Goal: Task Accomplishment & Management: Manage account settings

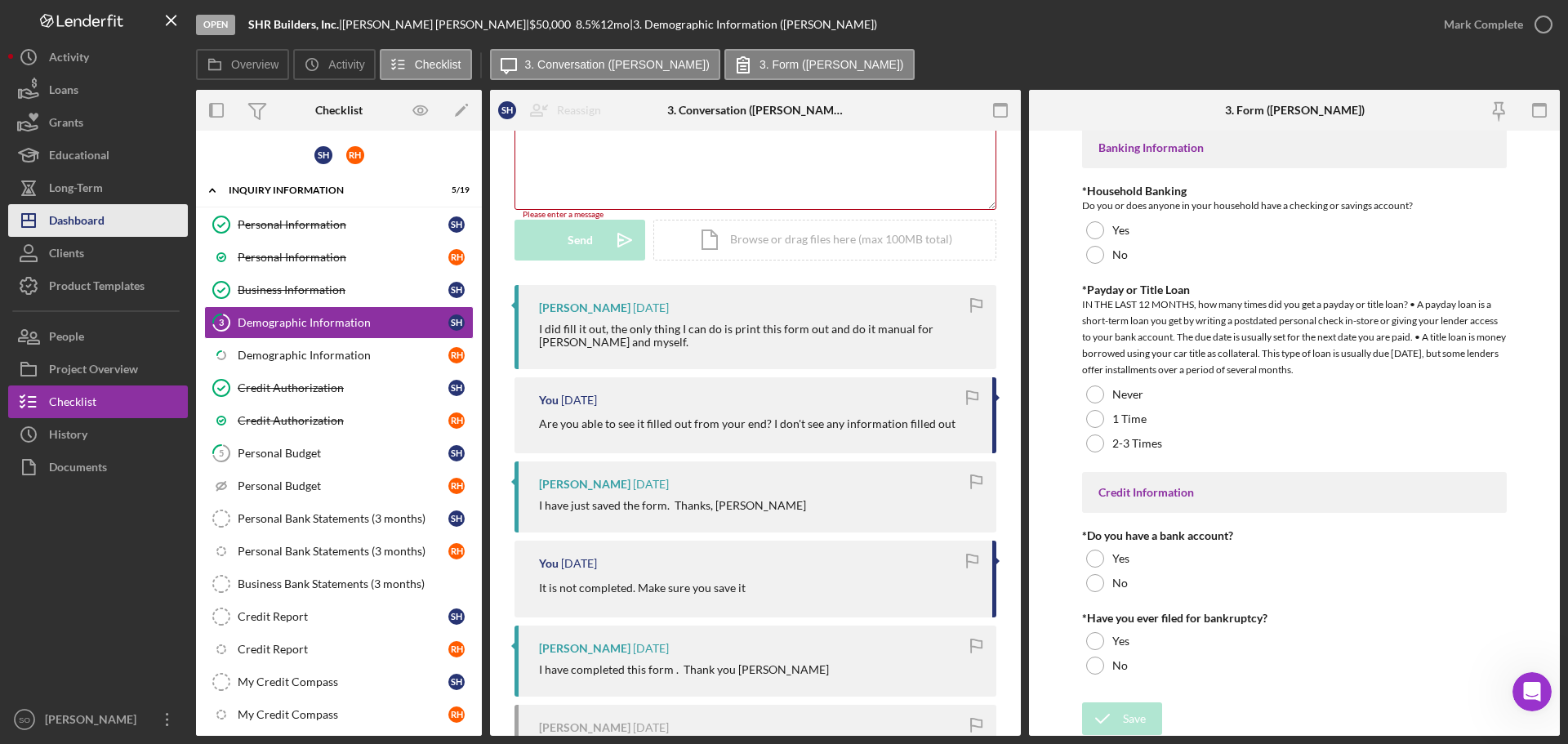
drag, startPoint x: 62, startPoint y: 213, endPoint x: 144, endPoint y: 206, distance: 82.3
click at [62, 213] on div "Dashboard" at bounding box center [77, 223] width 56 height 37
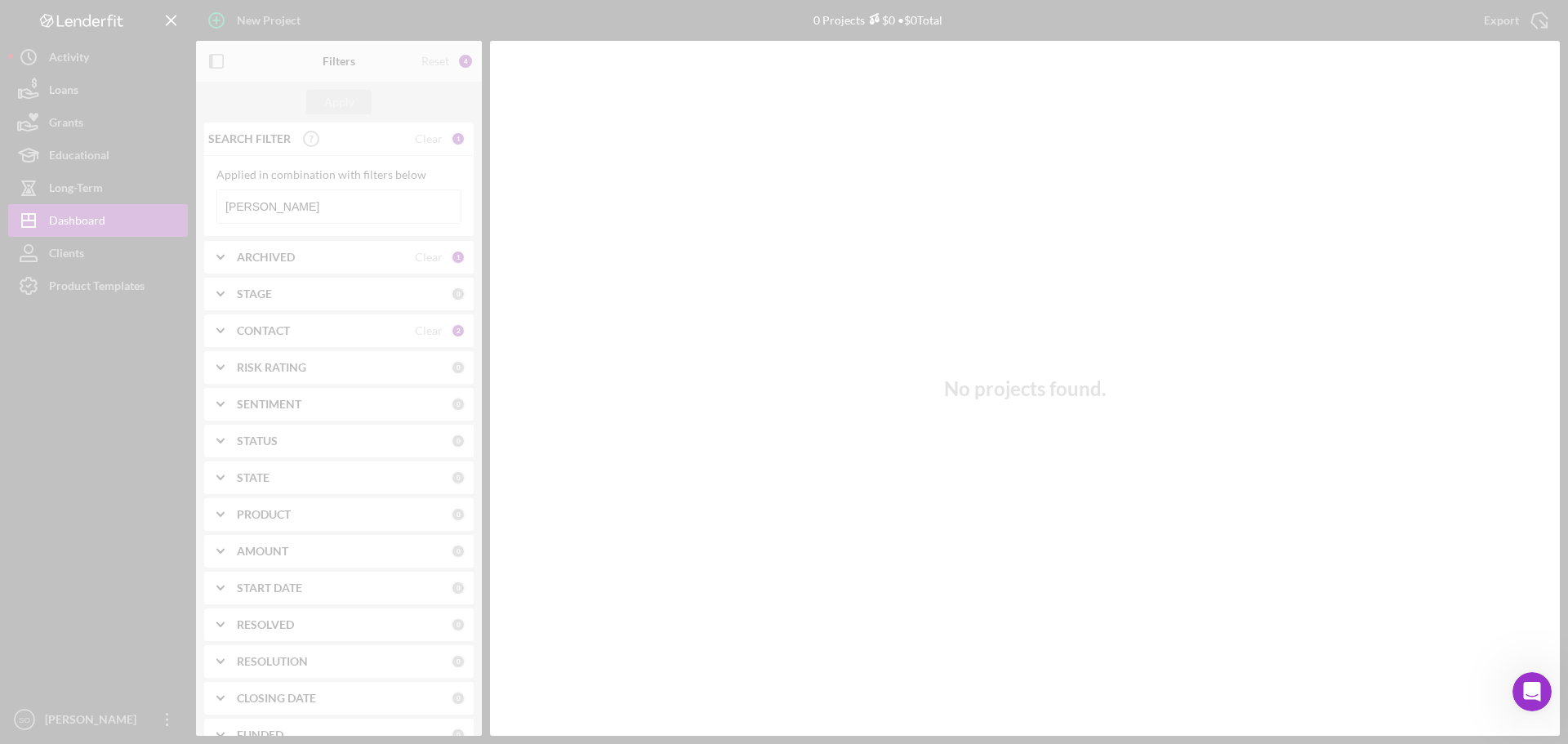
click at [352, 211] on div at bounding box center [784, 372] width 1568 height 744
click at [352, 206] on div at bounding box center [784, 372] width 1568 height 744
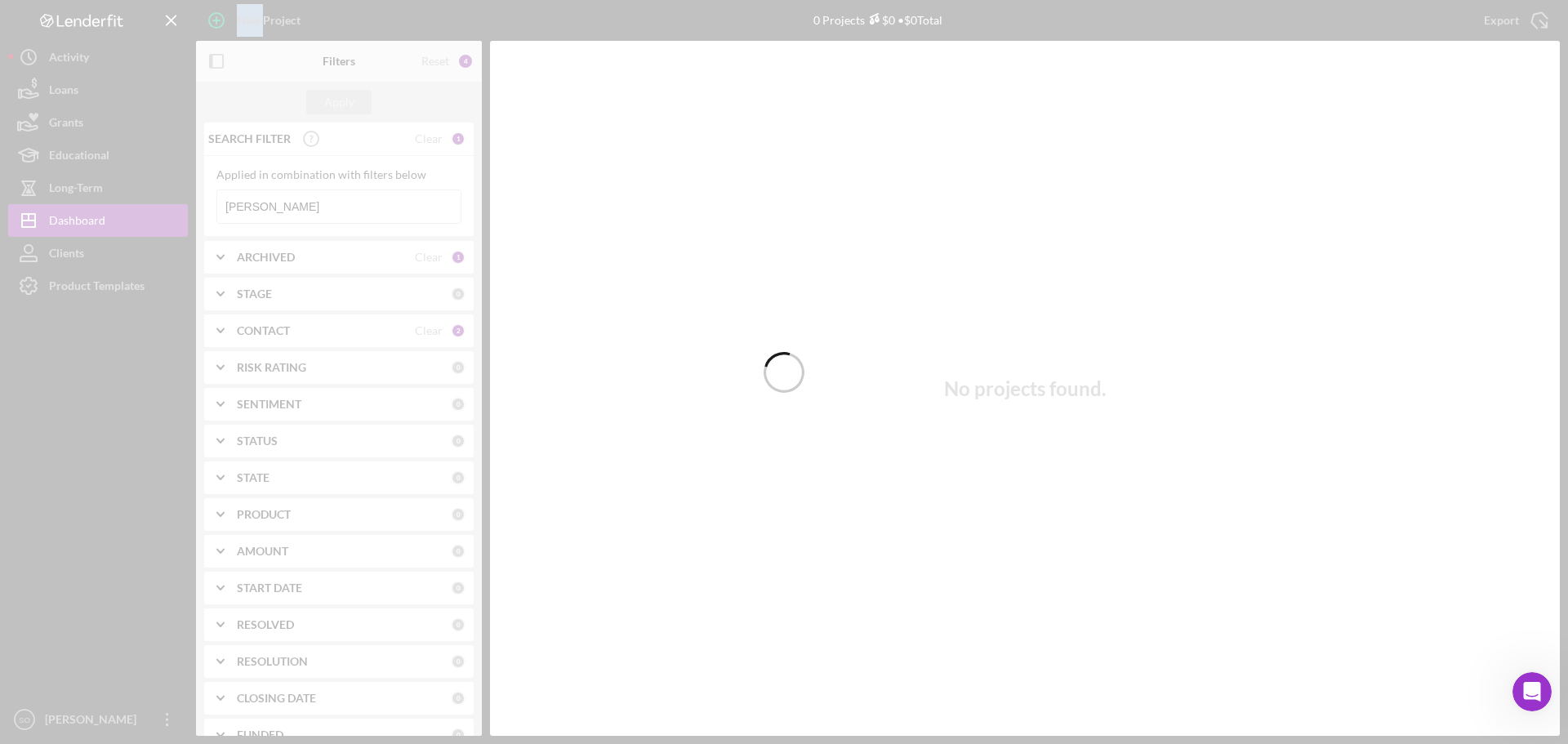
click at [352, 206] on div at bounding box center [784, 372] width 1568 height 744
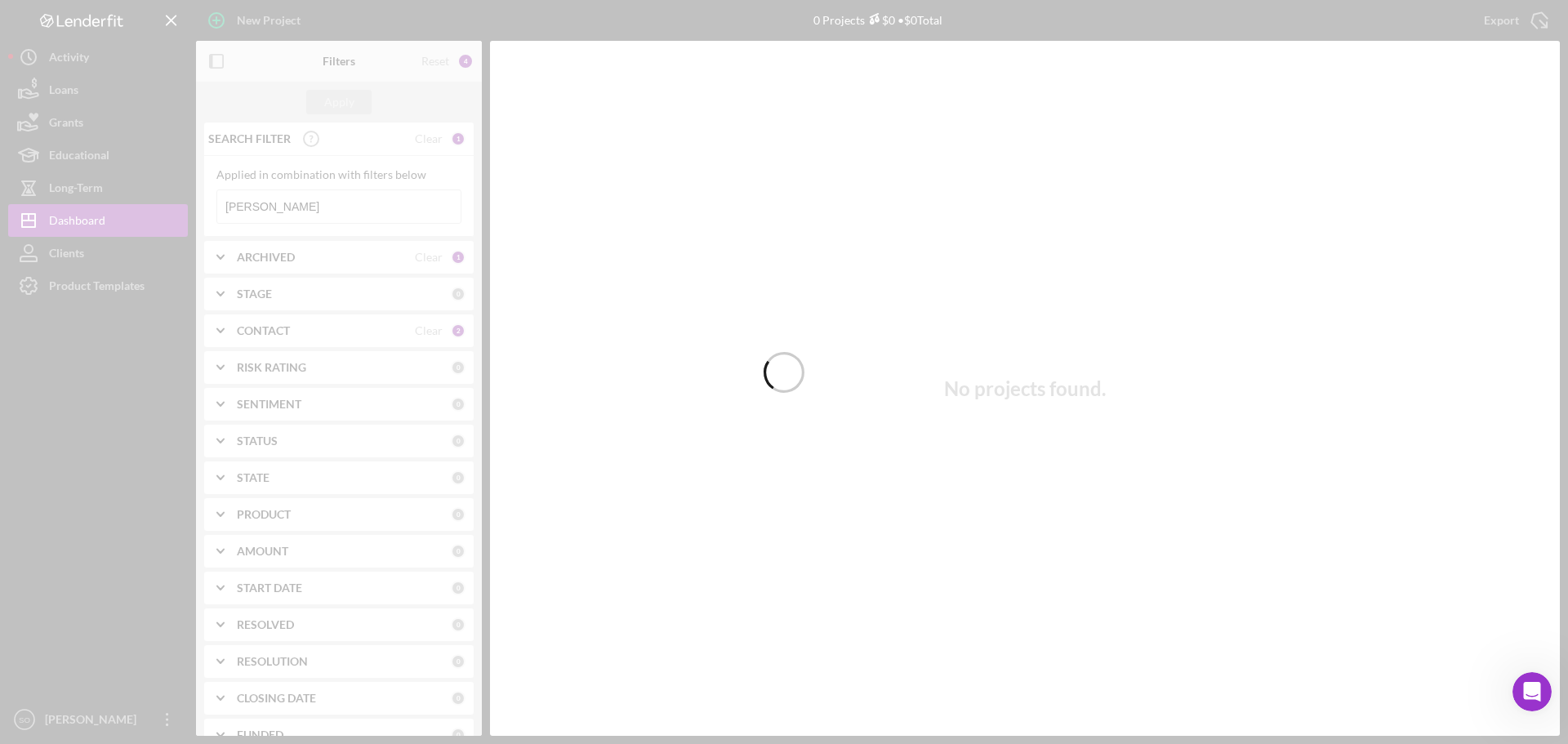
click at [352, 206] on div at bounding box center [784, 372] width 1568 height 744
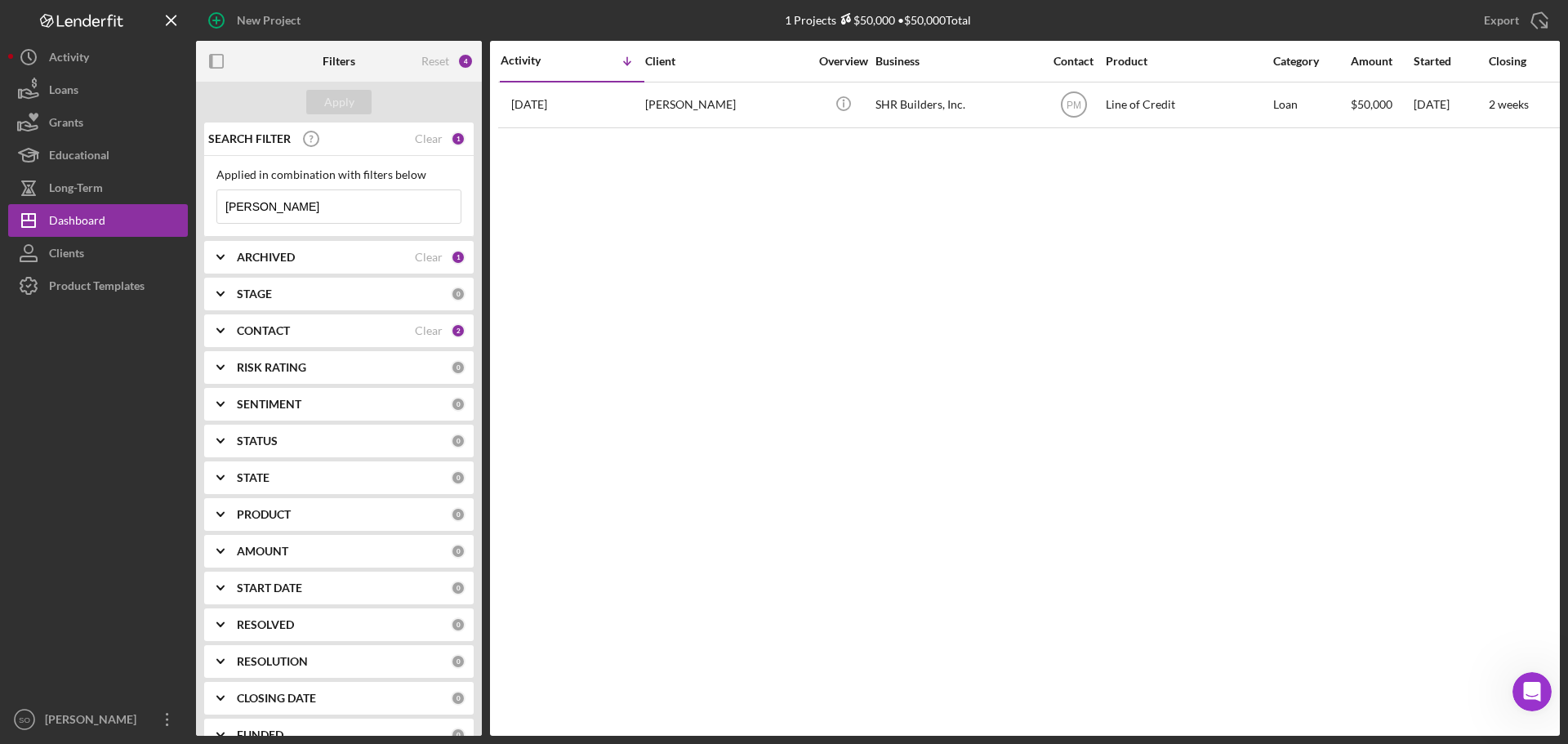
click at [352, 206] on input "[PERSON_NAME]" at bounding box center [339, 206] width 244 height 33
drag, startPoint x: 352, startPoint y: 206, endPoint x: 235, endPoint y: 216, distance: 117.4
click at [235, 216] on input "[PERSON_NAME]" at bounding box center [339, 206] width 244 height 33
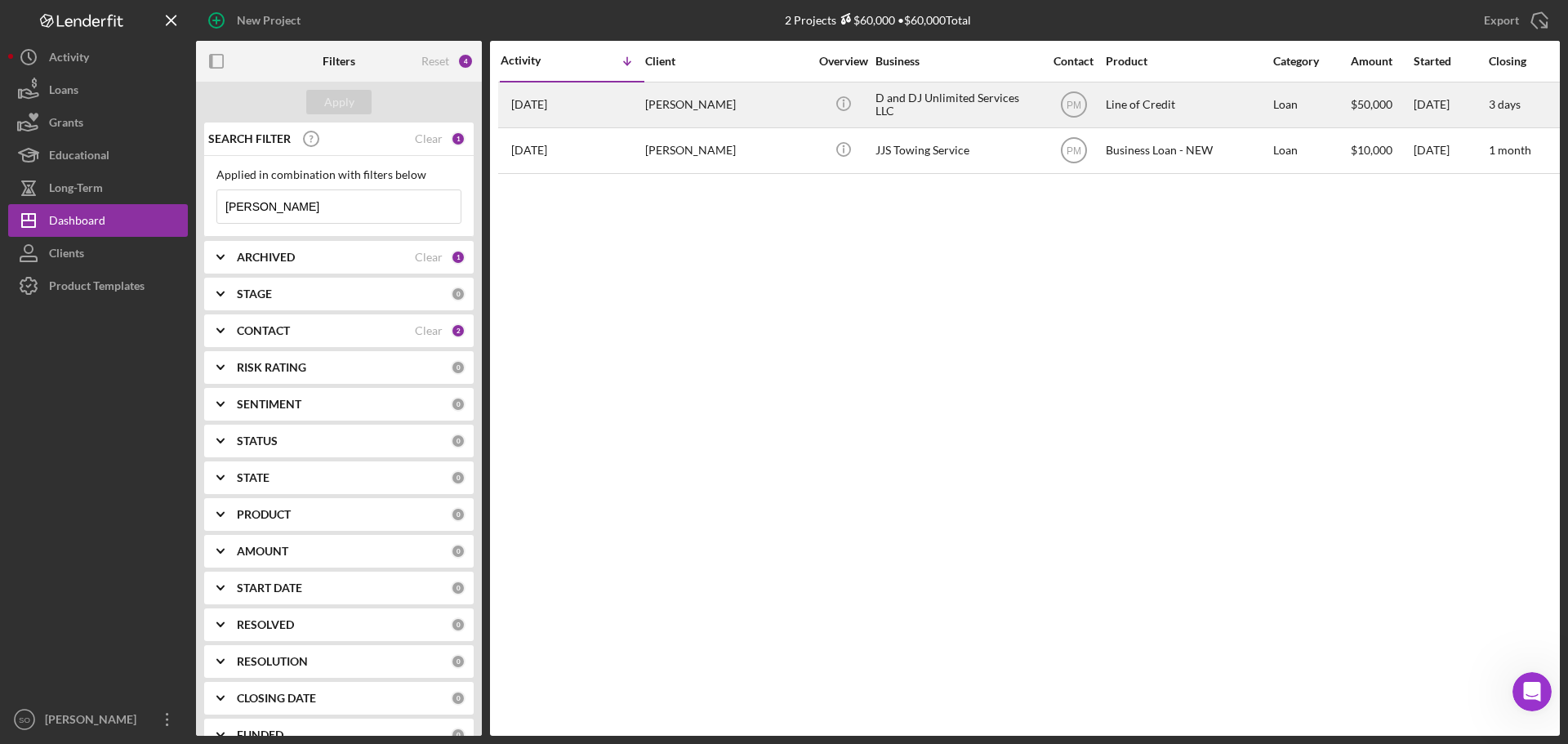
type input "[PERSON_NAME]"
click at [695, 100] on div "[PERSON_NAME]" at bounding box center [727, 105] width 164 height 44
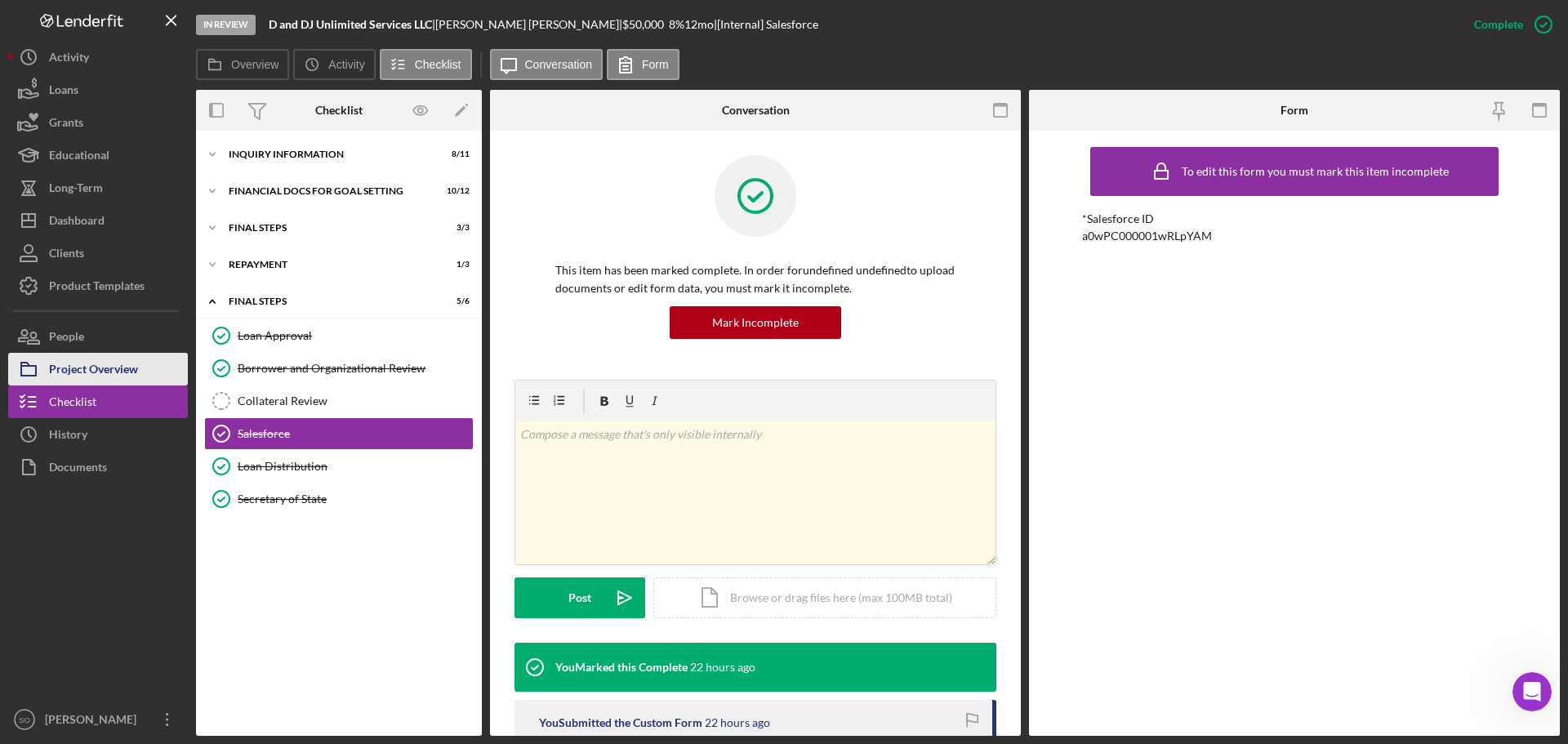
drag, startPoint x: 78, startPoint y: 365, endPoint x: 115, endPoint y: 365, distance: 37.0
click at [78, 365] on div "Project Overview" at bounding box center [94, 371] width 89 height 37
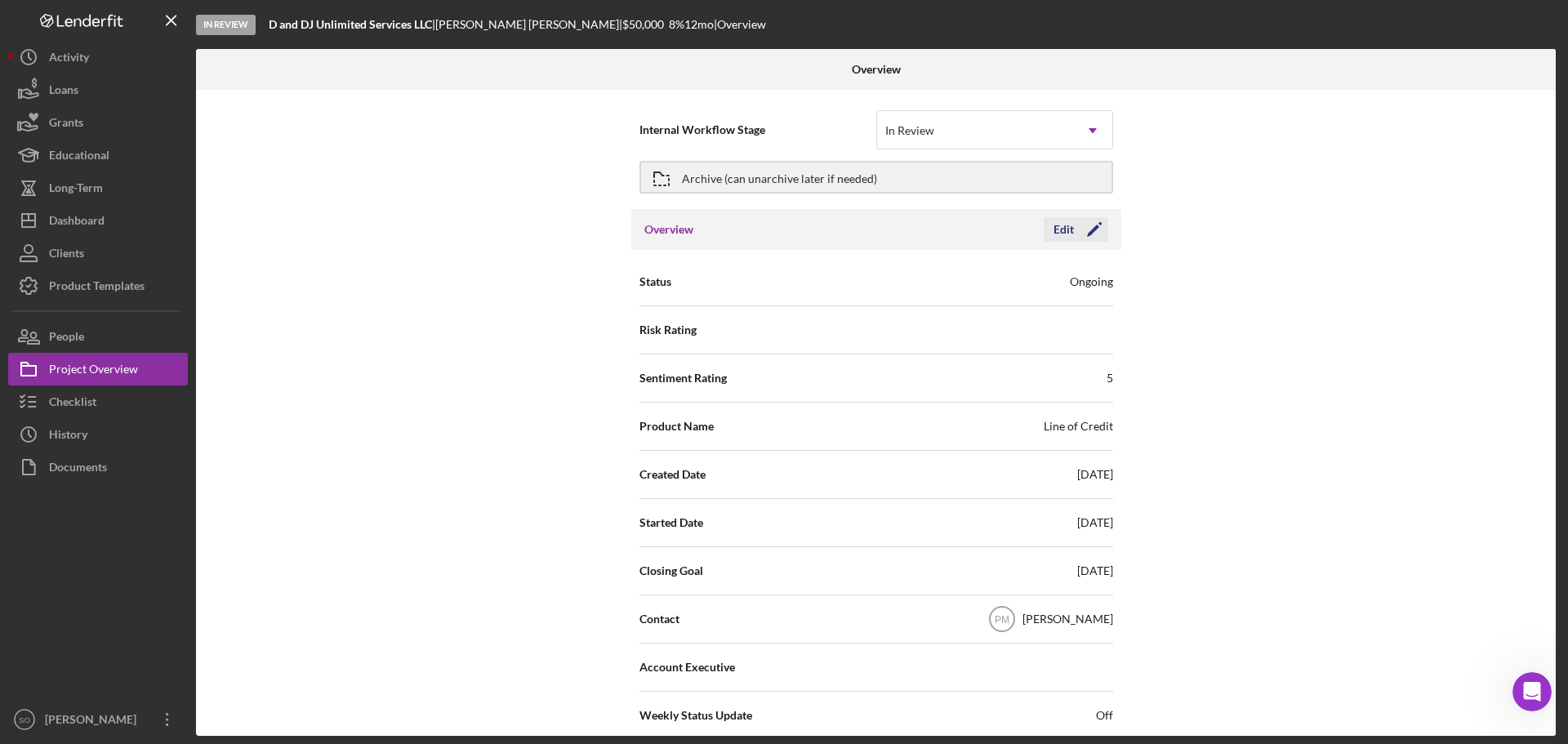
click at [1087, 229] on icon "Icon/Edit" at bounding box center [1095, 230] width 41 height 41
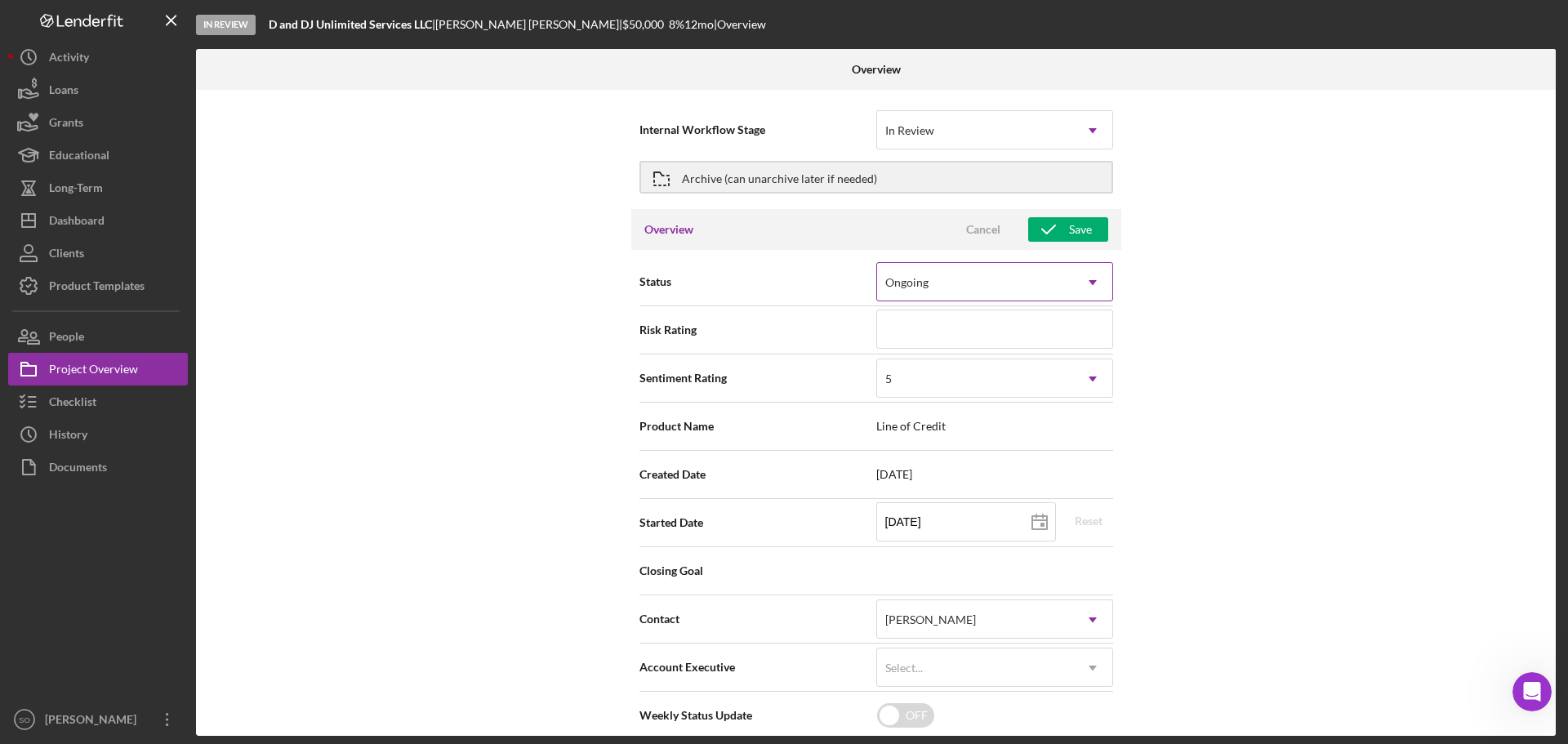
click at [917, 289] on div "Ongoing" at bounding box center [907, 283] width 44 height 13
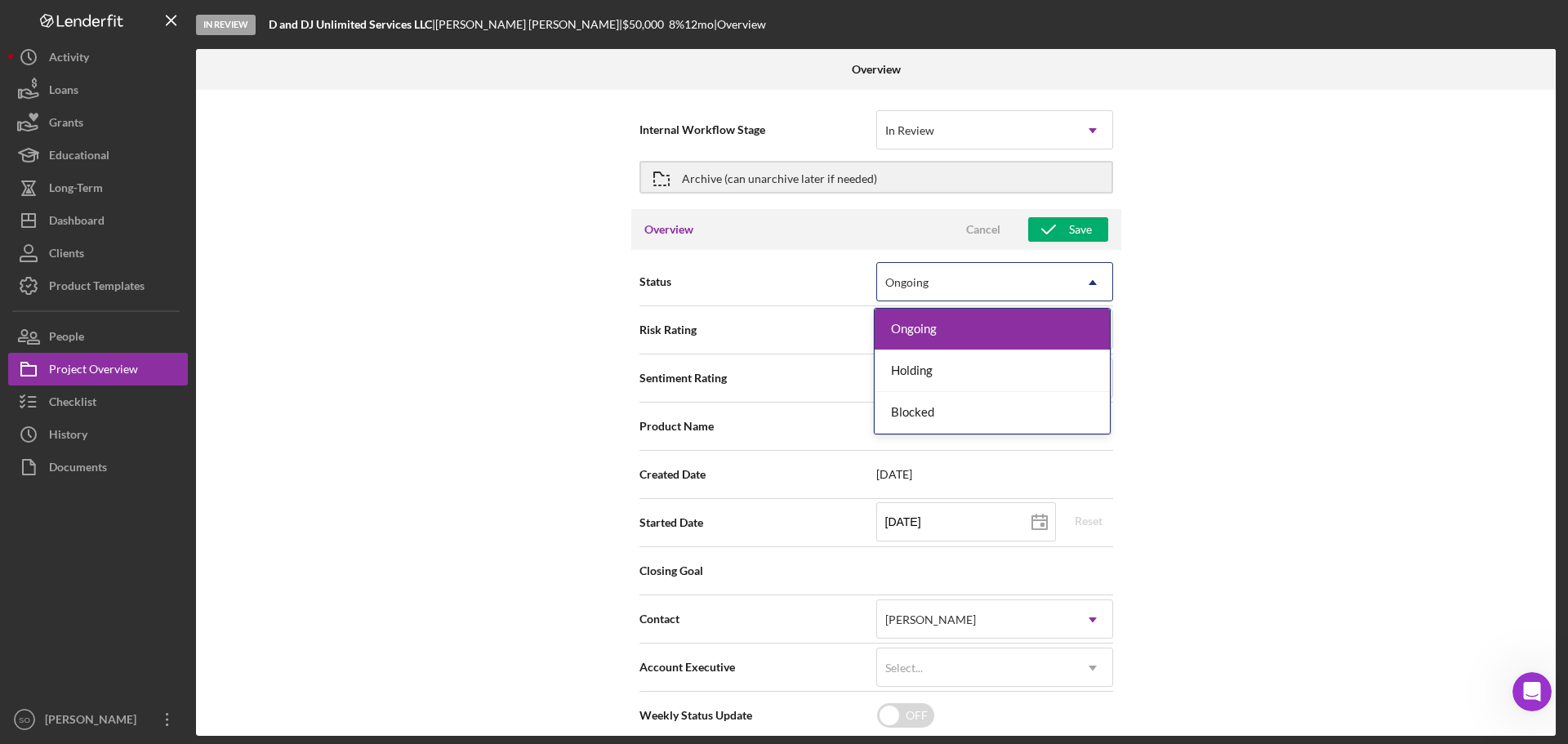
click at [1224, 276] on div "Internal Workflow Stage In Review Icon/Dropdown Arrow Archive (can unarchive la…" at bounding box center [876, 413] width 1360 height 646
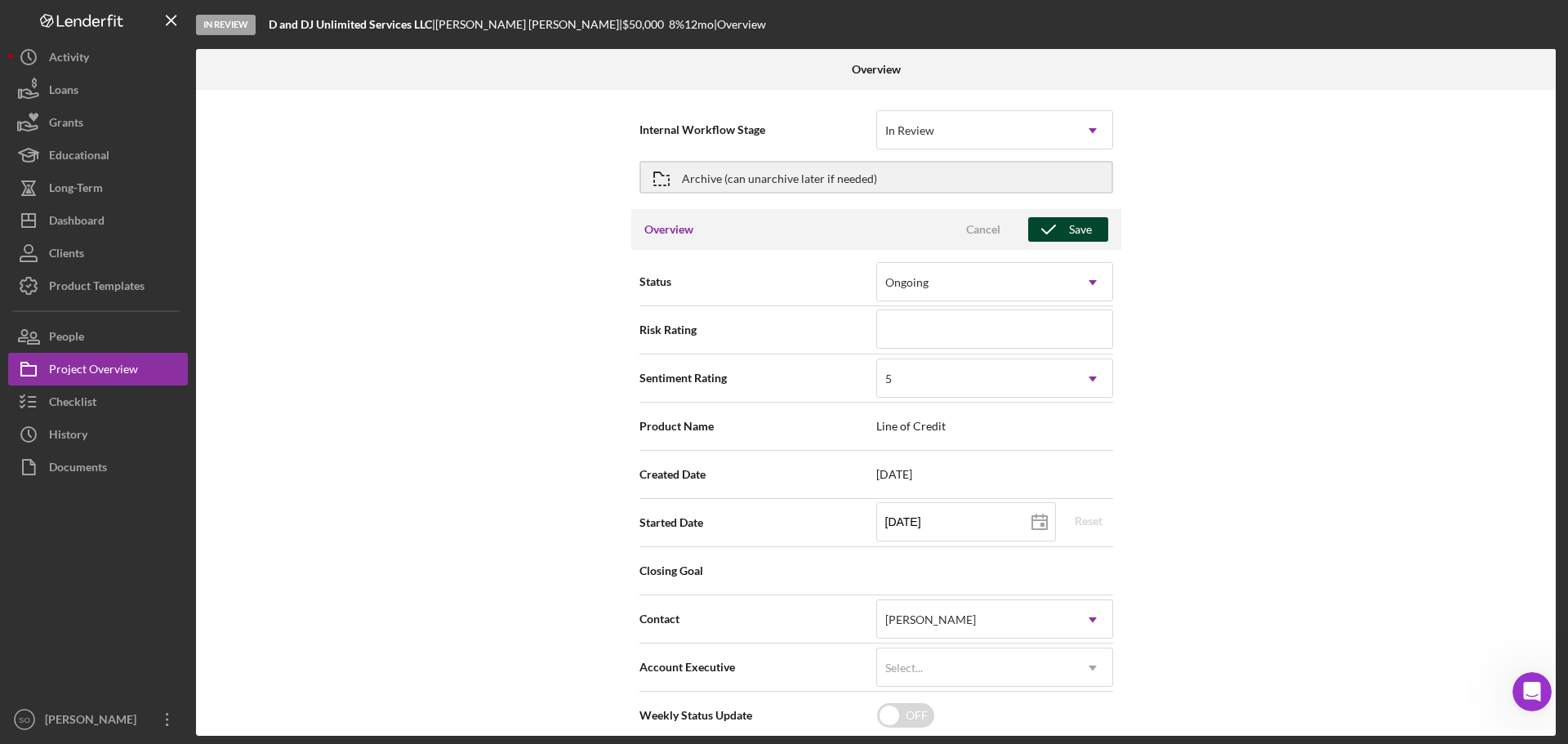
click at [1060, 224] on icon "button" at bounding box center [1049, 230] width 41 height 41
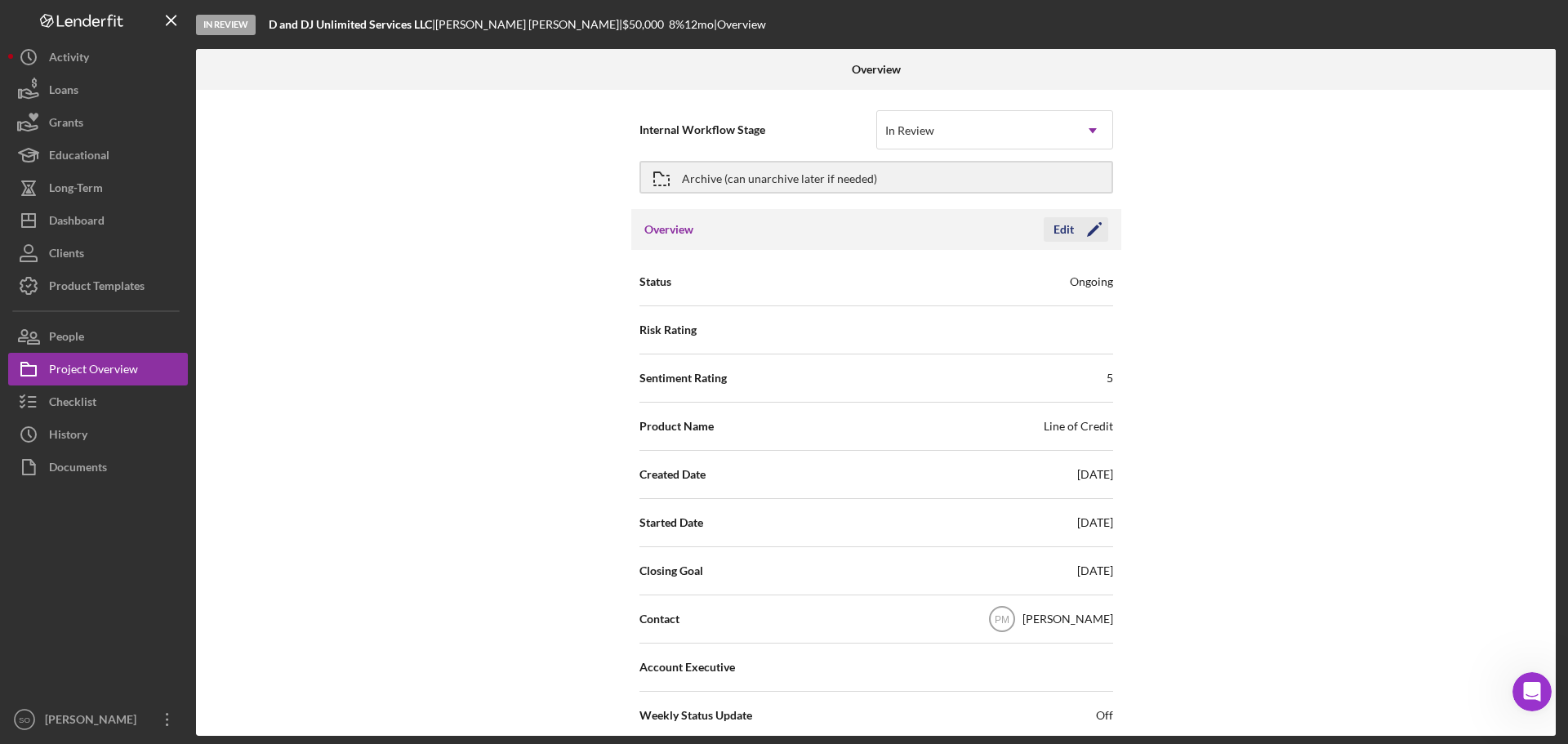
click at [1077, 228] on icon "Icon/Edit" at bounding box center [1095, 230] width 41 height 41
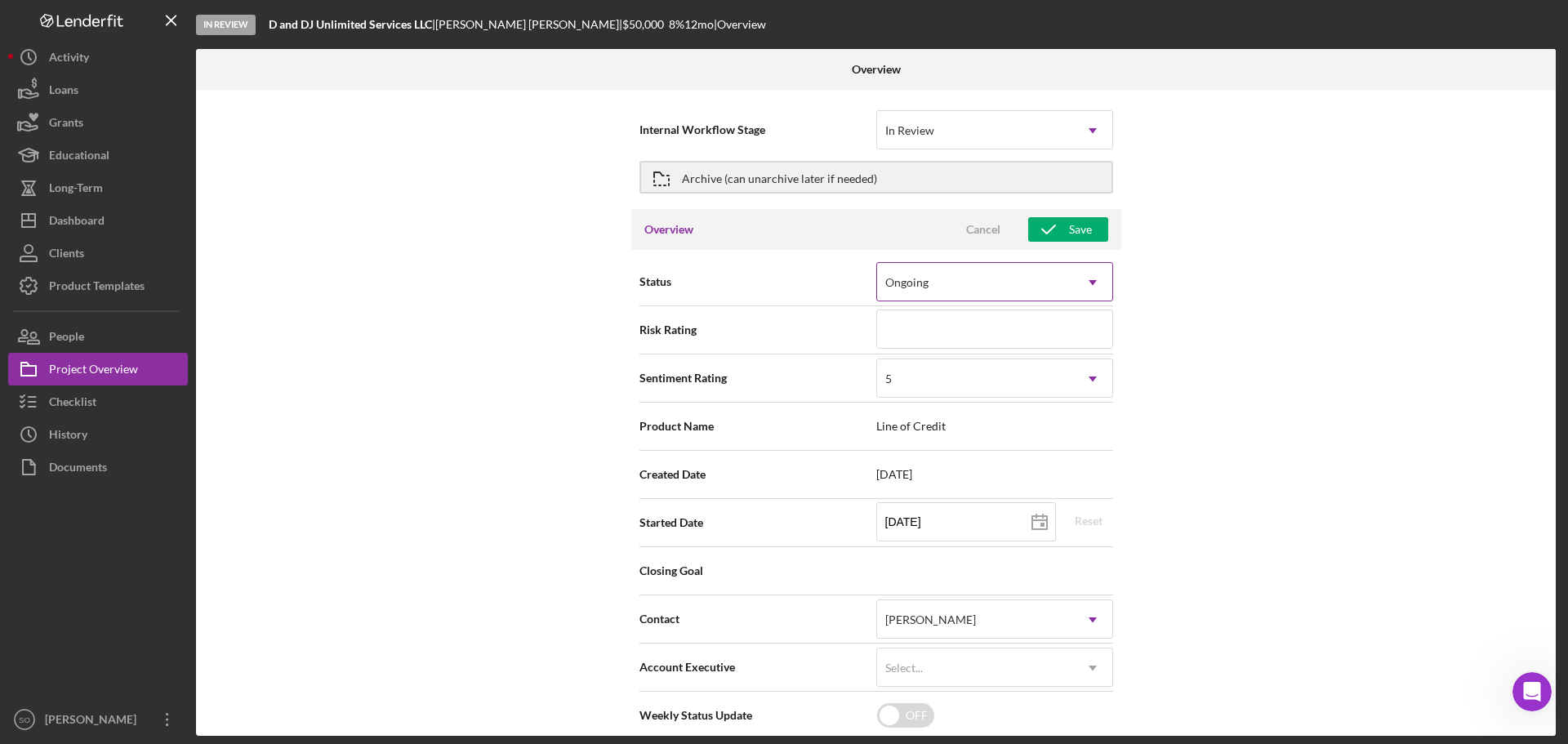
click at [1001, 277] on div "Ongoing" at bounding box center [975, 283] width 196 height 37
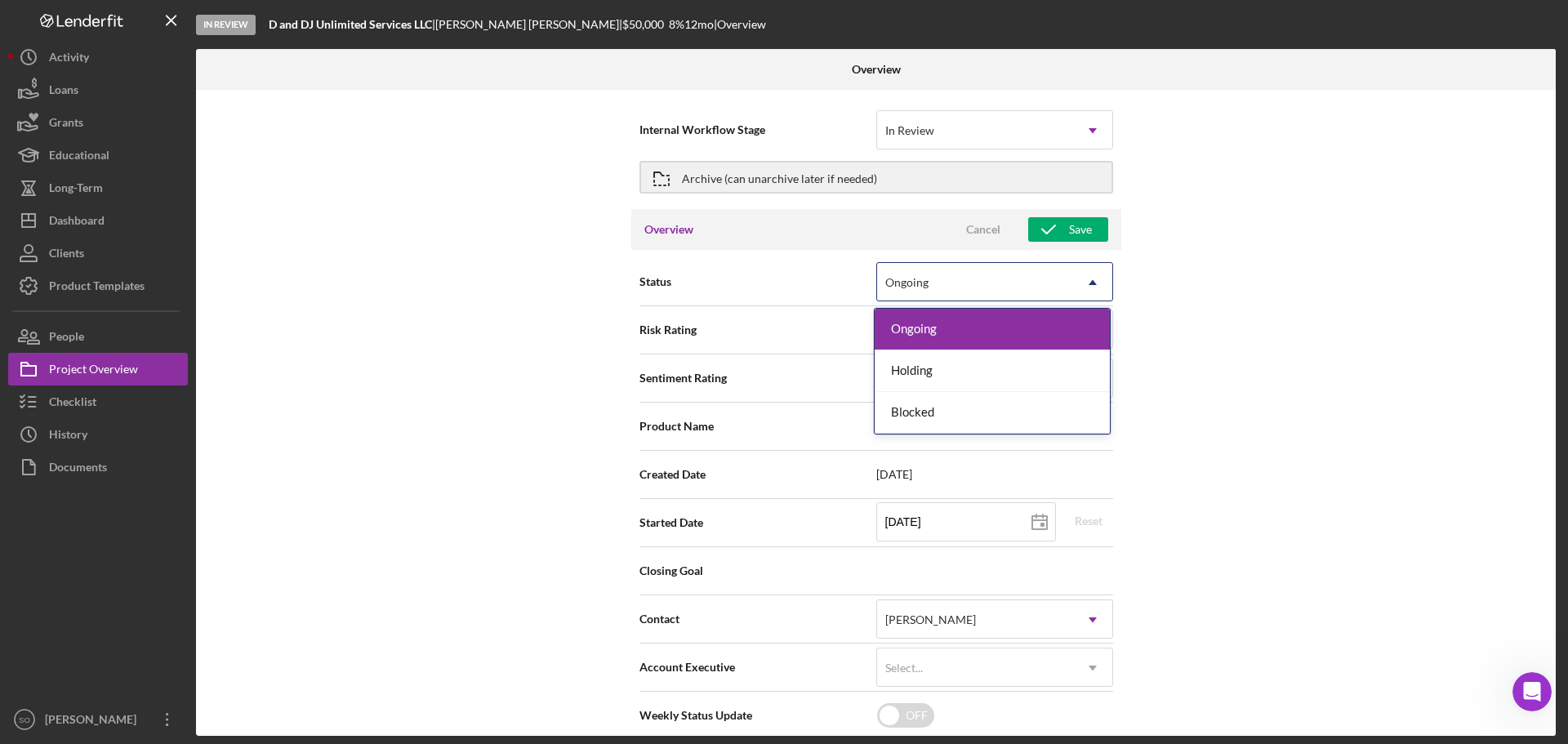
click at [1303, 295] on div "Internal Workflow Stage In Review Icon/Dropdown Arrow Archive (can unarchive la…" at bounding box center [876, 413] width 1360 height 646
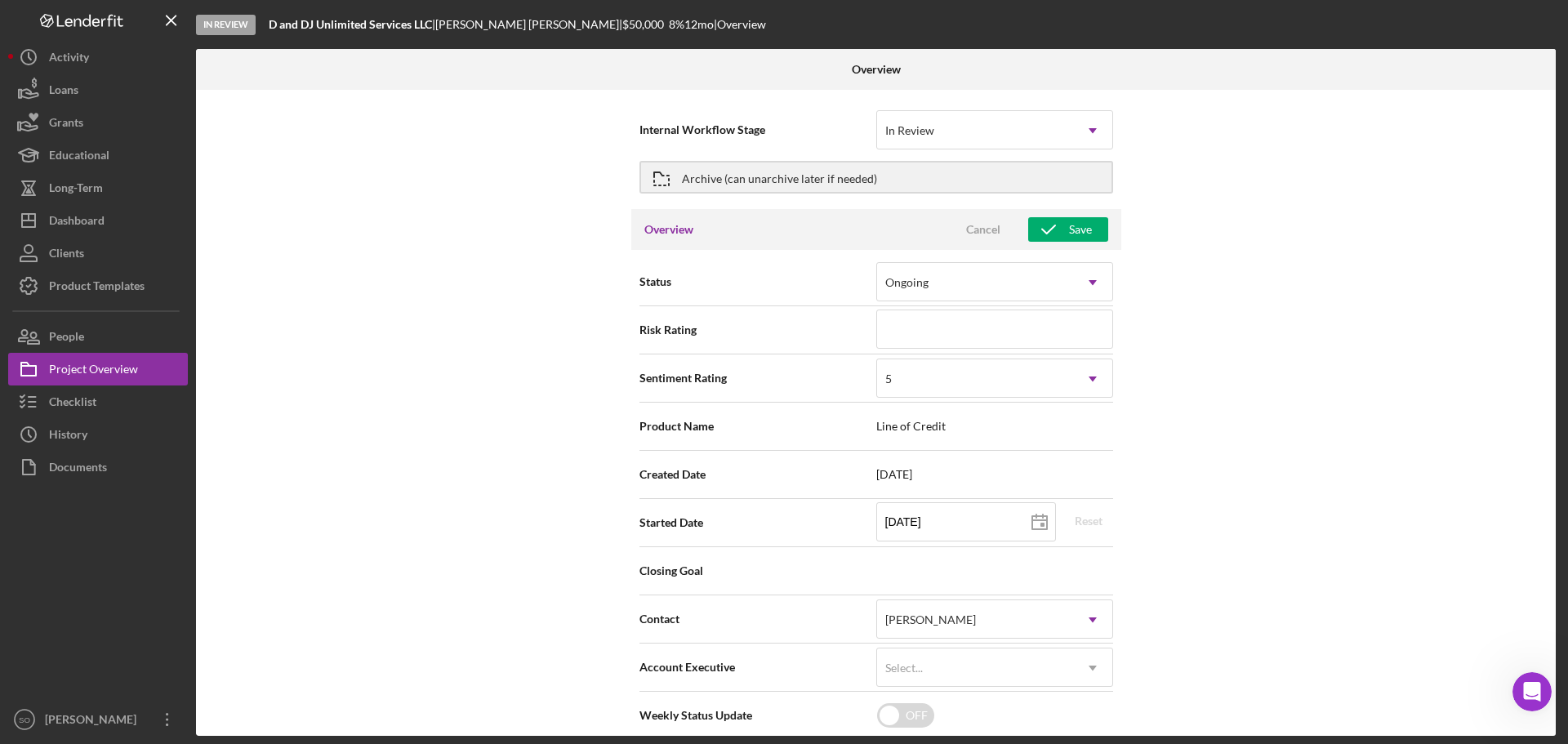
scroll to position [246, 0]
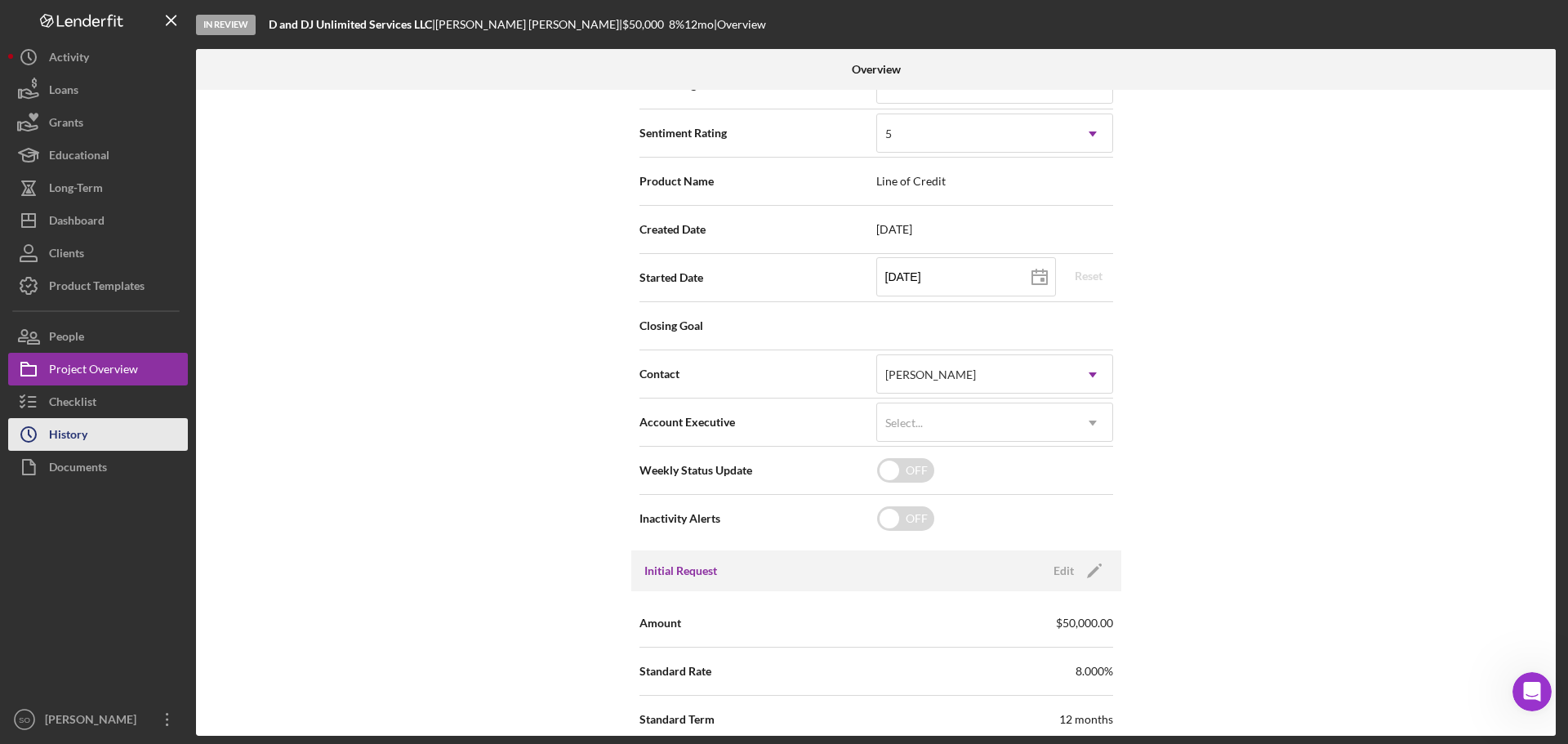
click at [69, 437] on div "History" at bounding box center [68, 437] width 38 height 37
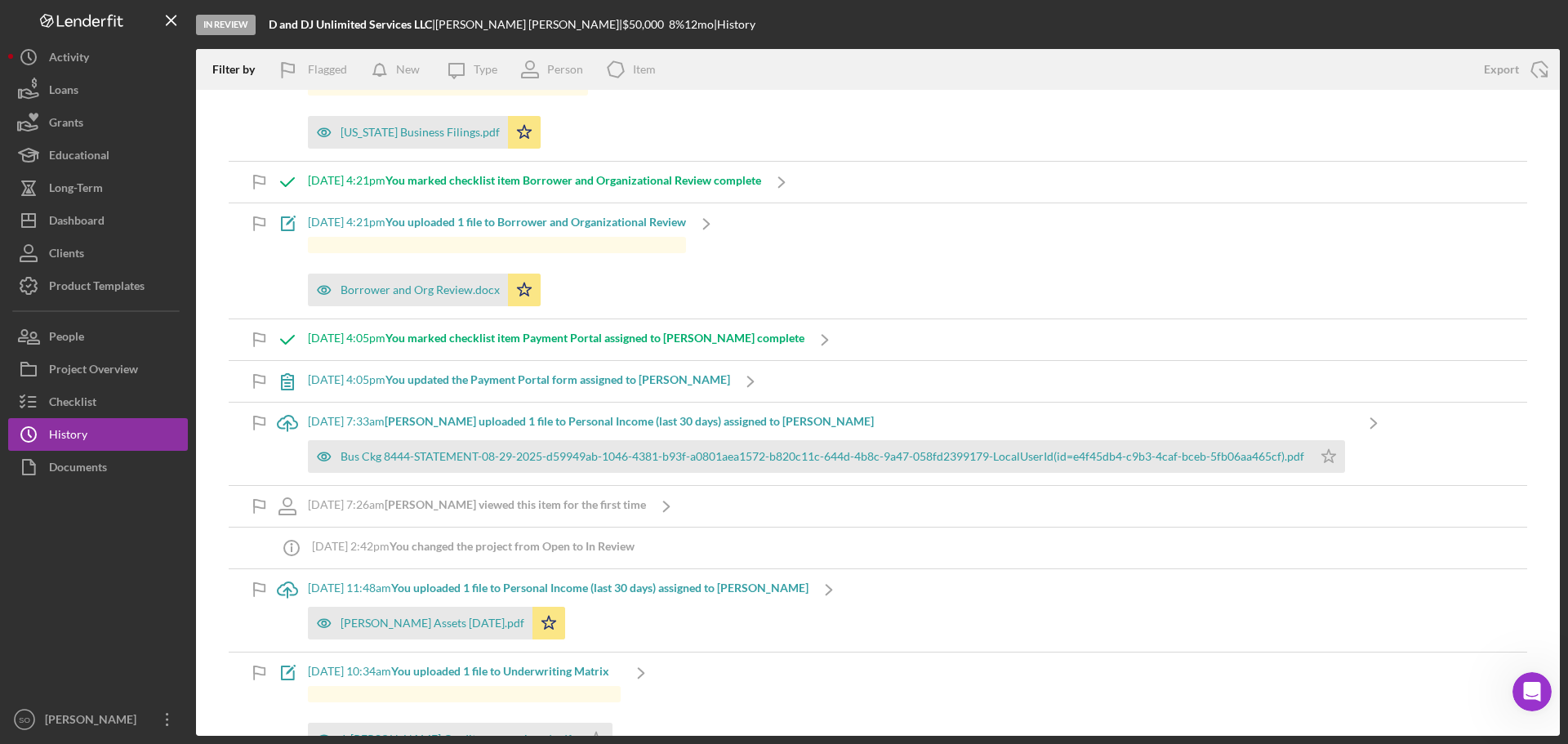
scroll to position [736, 0]
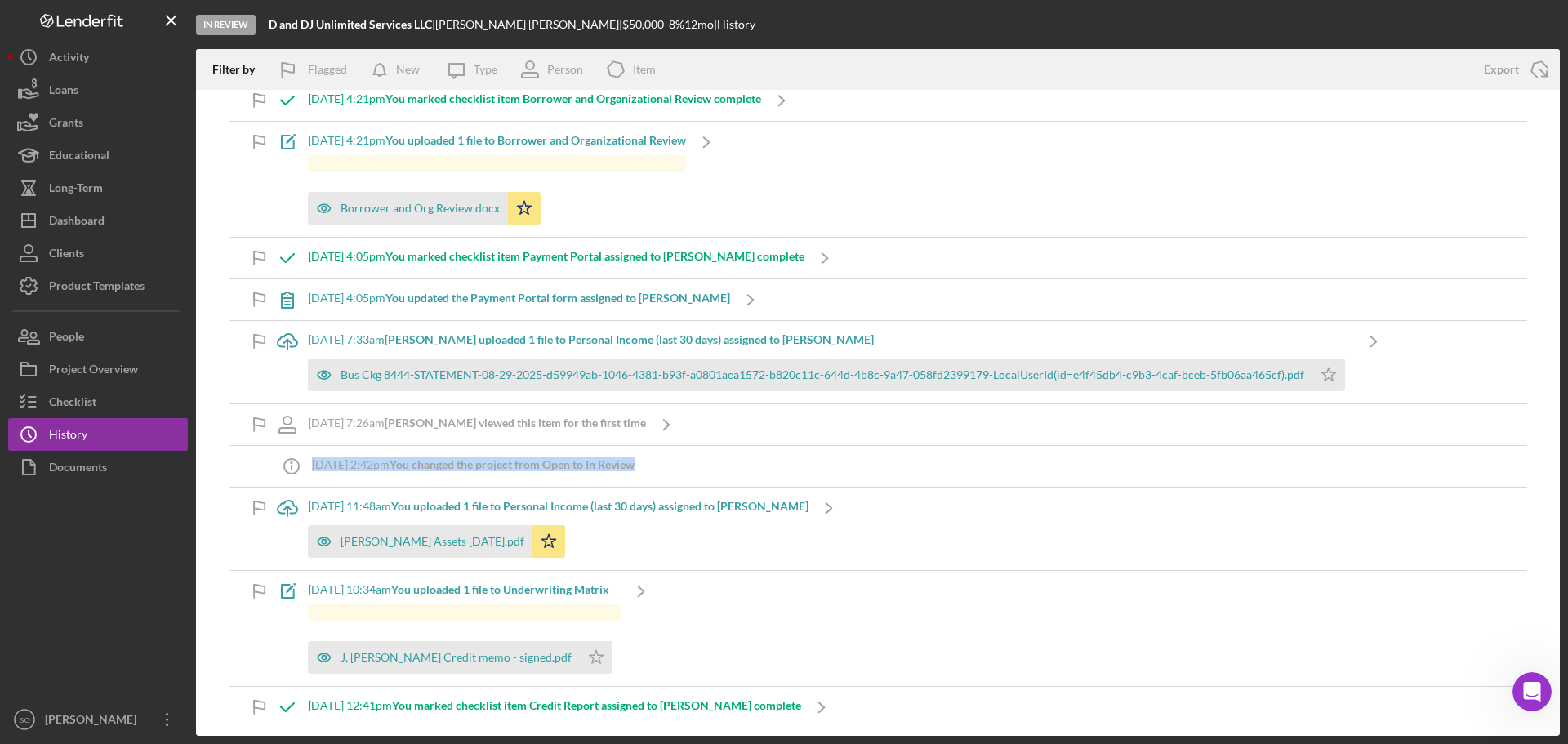
drag, startPoint x: 773, startPoint y: 470, endPoint x: 271, endPoint y: 467, distance: 502.0
click at [271, 467] on div "Icon/Info [DATE] 2:42pm You changed the project from Open to In Review" at bounding box center [878, 467] width 1299 height 41
copy div "Icon/Info [DATE] 2:42pm You changed the project from Open to In Review"
drag, startPoint x: 87, startPoint y: 377, endPoint x: 107, endPoint y: 377, distance: 20.0
click at [87, 377] on div "Project Overview" at bounding box center [94, 371] width 89 height 37
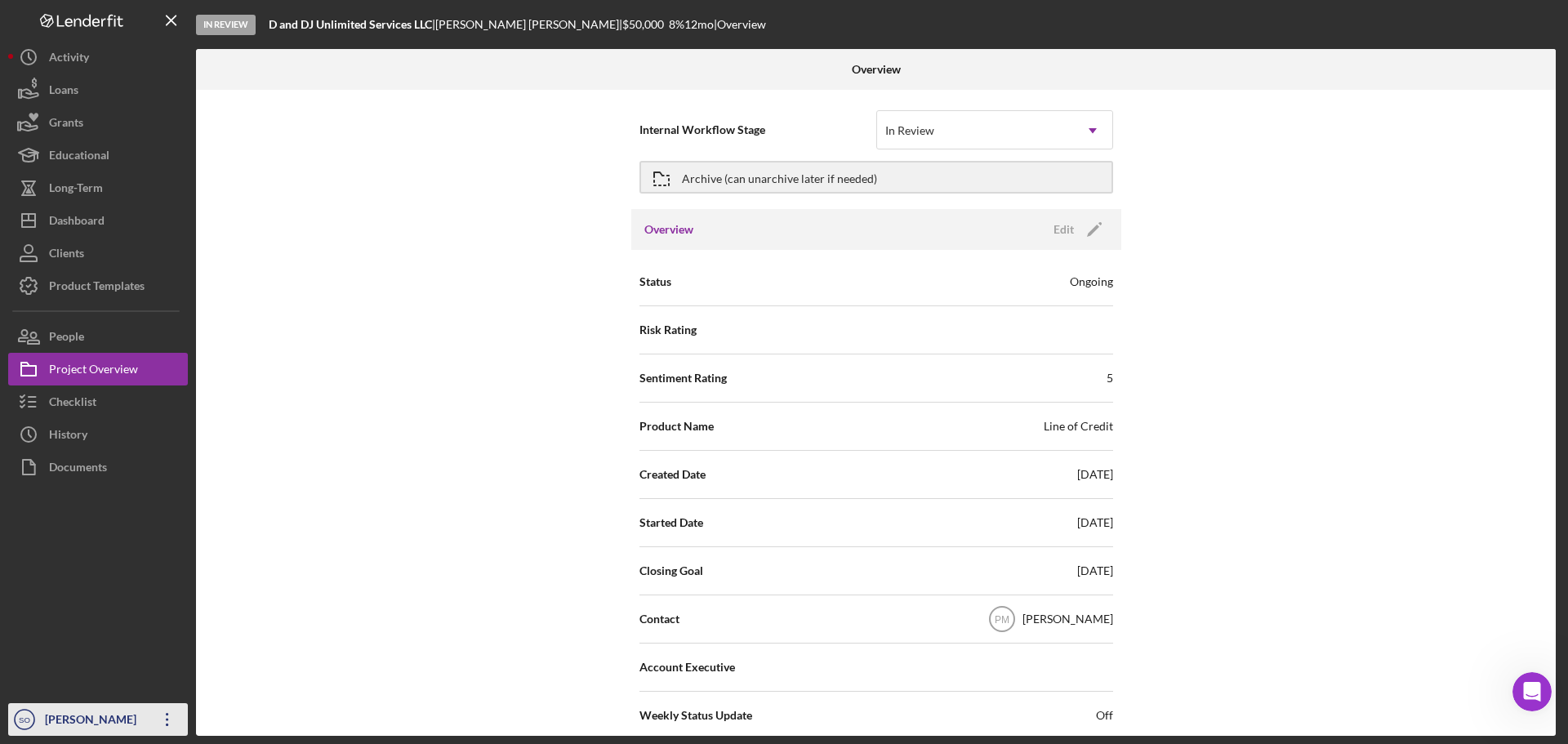
click at [76, 724] on div "[PERSON_NAME]" at bounding box center [94, 722] width 106 height 37
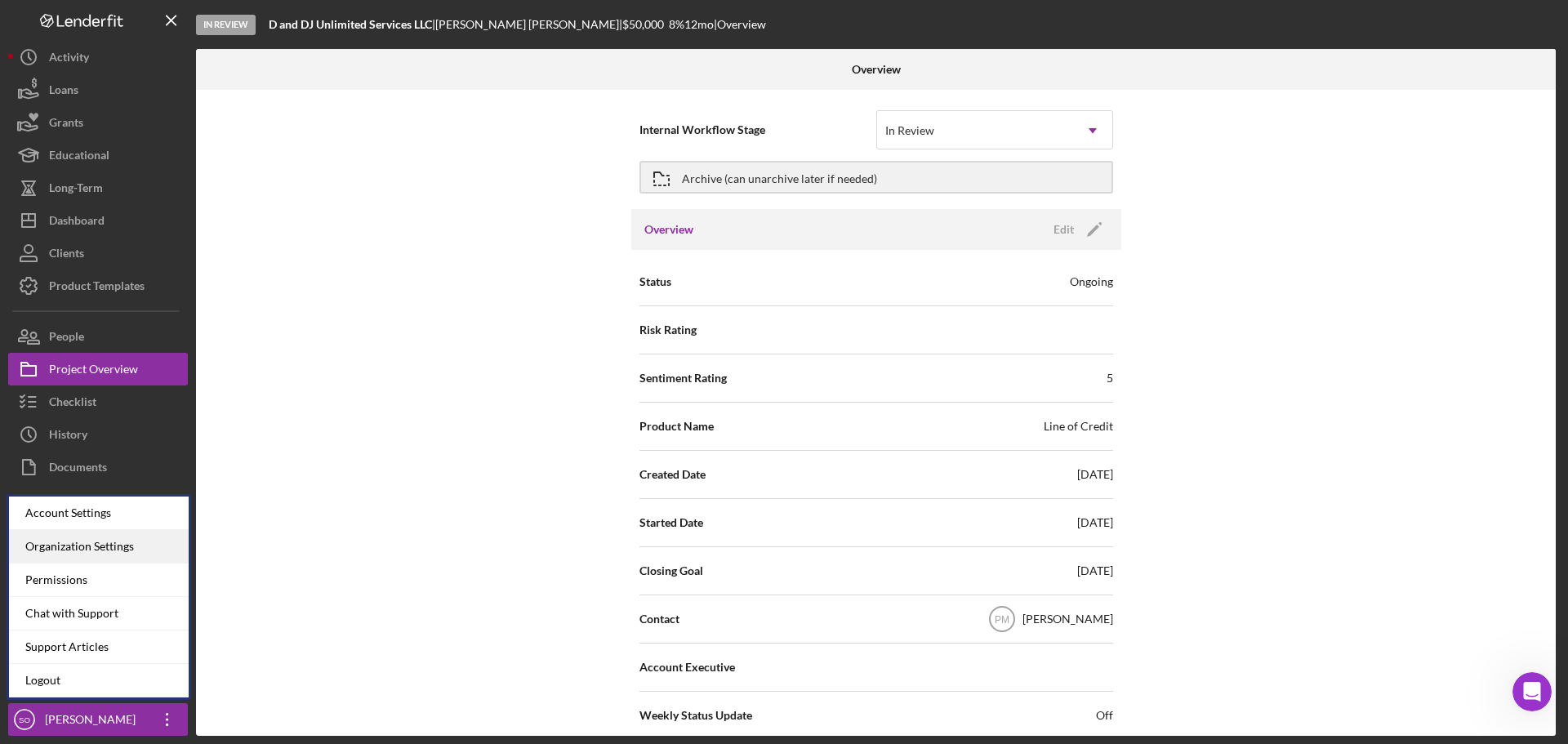
click at [94, 544] on div "Organization Settings" at bounding box center [99, 547] width 179 height 33
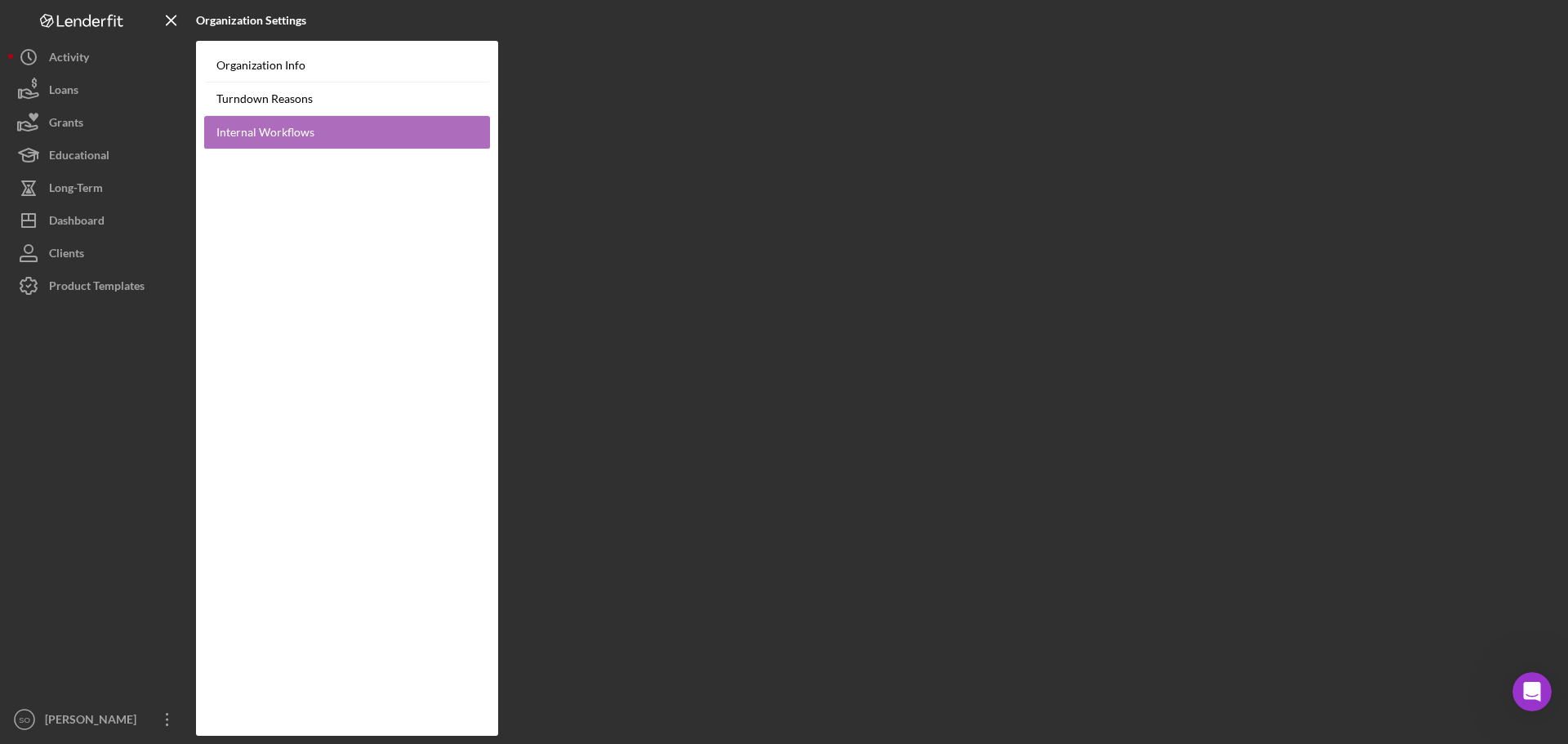
click at [273, 131] on link "Internal Workflows" at bounding box center [347, 133] width 286 height 33
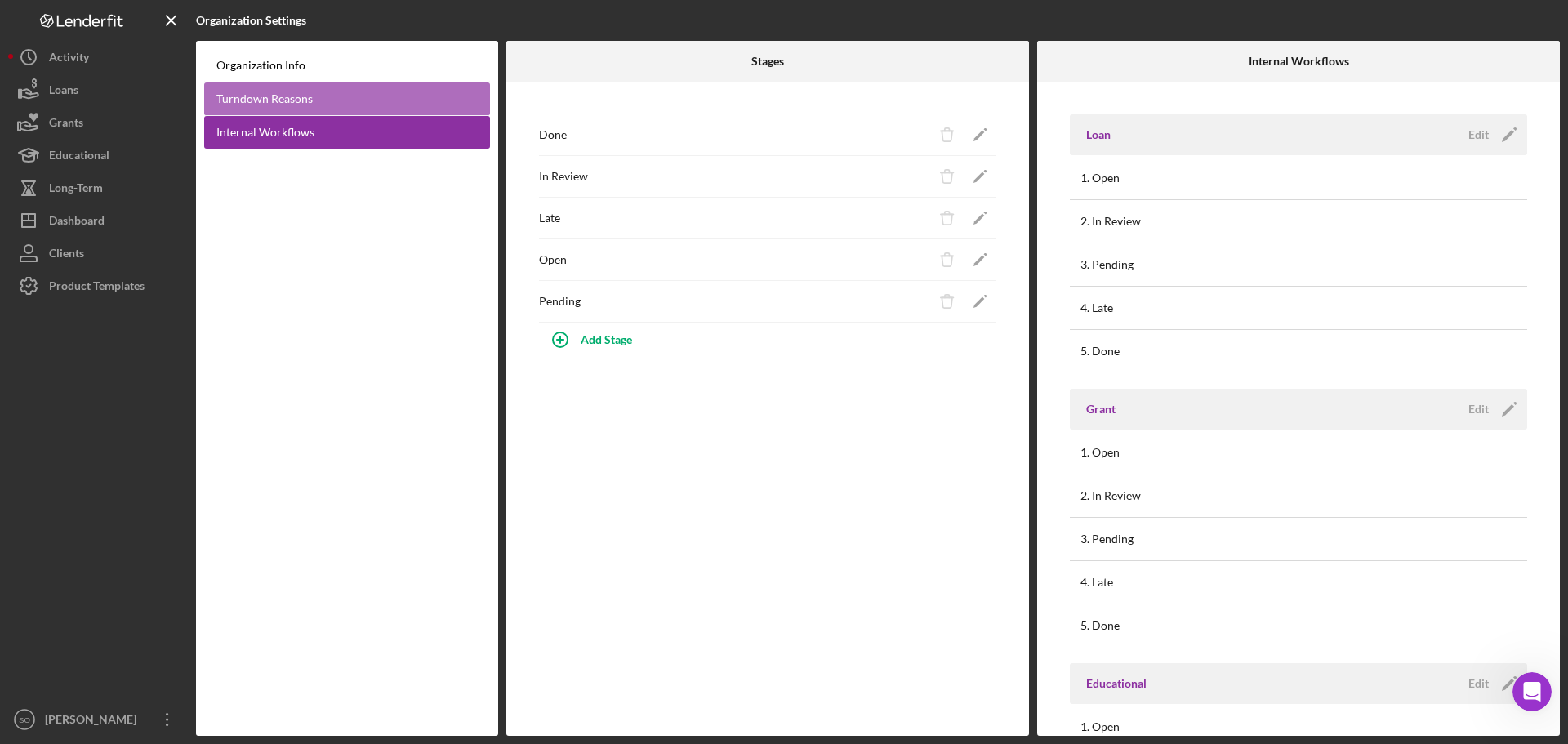
click at [297, 105] on link "Turndown Reasons" at bounding box center [347, 100] width 286 height 33
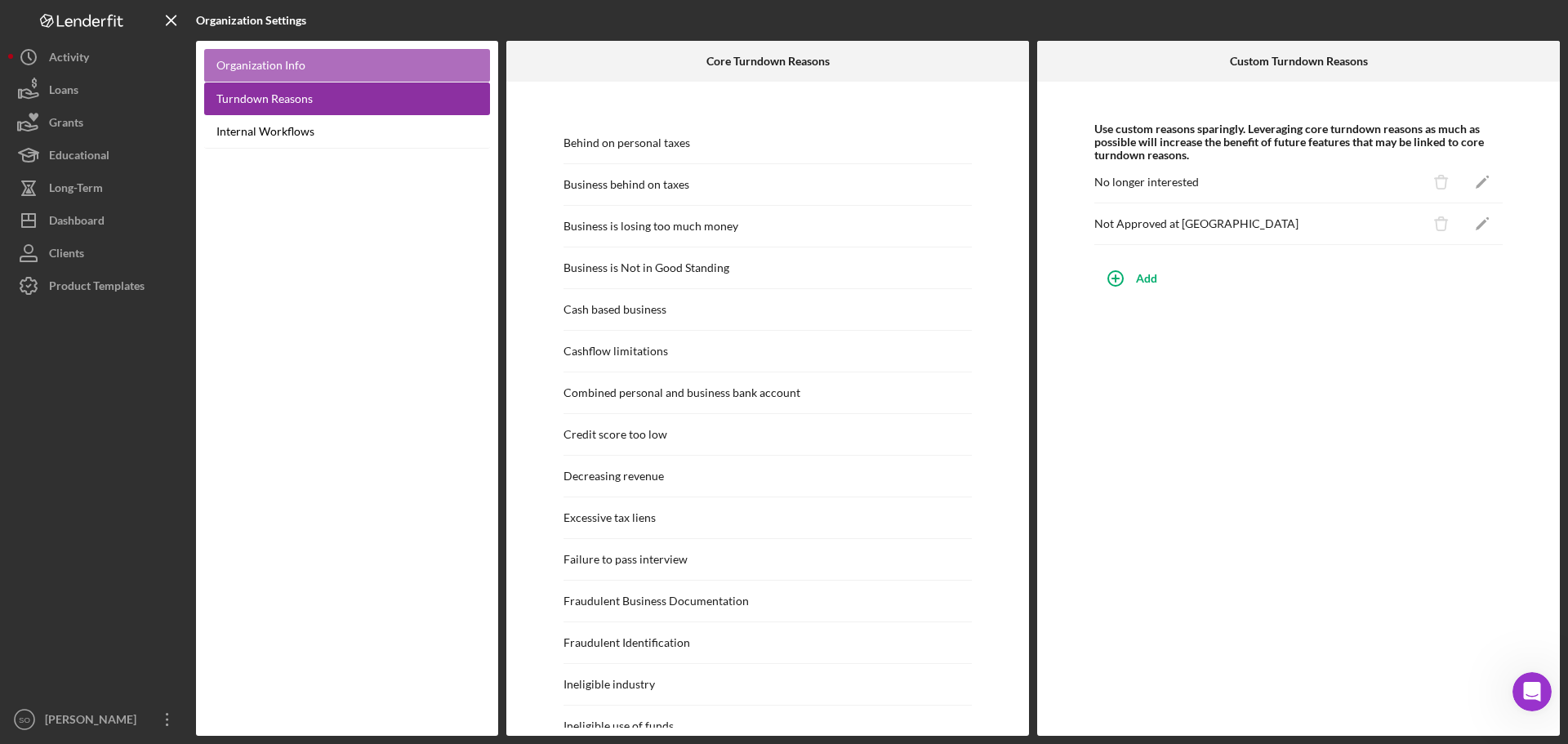
click at [288, 73] on link "Organization Info" at bounding box center [347, 66] width 286 height 33
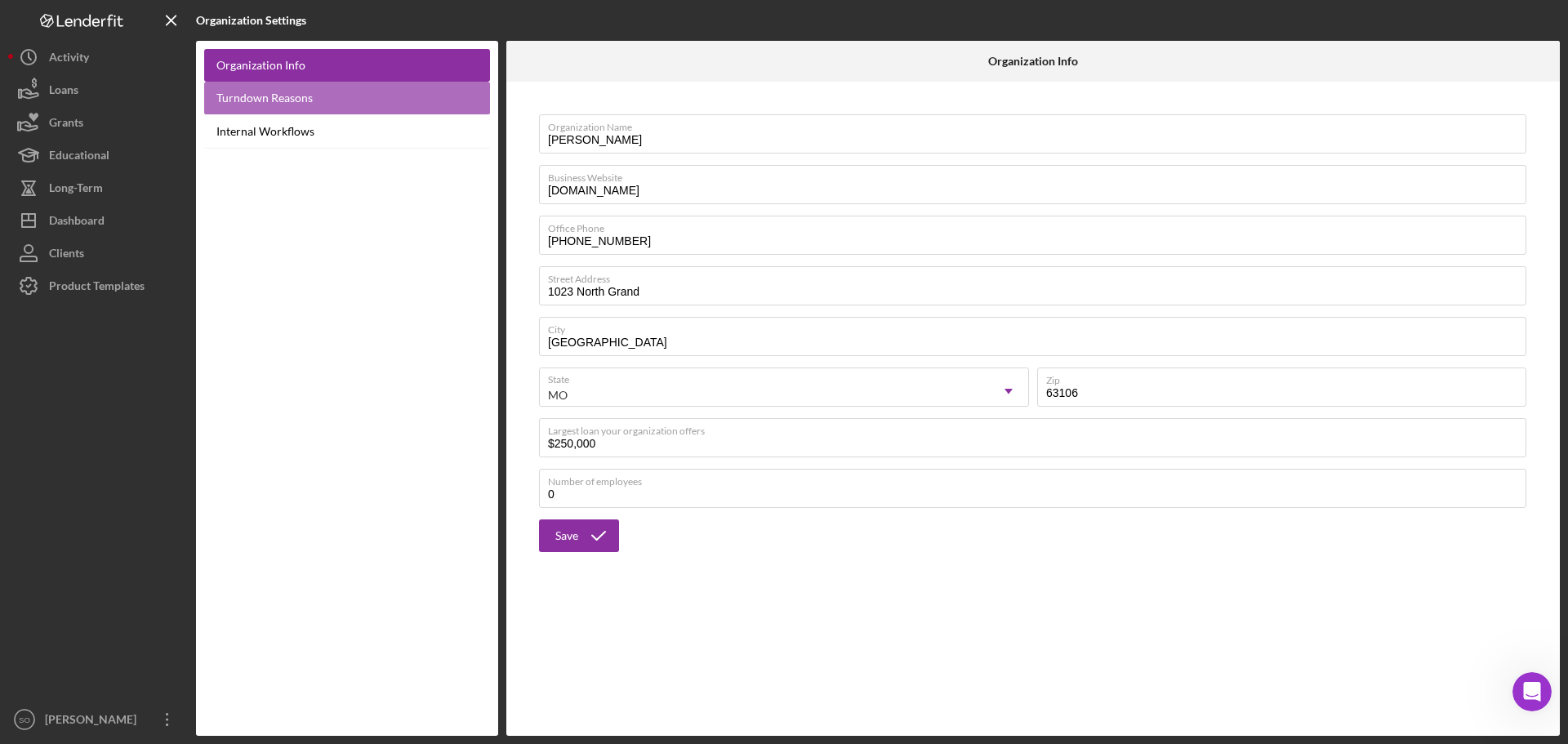
click at [279, 102] on link "Turndown Reasons" at bounding box center [347, 99] width 286 height 33
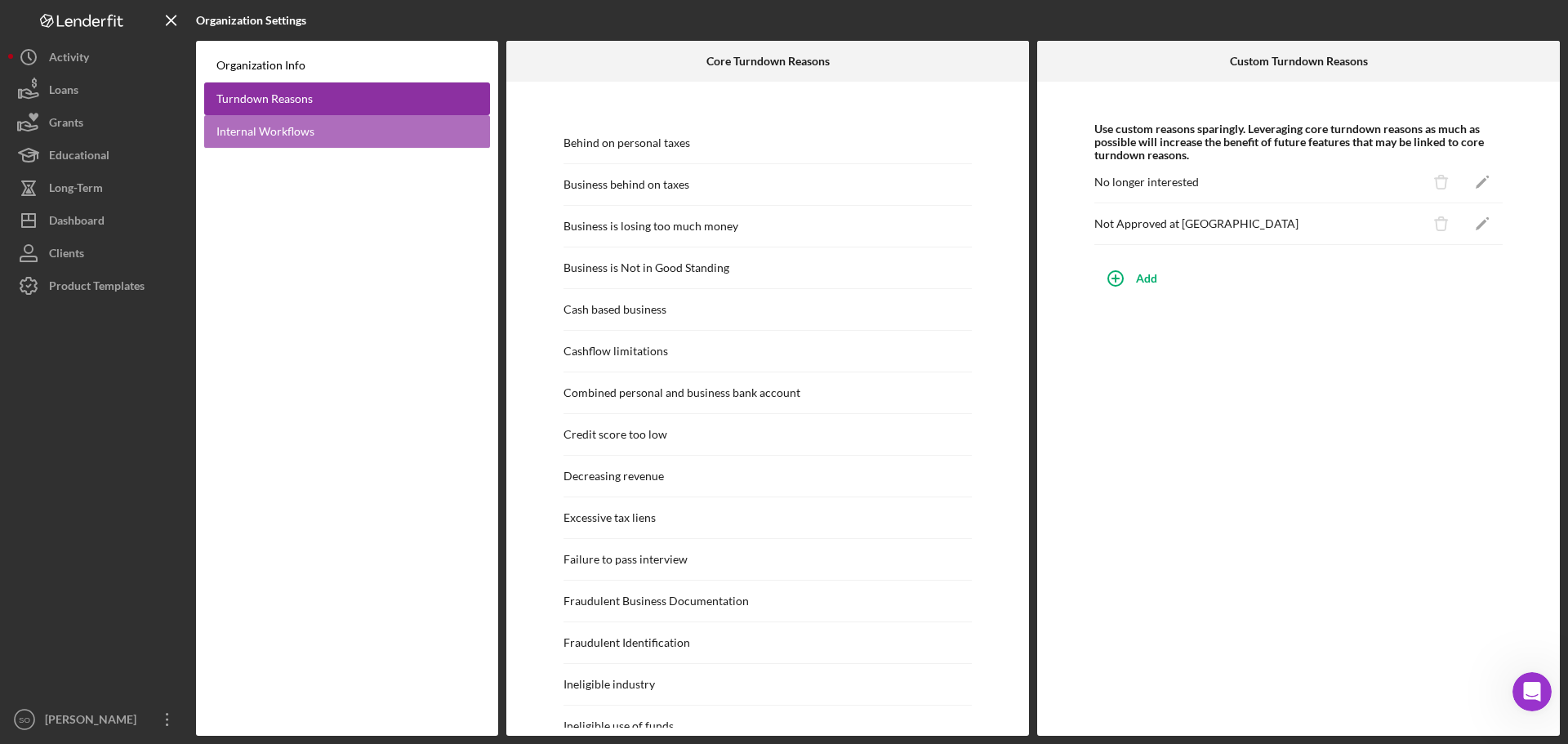
click at [286, 128] on link "Internal Workflows" at bounding box center [347, 132] width 286 height 33
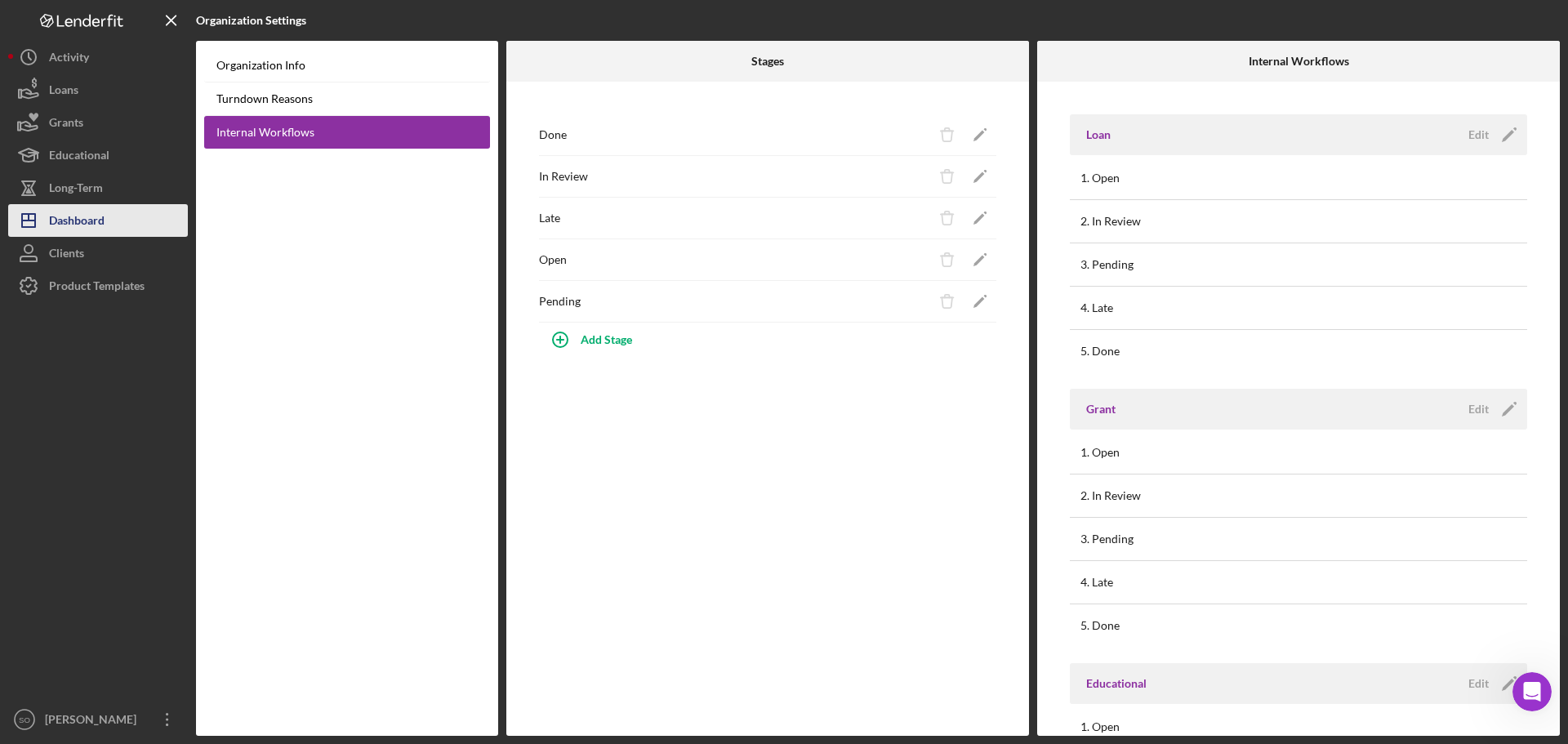
click at [77, 209] on div "Dashboard" at bounding box center [77, 223] width 56 height 37
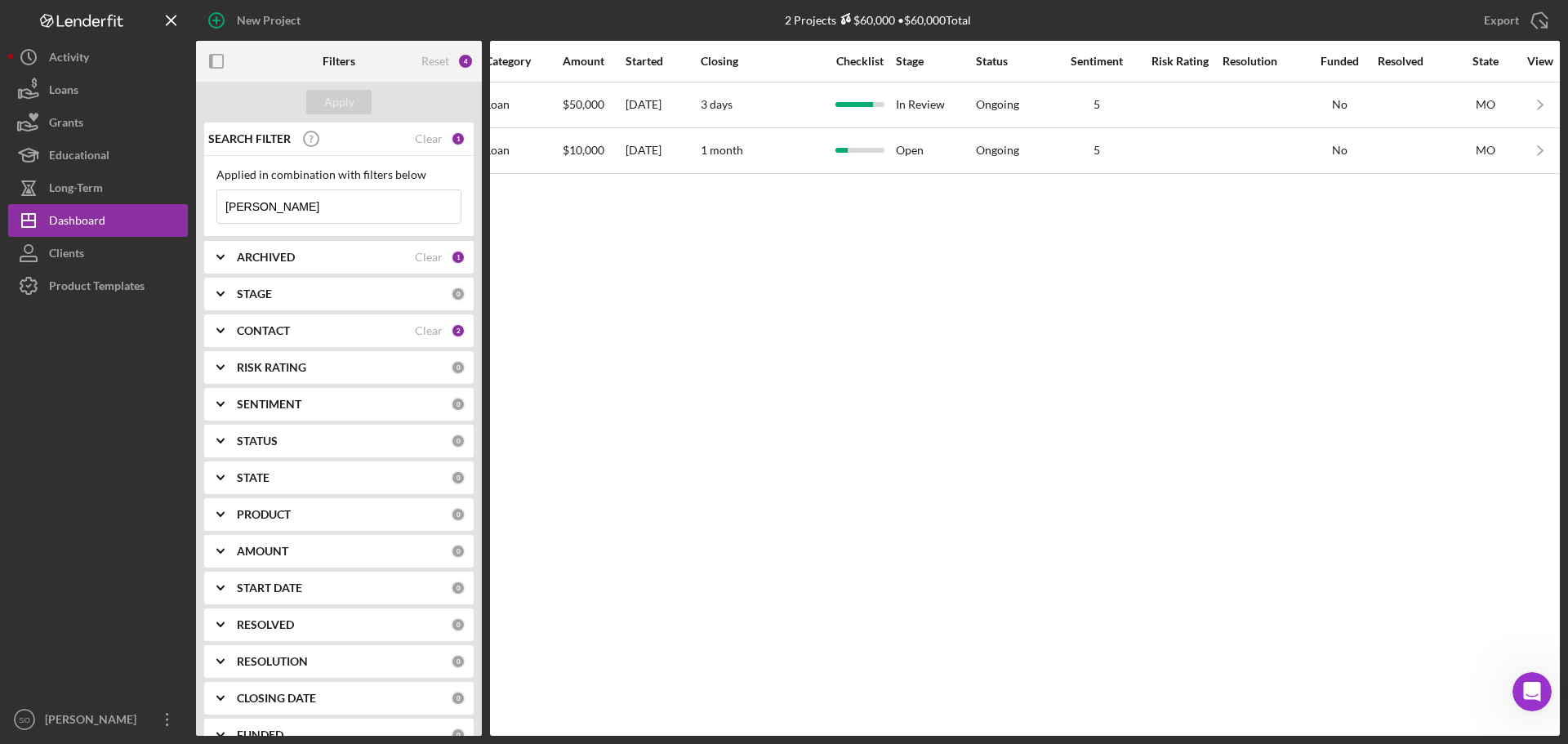
scroll to position [0, 884]
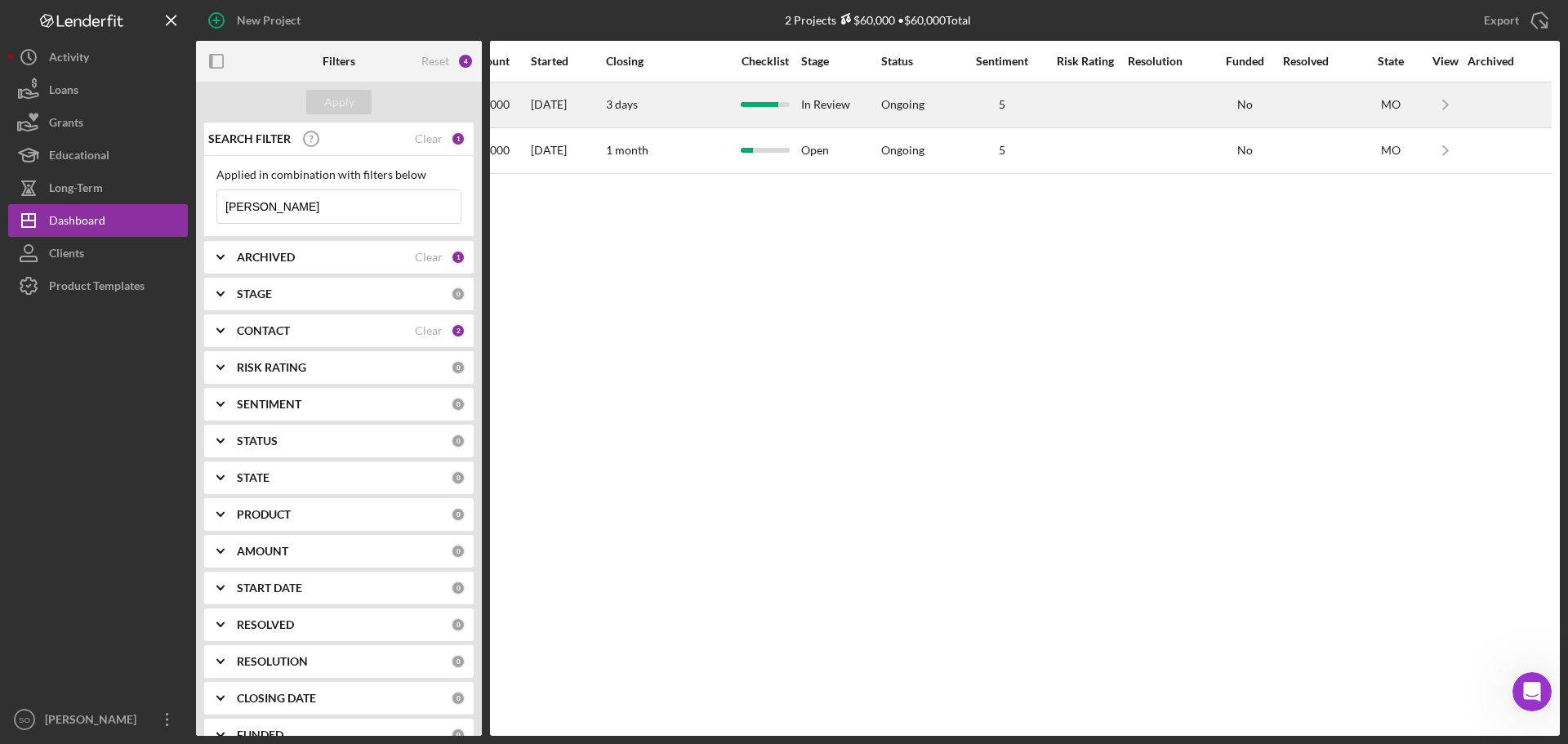
click at [910, 104] on div "Ongoing" at bounding box center [903, 104] width 44 height 13
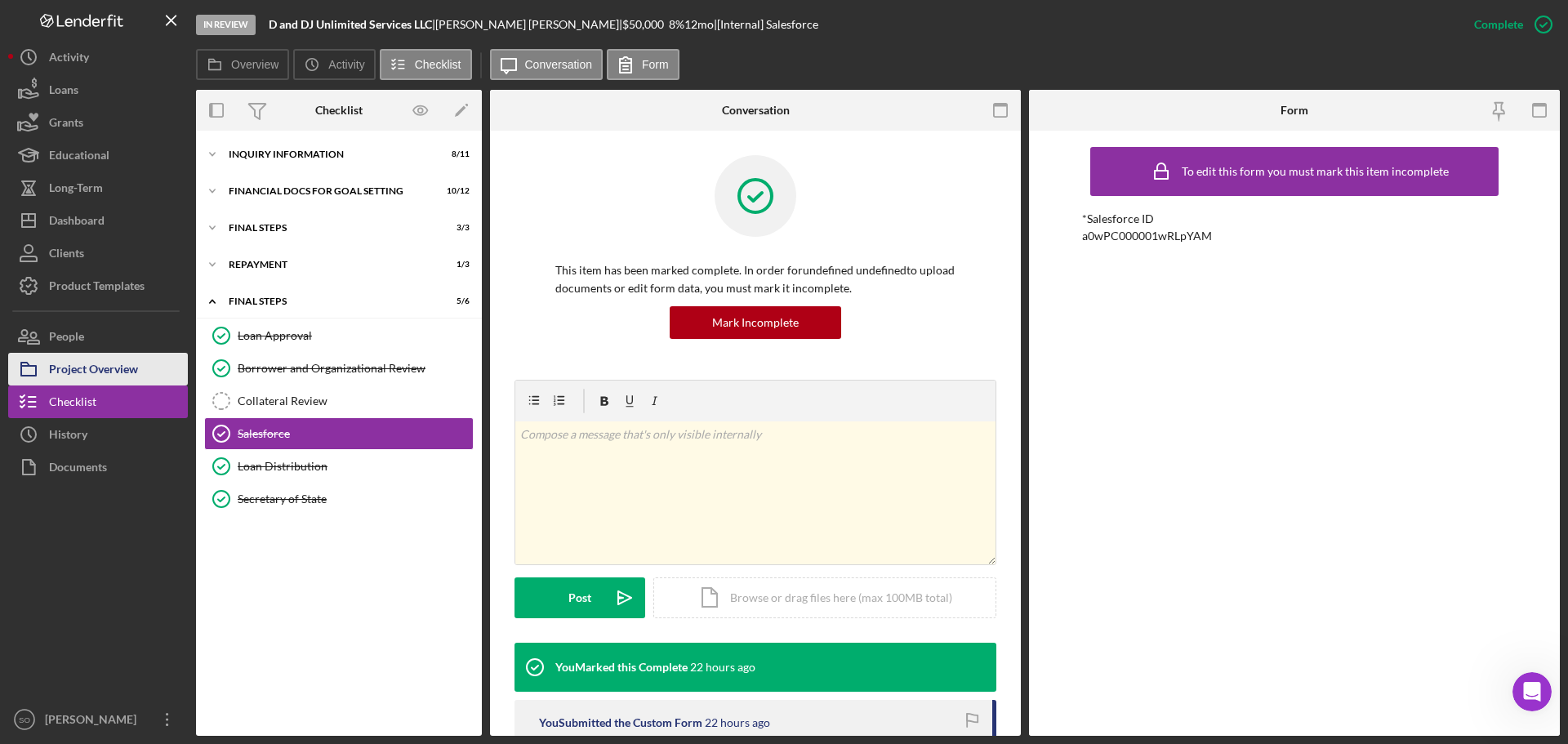
click at [106, 374] on div "Project Overview" at bounding box center [94, 371] width 89 height 37
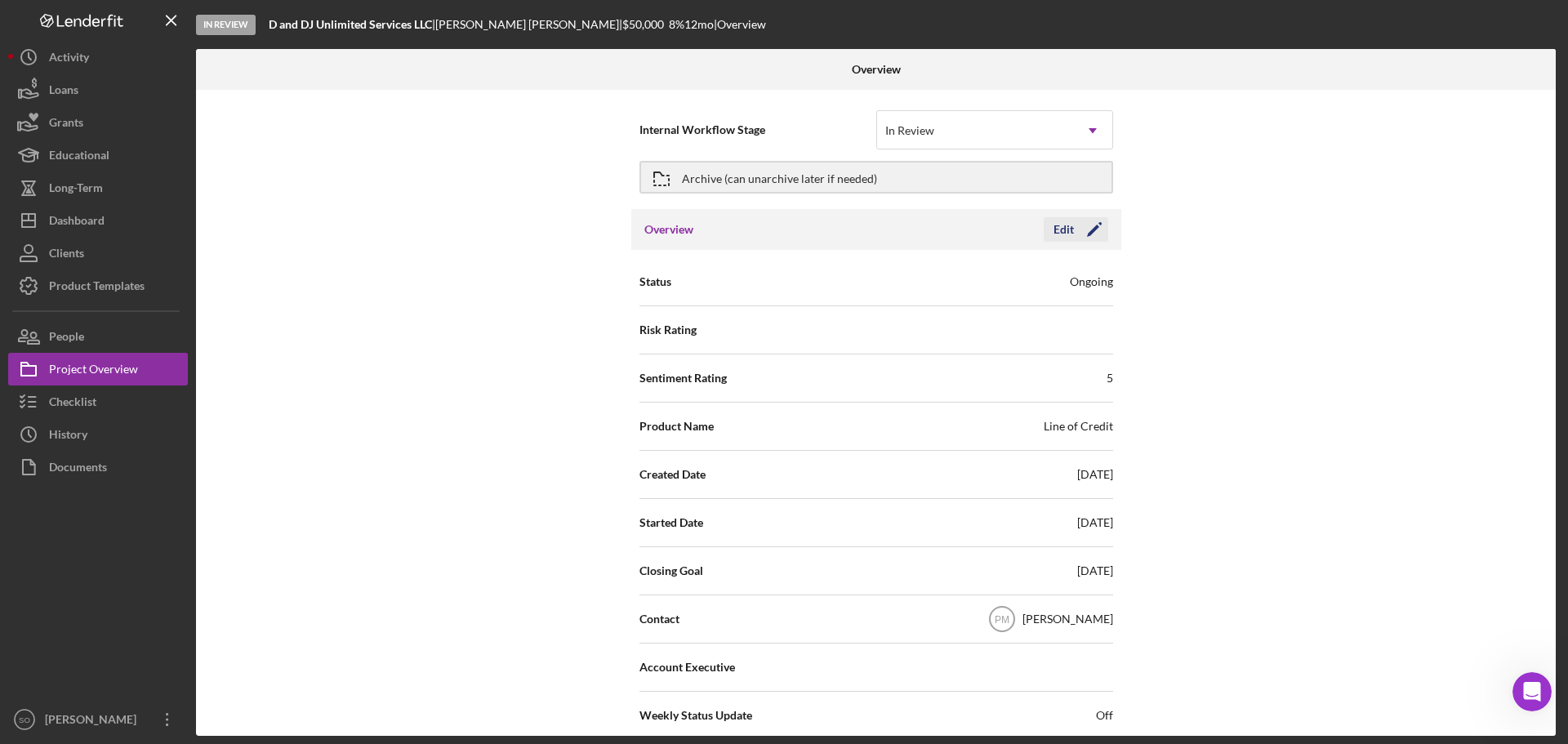
click at [1069, 230] on div "Edit" at bounding box center [1064, 230] width 20 height 24
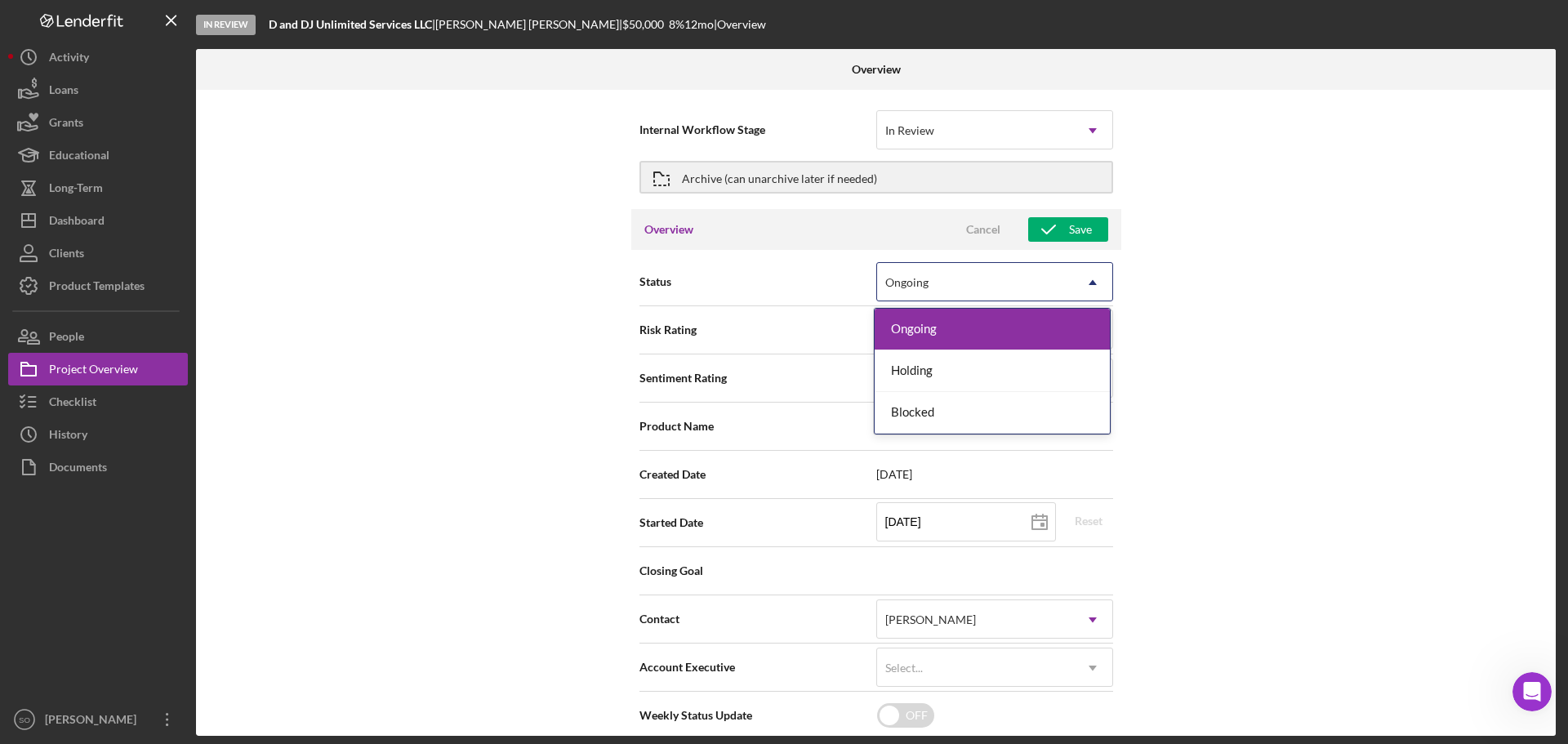
click at [917, 287] on div "Ongoing" at bounding box center [907, 283] width 44 height 13
click at [1297, 309] on div "Internal Workflow Stage In Review Icon/Dropdown Arrow Archive (can unarchive la…" at bounding box center [876, 413] width 1360 height 646
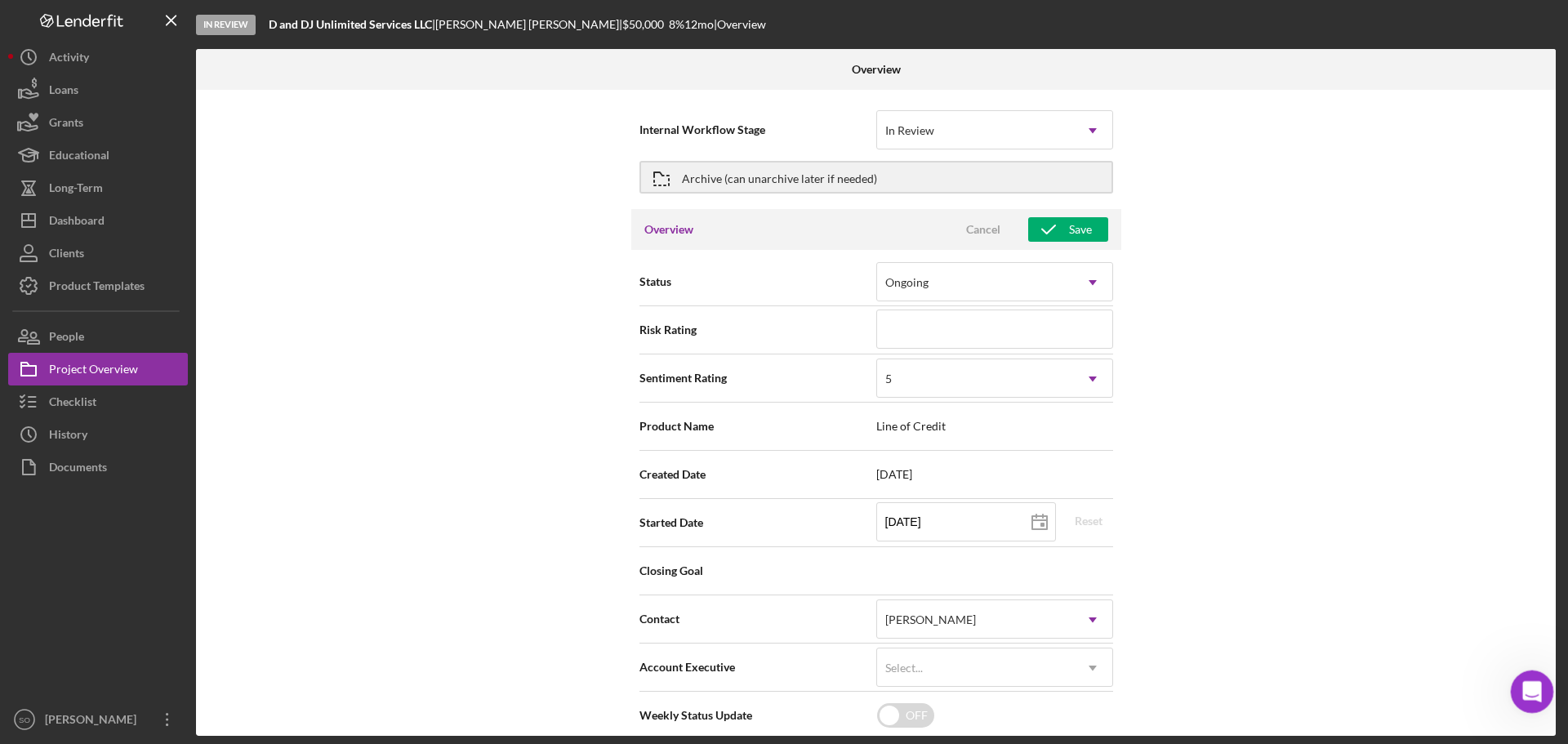
drag, startPoint x: 1530, startPoint y: 684, endPoint x: 3017, endPoint y: 1347, distance: 1628.1
click at [1530, 684] on icon "Open Intercom Messenger" at bounding box center [1530, 689] width 11 height 13
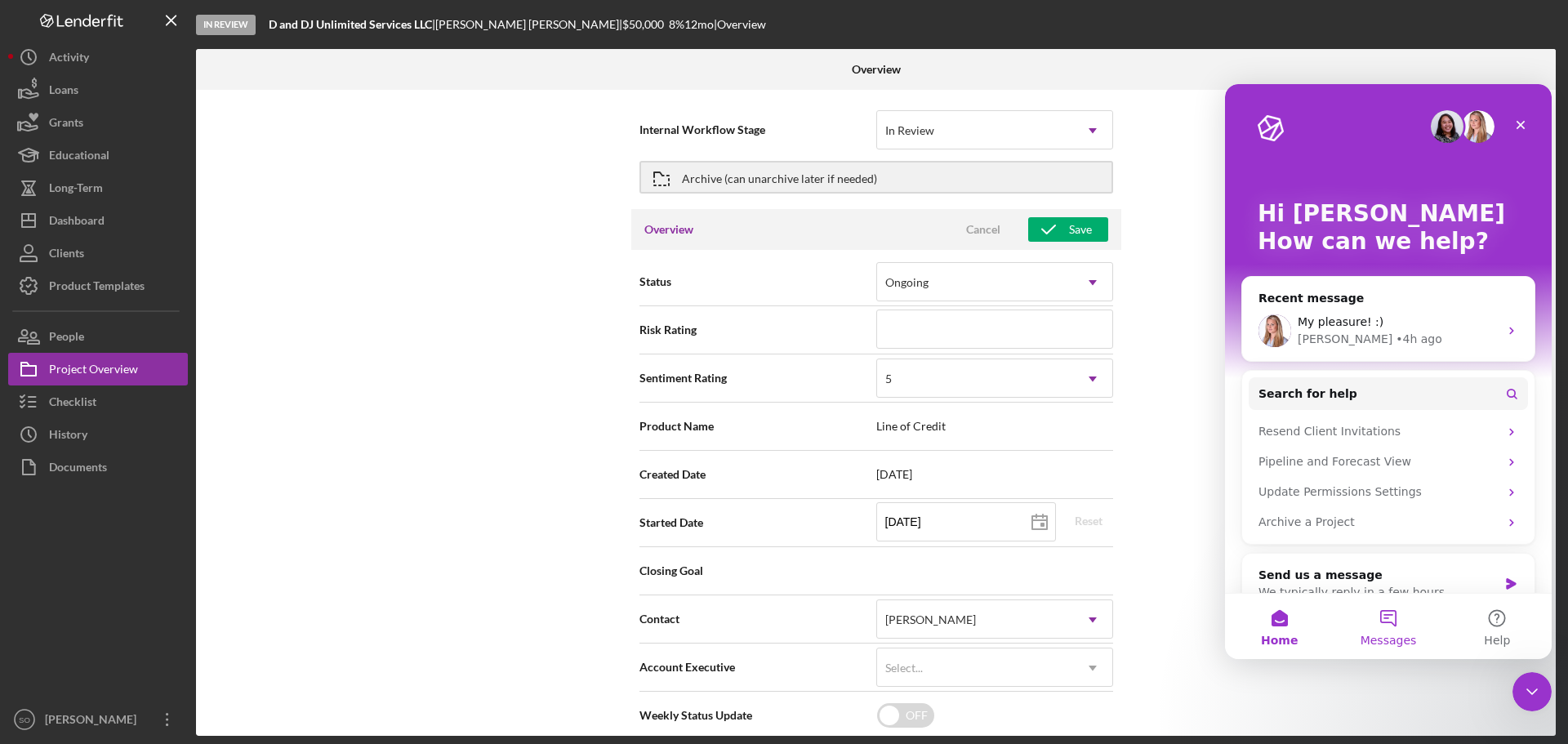
click at [1388, 621] on button "Messages" at bounding box center [1388, 627] width 109 height 65
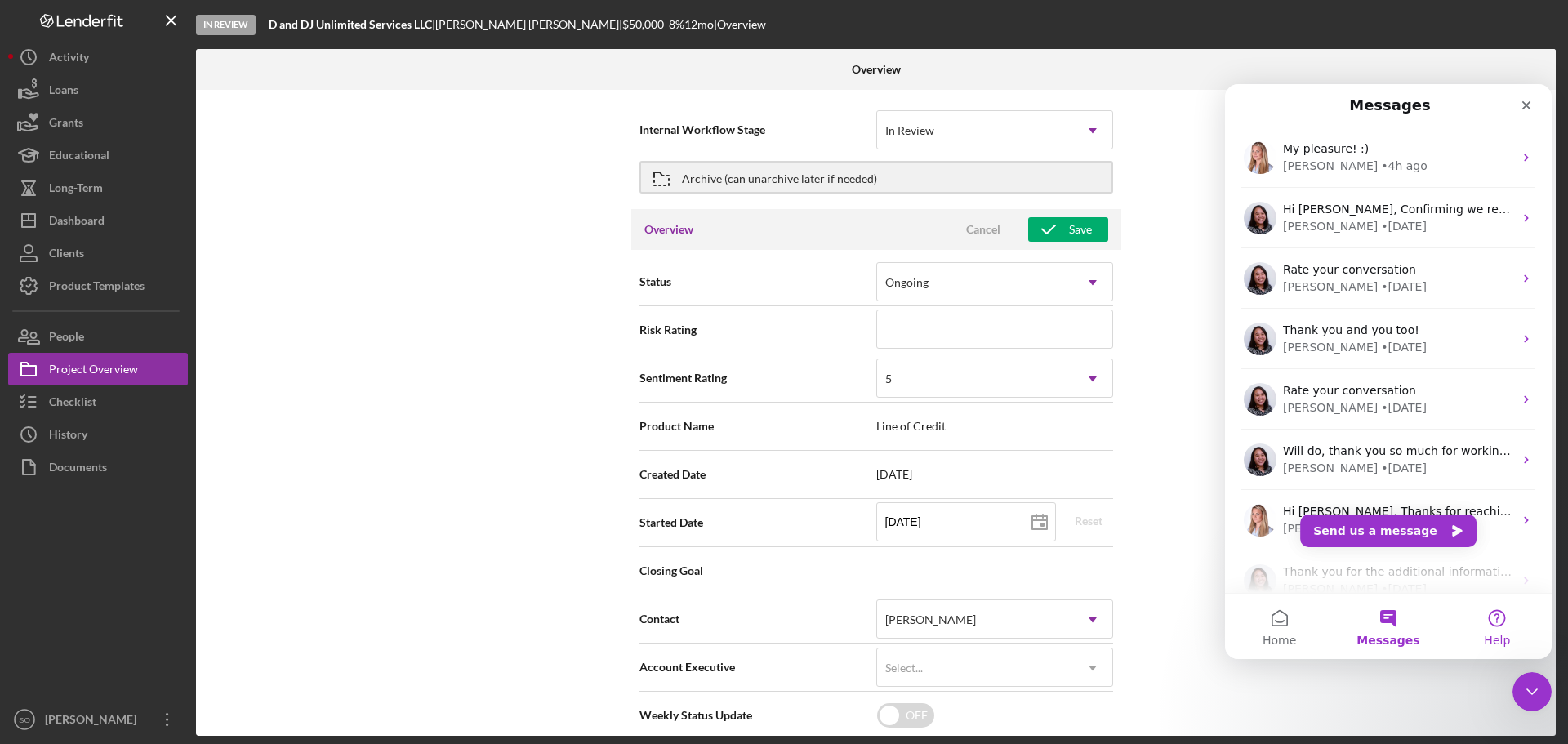
click at [1501, 628] on button "Help" at bounding box center [1497, 627] width 109 height 65
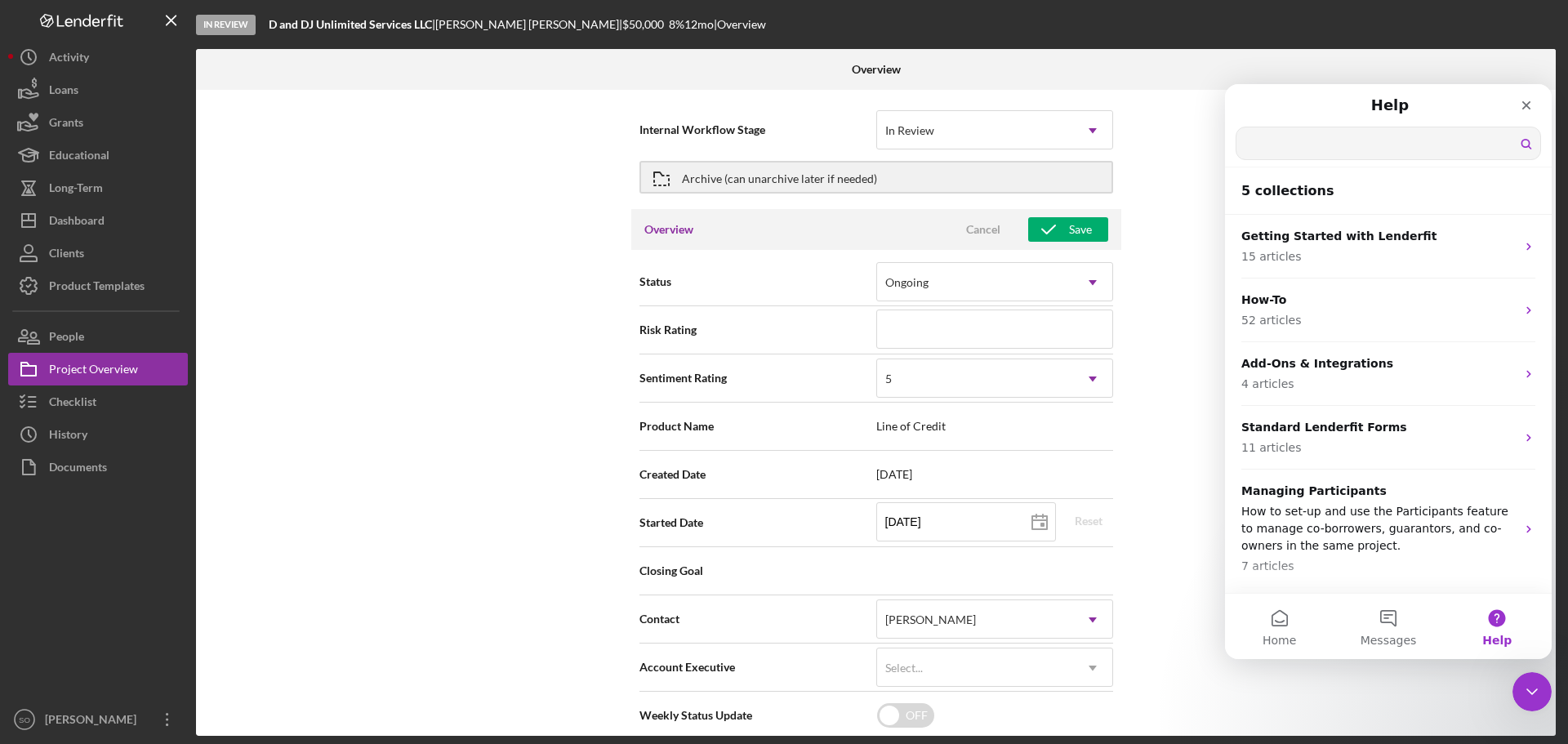
click at [1323, 147] on input "Search for help" at bounding box center [1389, 143] width 304 height 32
type input "can you change waht the status are"
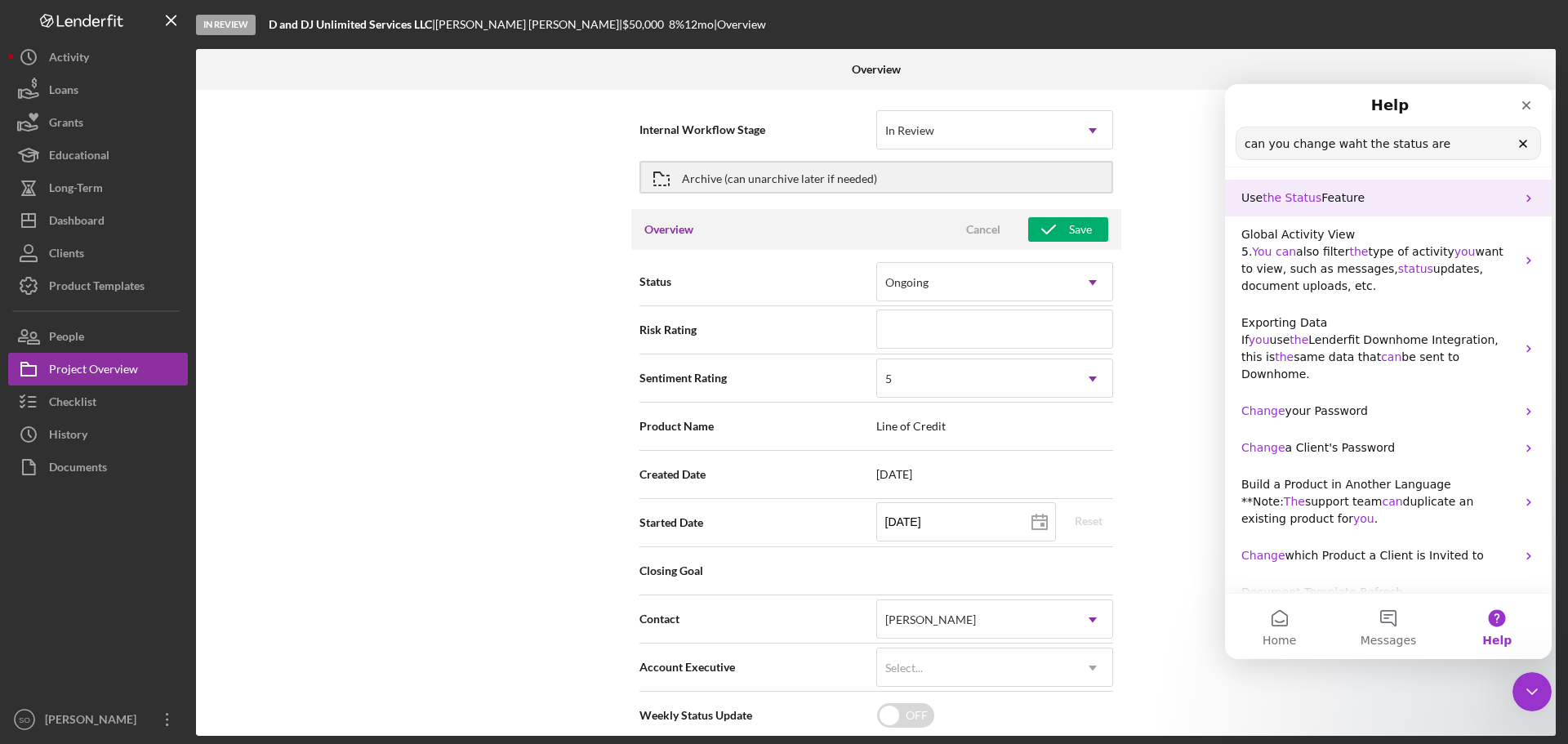
click at [1312, 198] on span "Status" at bounding box center [1305, 198] width 37 height 13
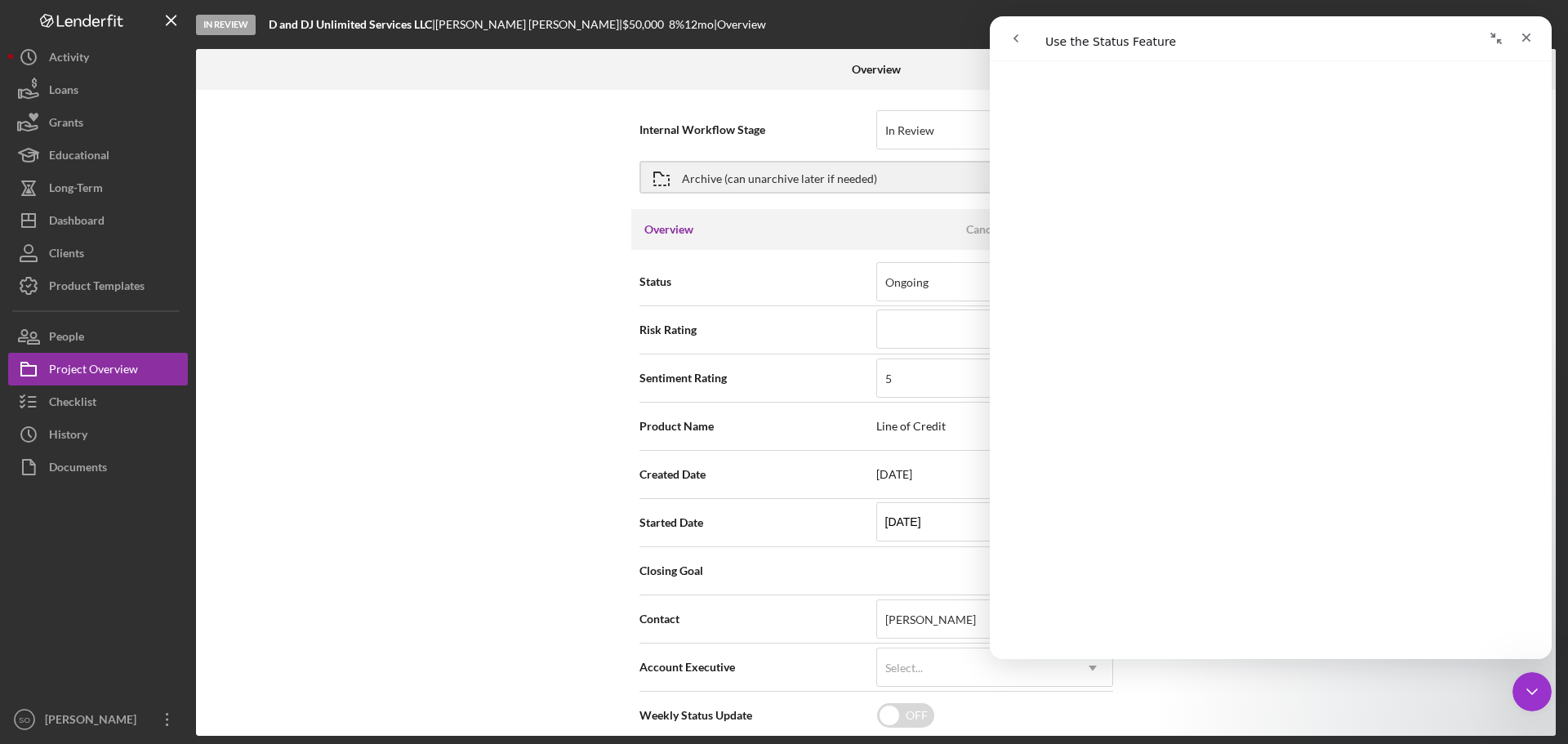
scroll to position [654, 0]
click at [107, 369] on div "Project Overview" at bounding box center [94, 371] width 89 height 37
click at [924, 285] on div "Ongoing" at bounding box center [907, 283] width 44 height 13
click at [808, 271] on div "Status 3 results available. Use Up and Down to choose options, press Enter to s…" at bounding box center [876, 282] width 473 height 41
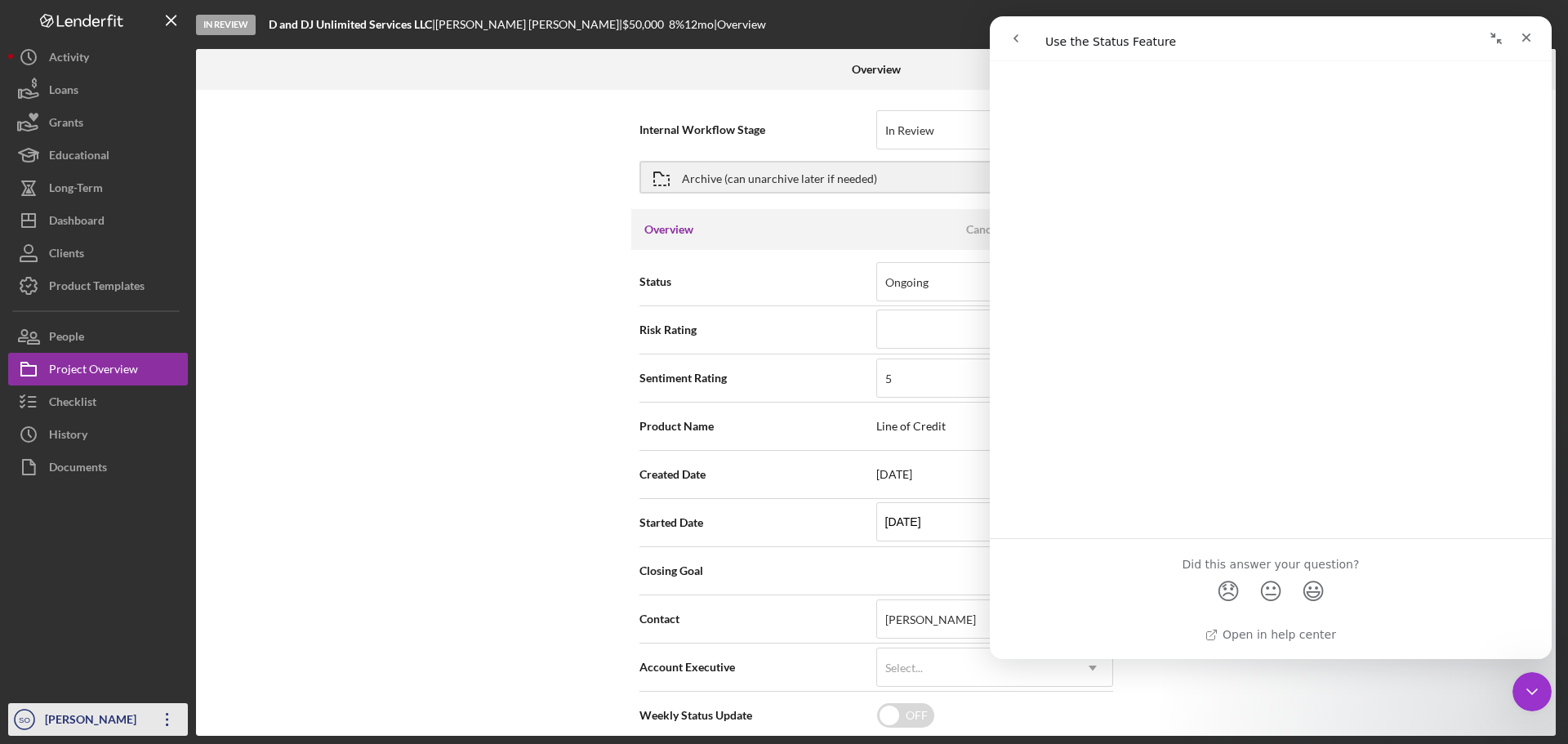
click at [104, 711] on div "[PERSON_NAME]" at bounding box center [94, 722] width 106 height 37
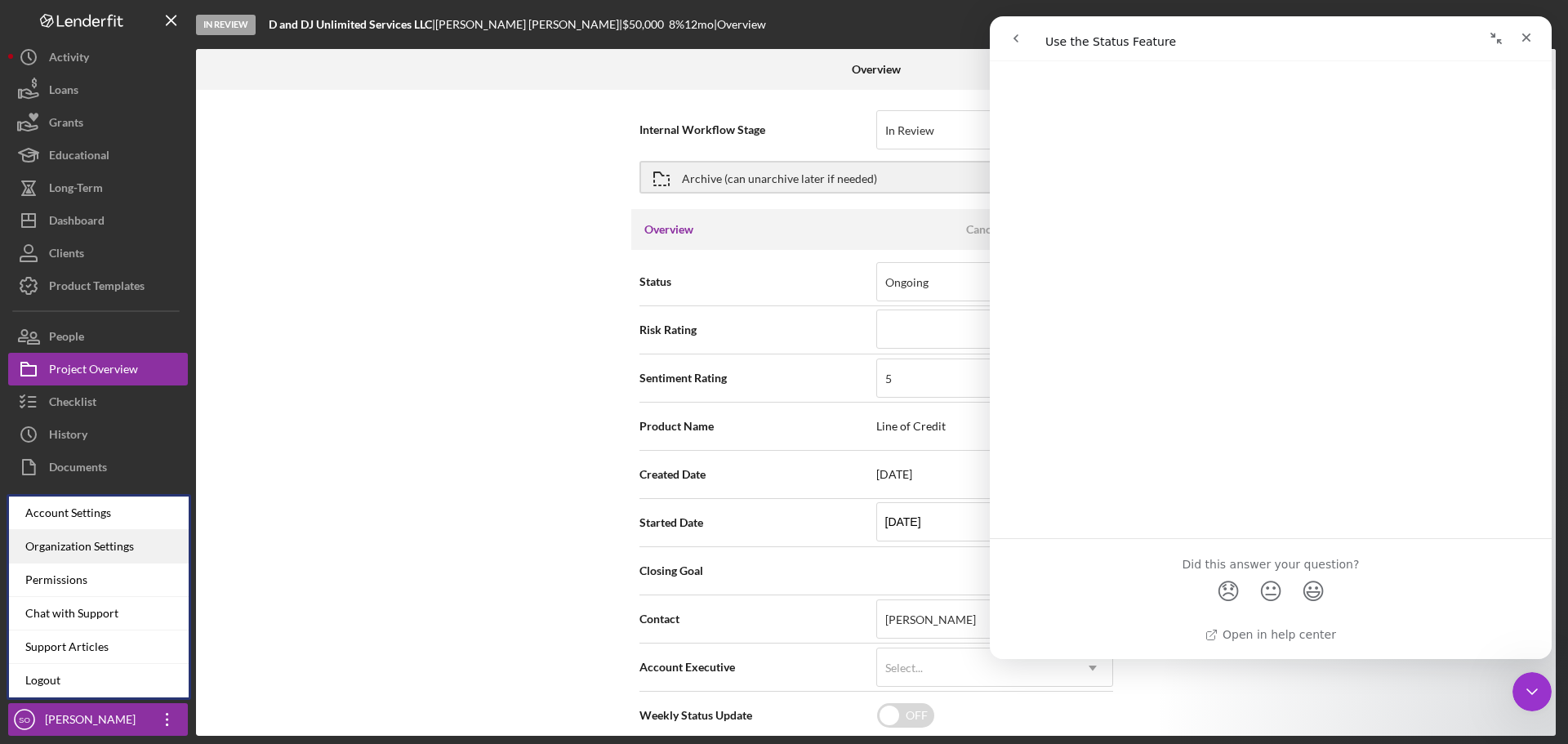
click at [105, 552] on div "Organization Settings" at bounding box center [99, 547] width 179 height 33
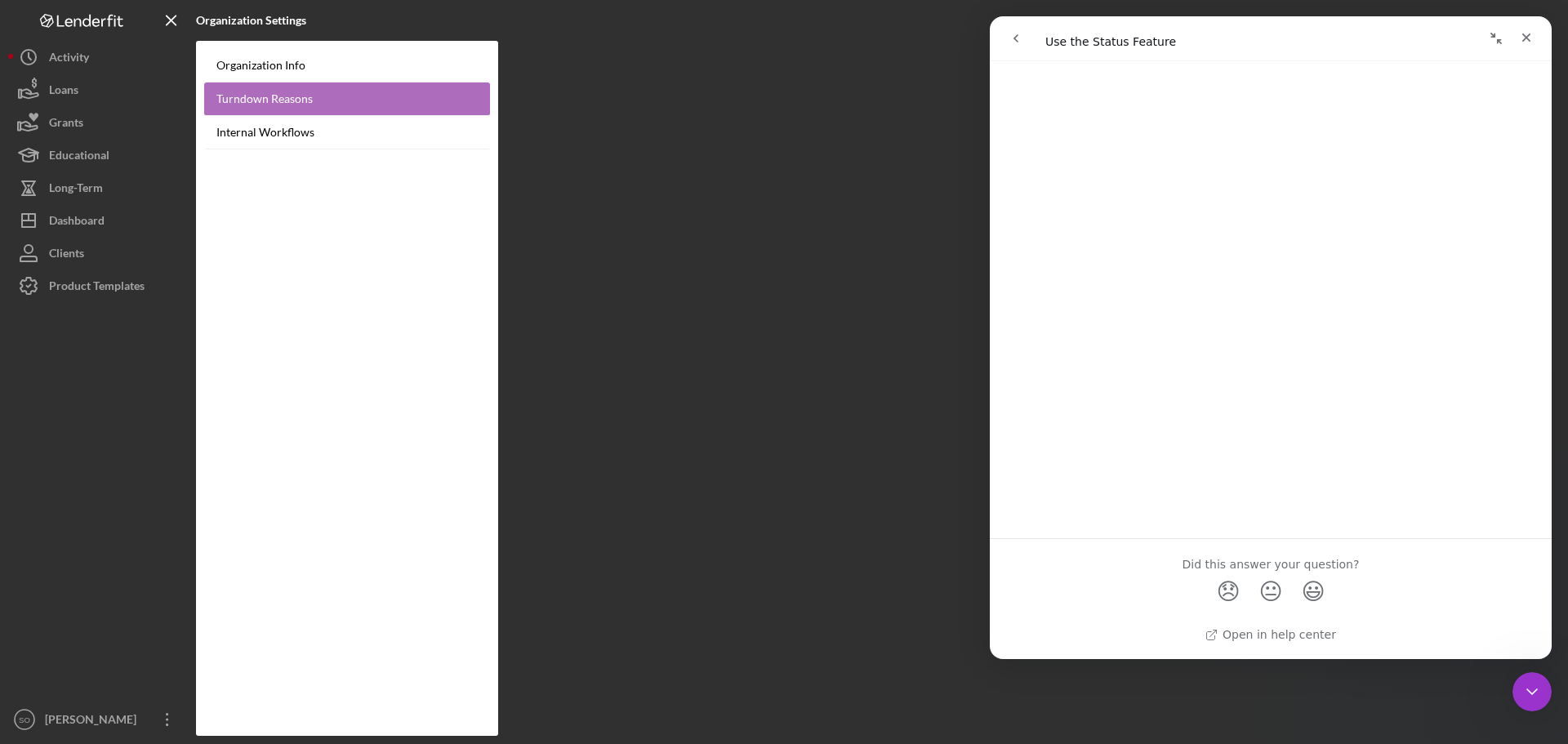
click at [277, 96] on link "Turndown Reasons" at bounding box center [347, 100] width 286 height 33
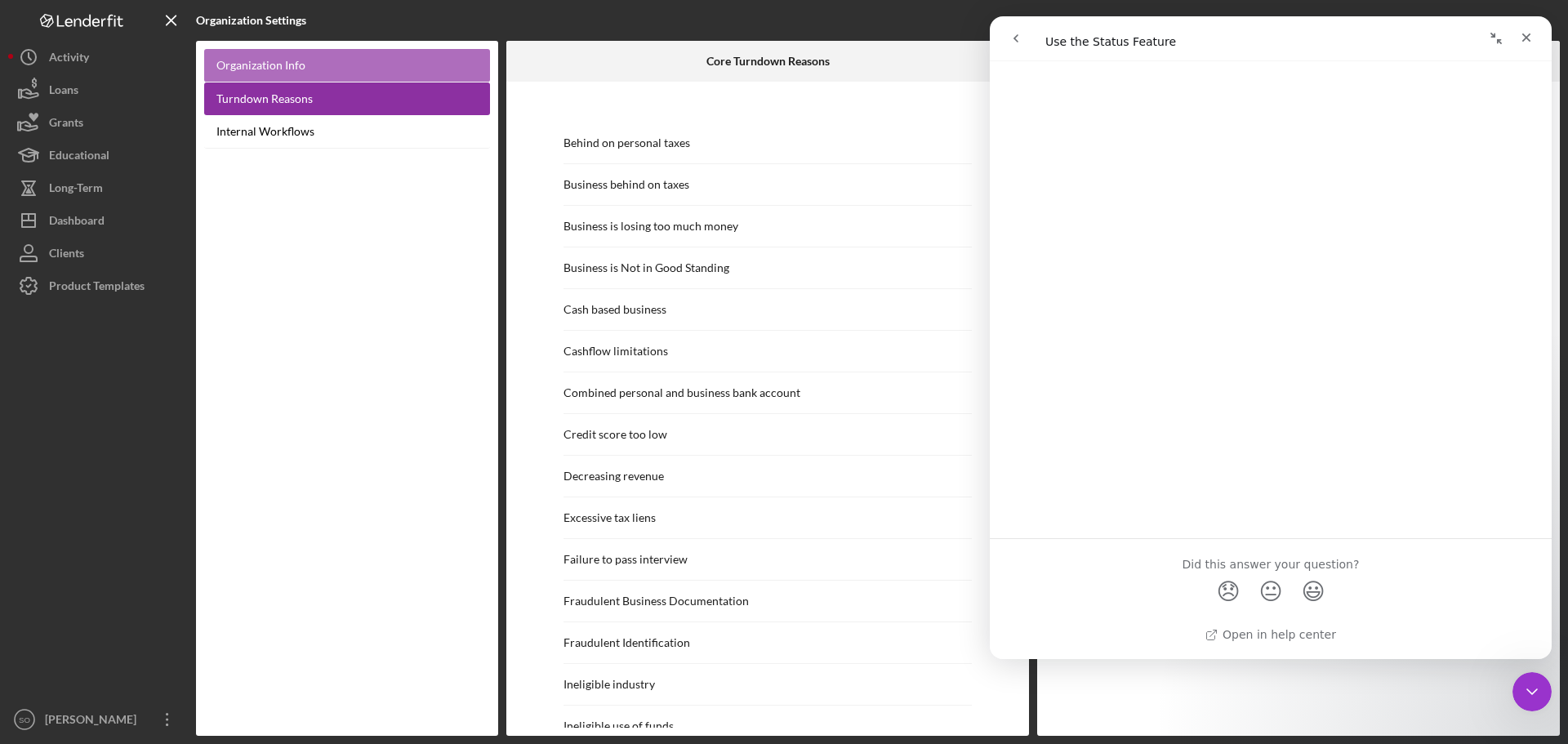
click at [280, 71] on link "Organization Info" at bounding box center [347, 66] width 286 height 33
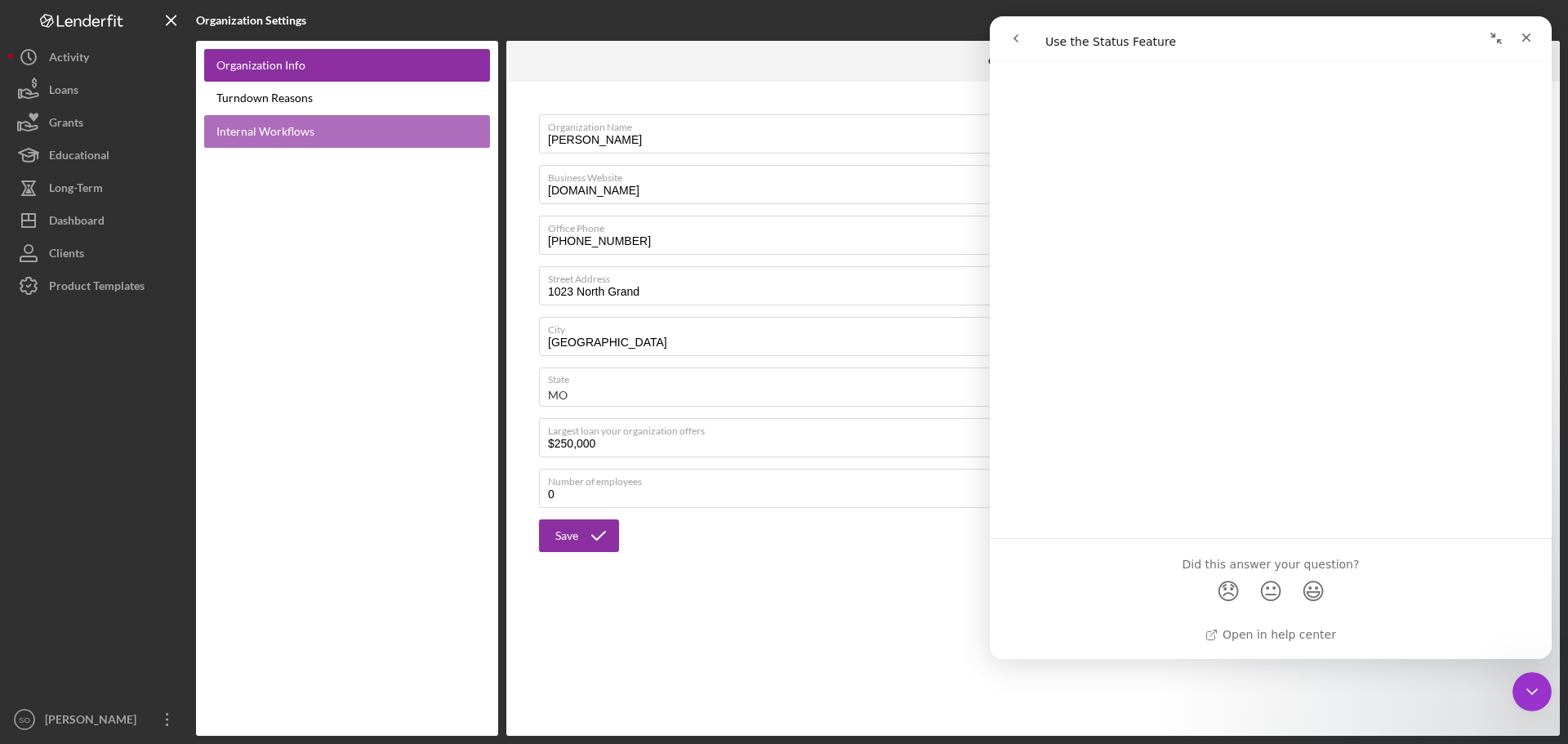
click at [284, 126] on link "Internal Workflows" at bounding box center [347, 132] width 286 height 33
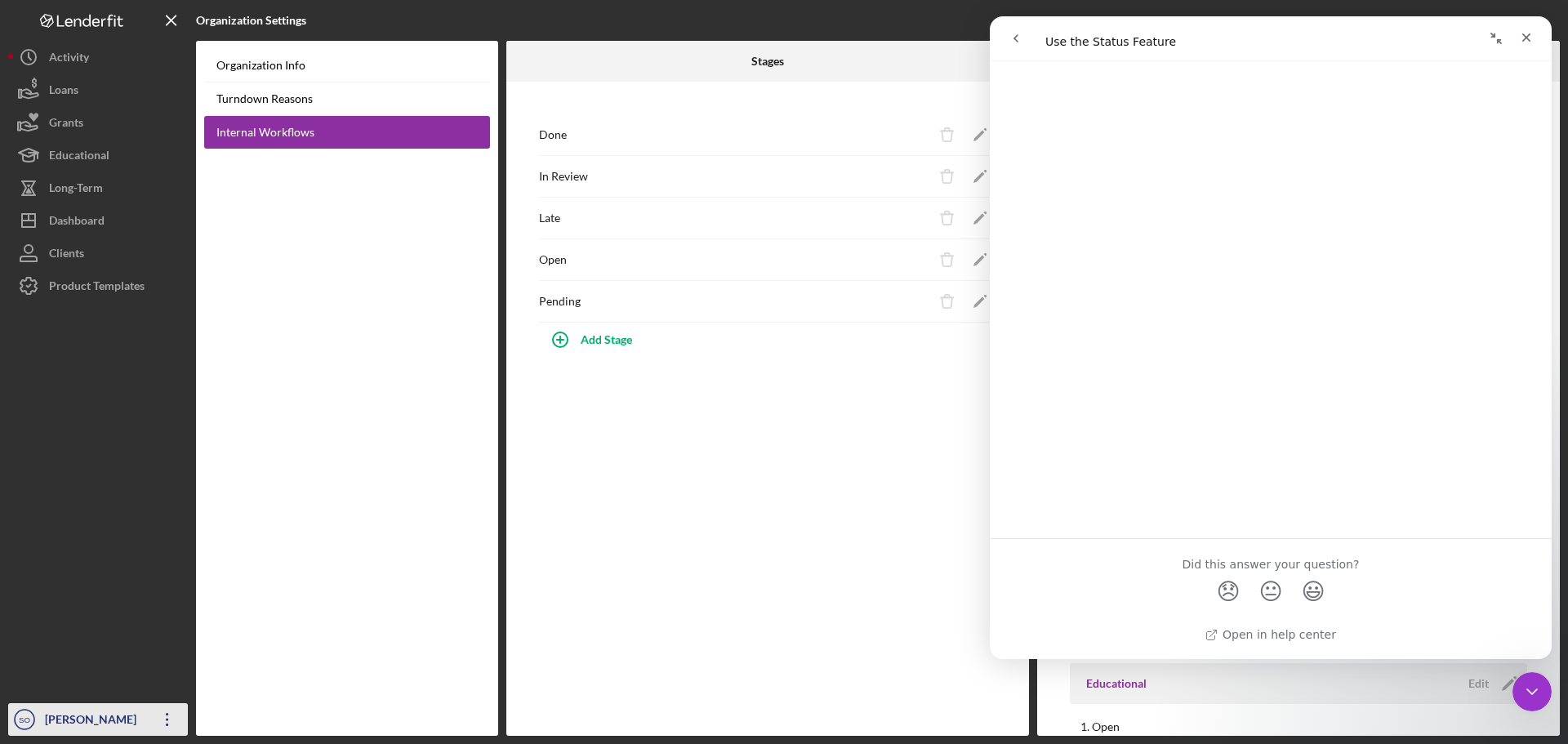
click at [92, 711] on div "[PERSON_NAME]" at bounding box center [94, 722] width 106 height 37
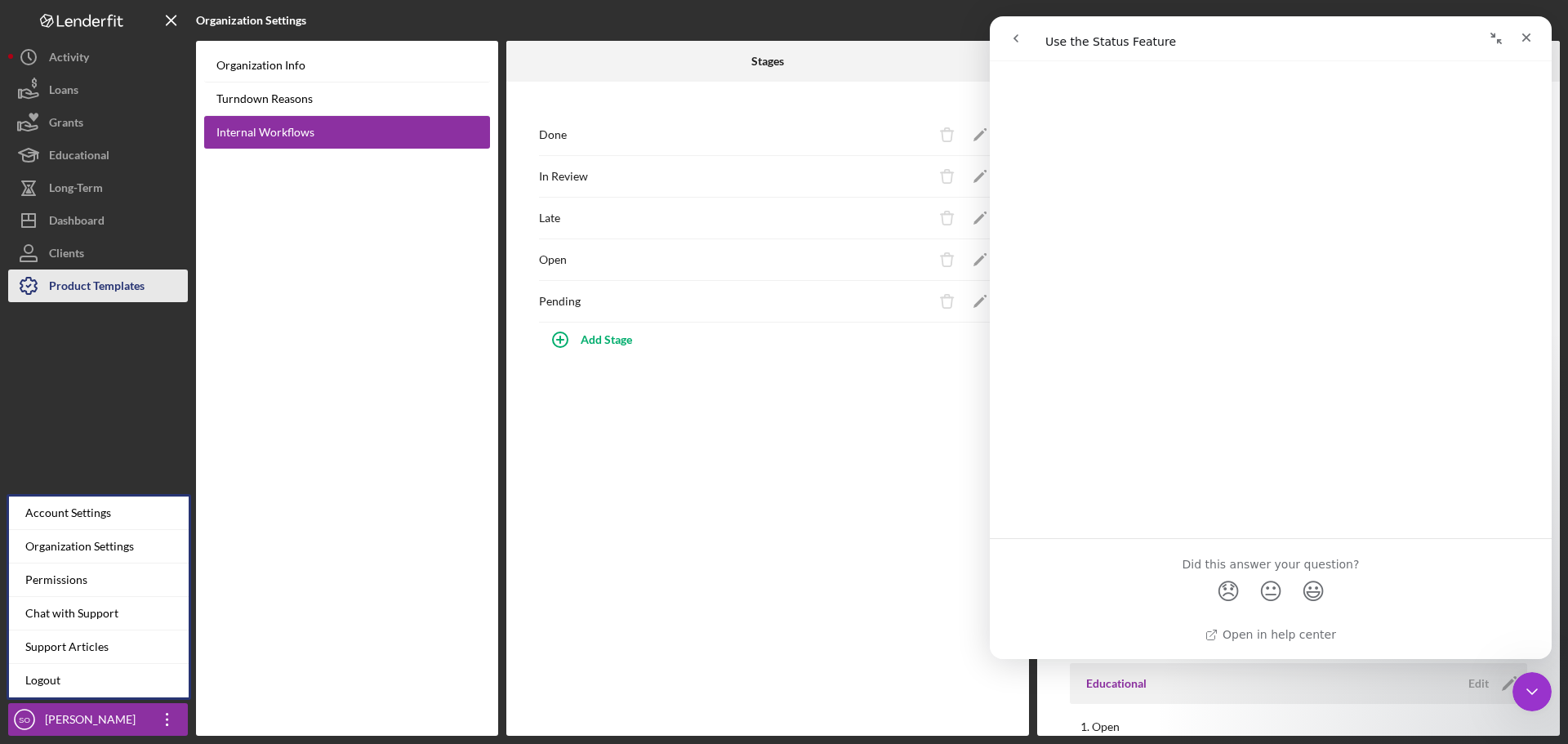
click at [80, 294] on div "Product Templates" at bounding box center [97, 288] width 96 height 37
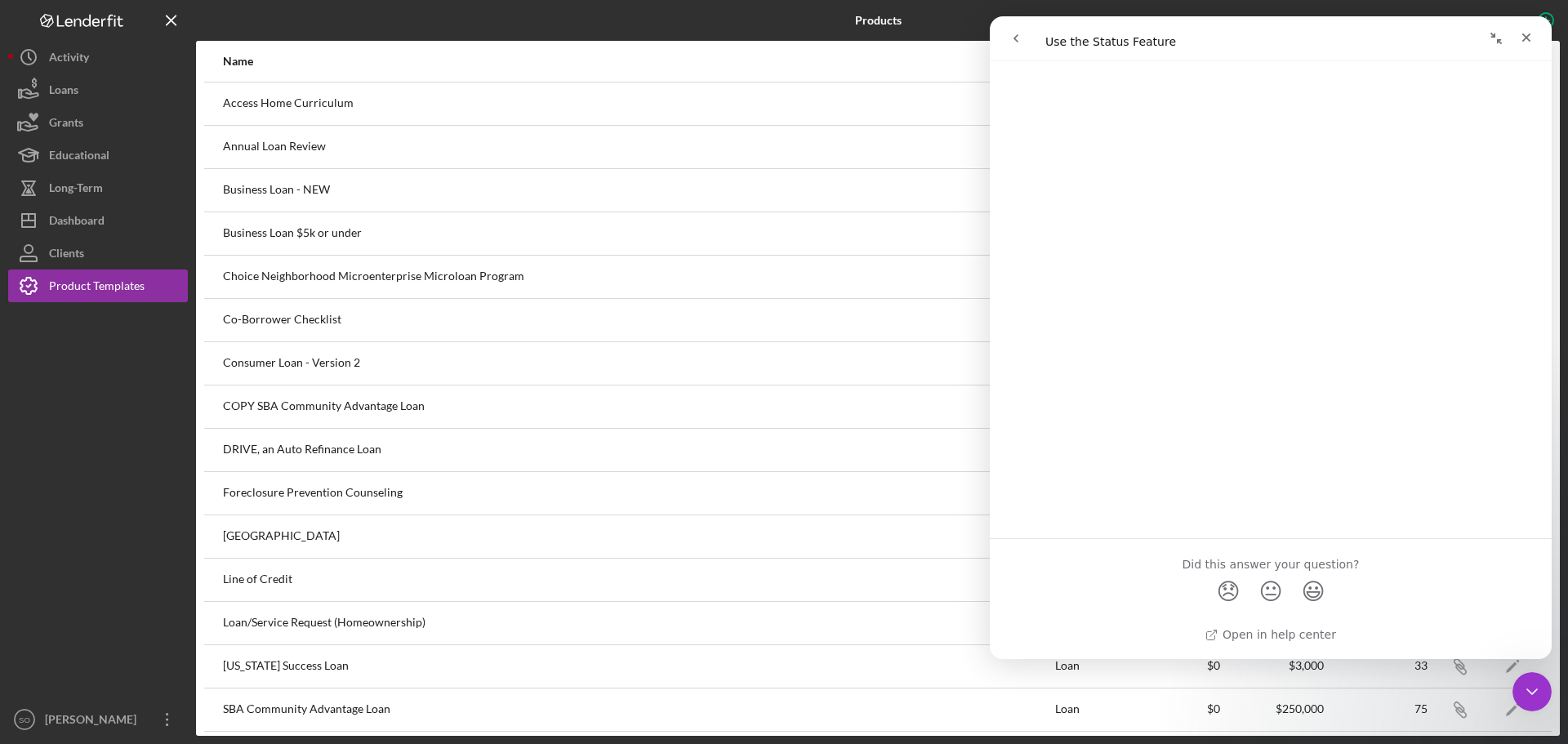
click at [1501, 33] on icon "Collapse window" at bounding box center [1496, 38] width 13 height 13
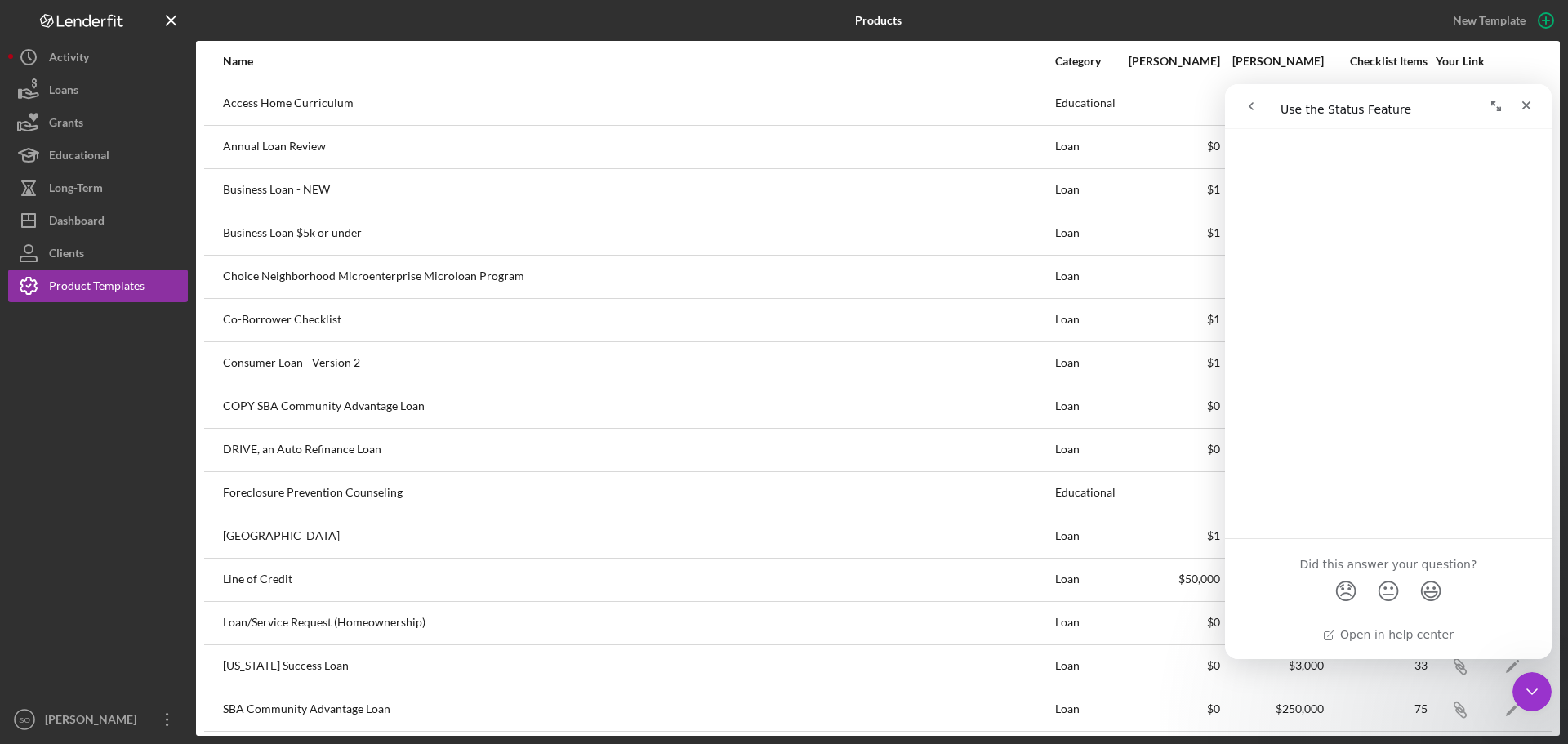
click at [1495, 107] on icon "Expand window" at bounding box center [1496, 106] width 13 height 13
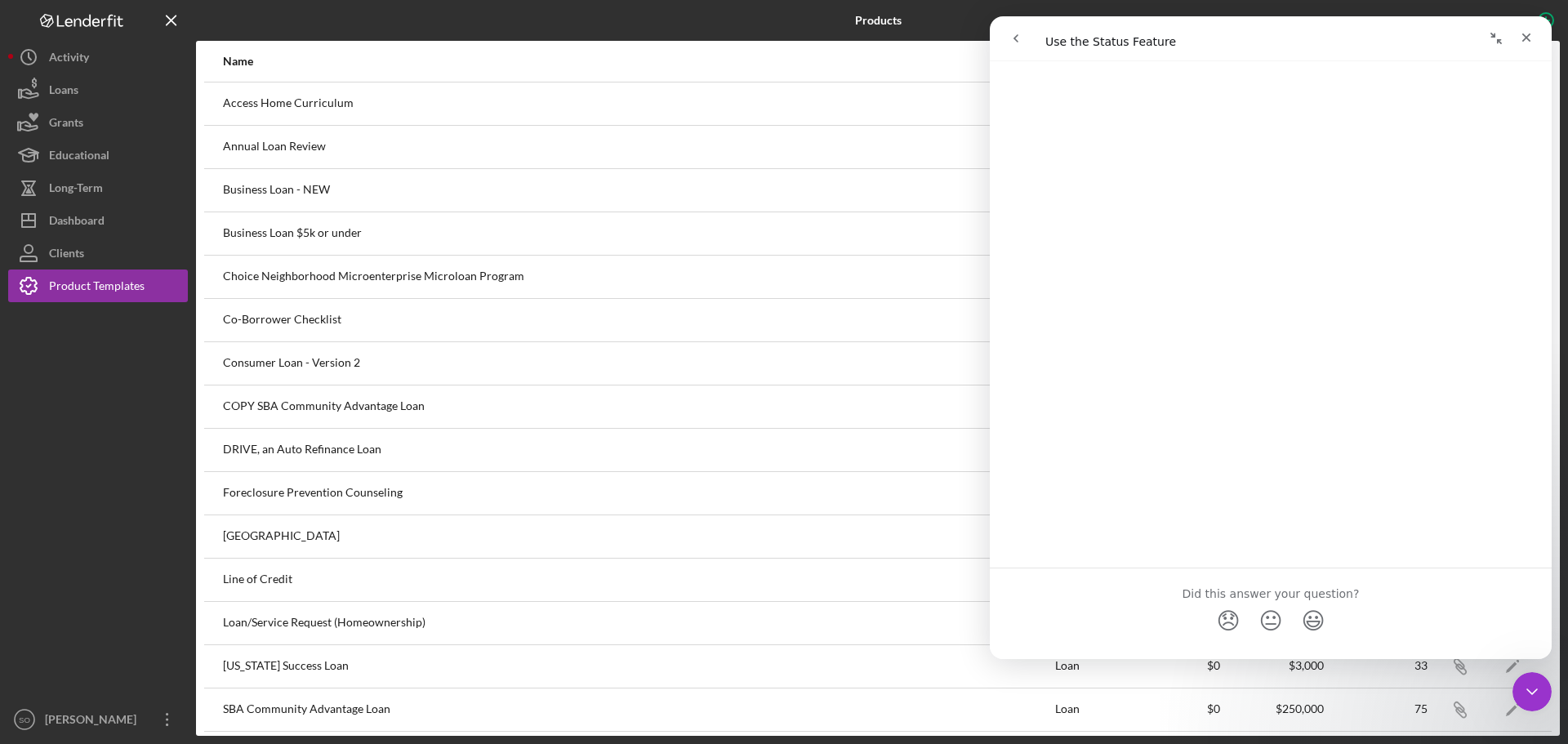
scroll to position [697, 0]
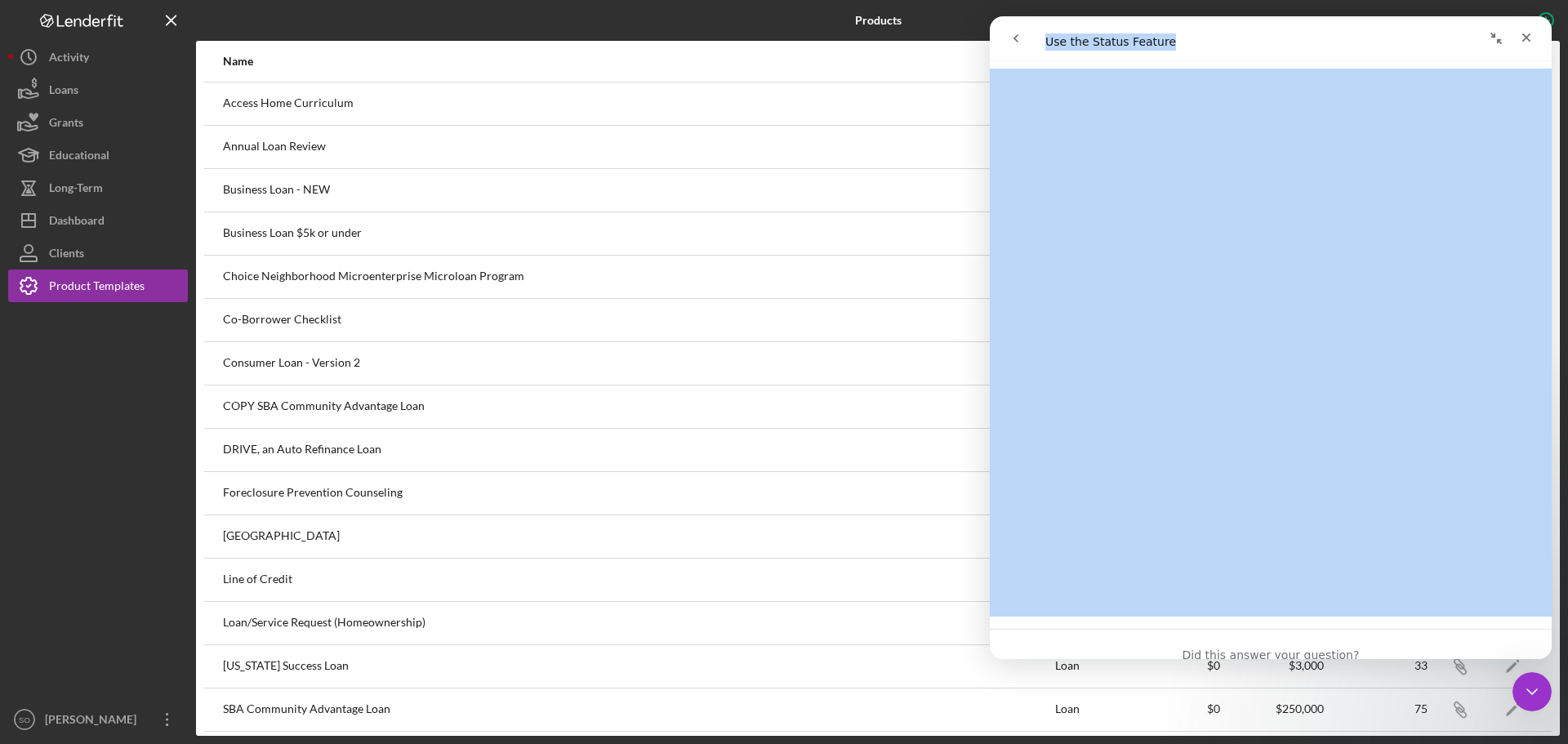
drag, startPoint x: 1399, startPoint y: 38, endPoint x: 639, endPoint y: 86, distance: 761.5
click at [990, 86] on html "Use the Status Feature Use the Status Feature Did this answer your question? 😞 …" at bounding box center [1271, 338] width 562 height 643
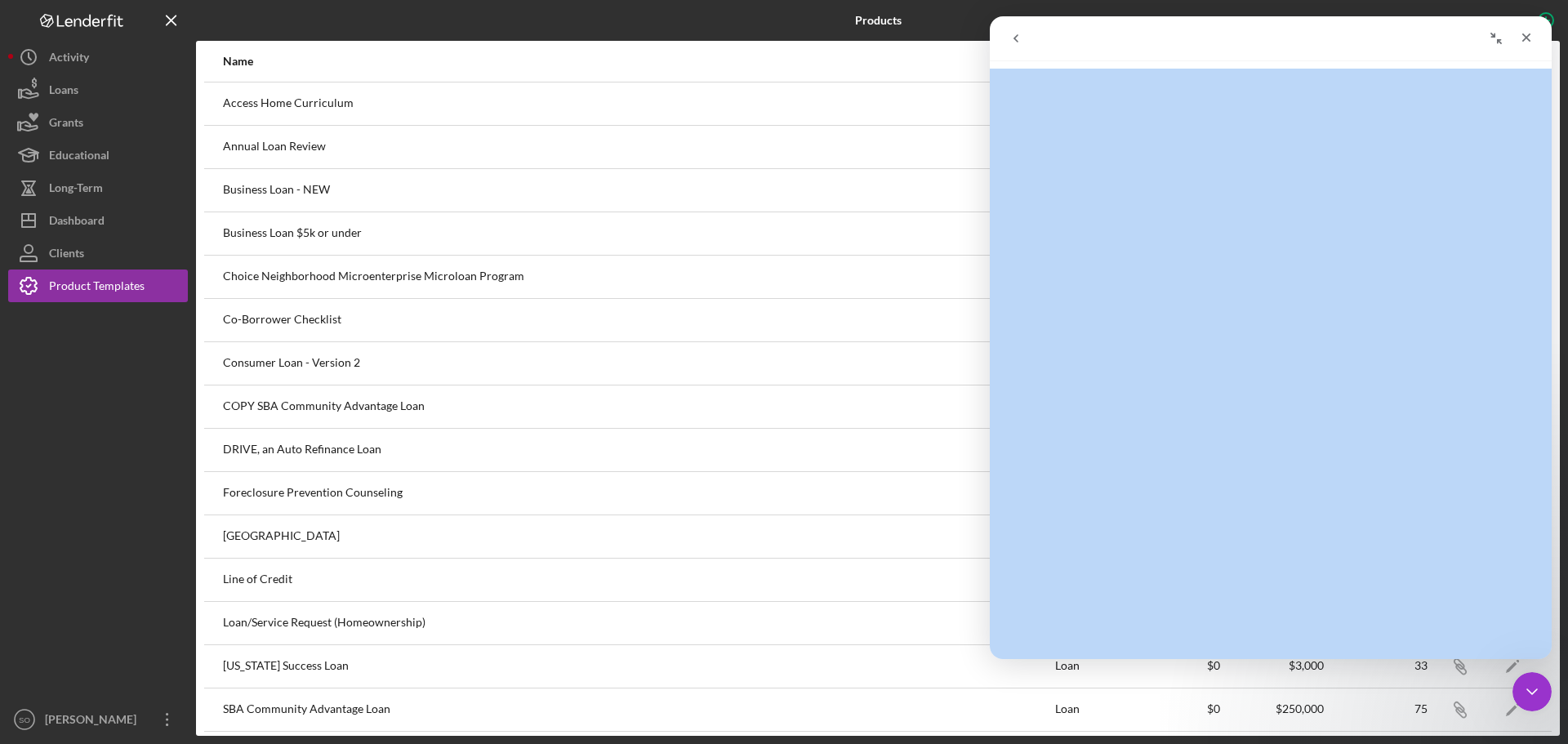
scroll to position [0, 0]
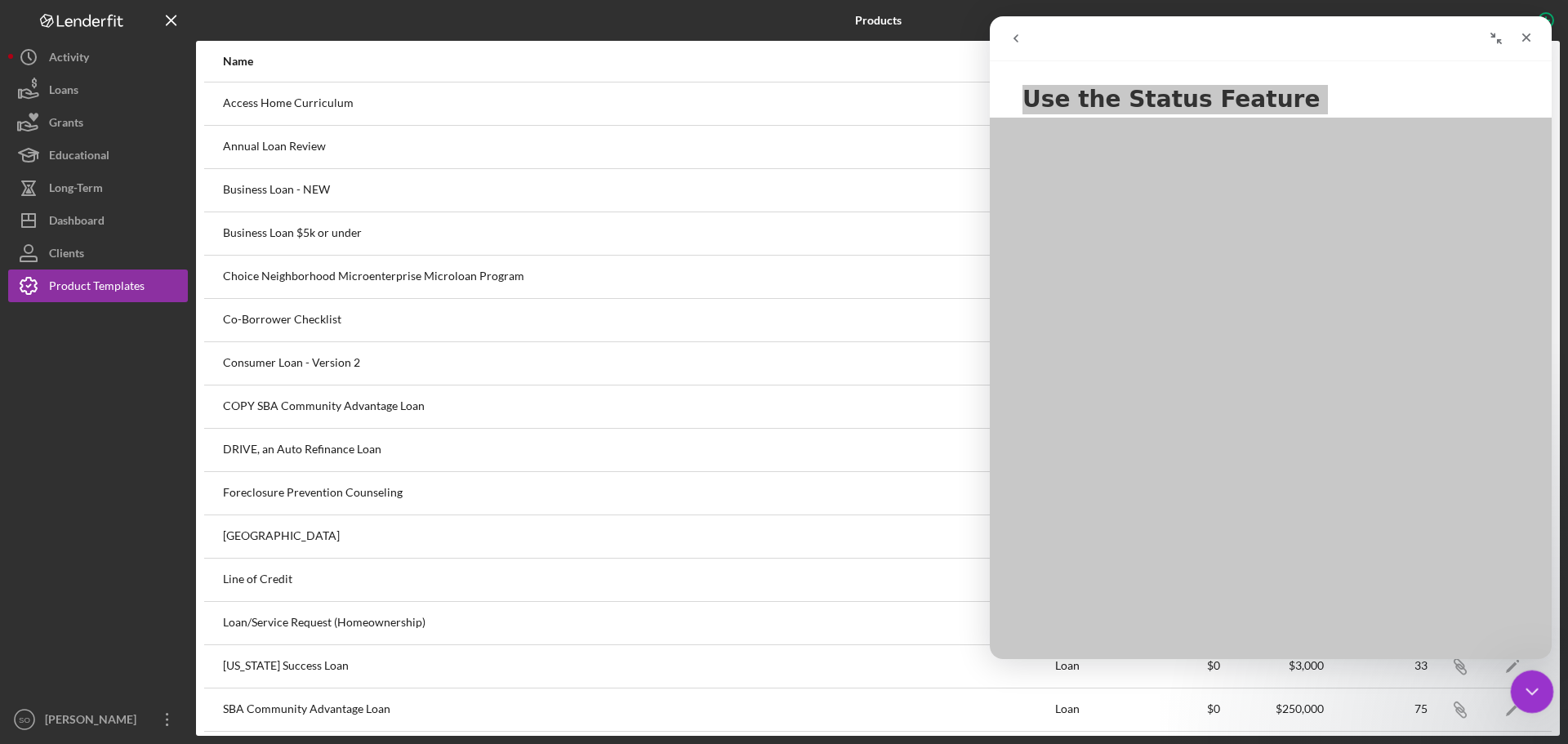
click at [1523, 688] on icon "Close Intercom Messenger" at bounding box center [1530, 689] width 20 height 20
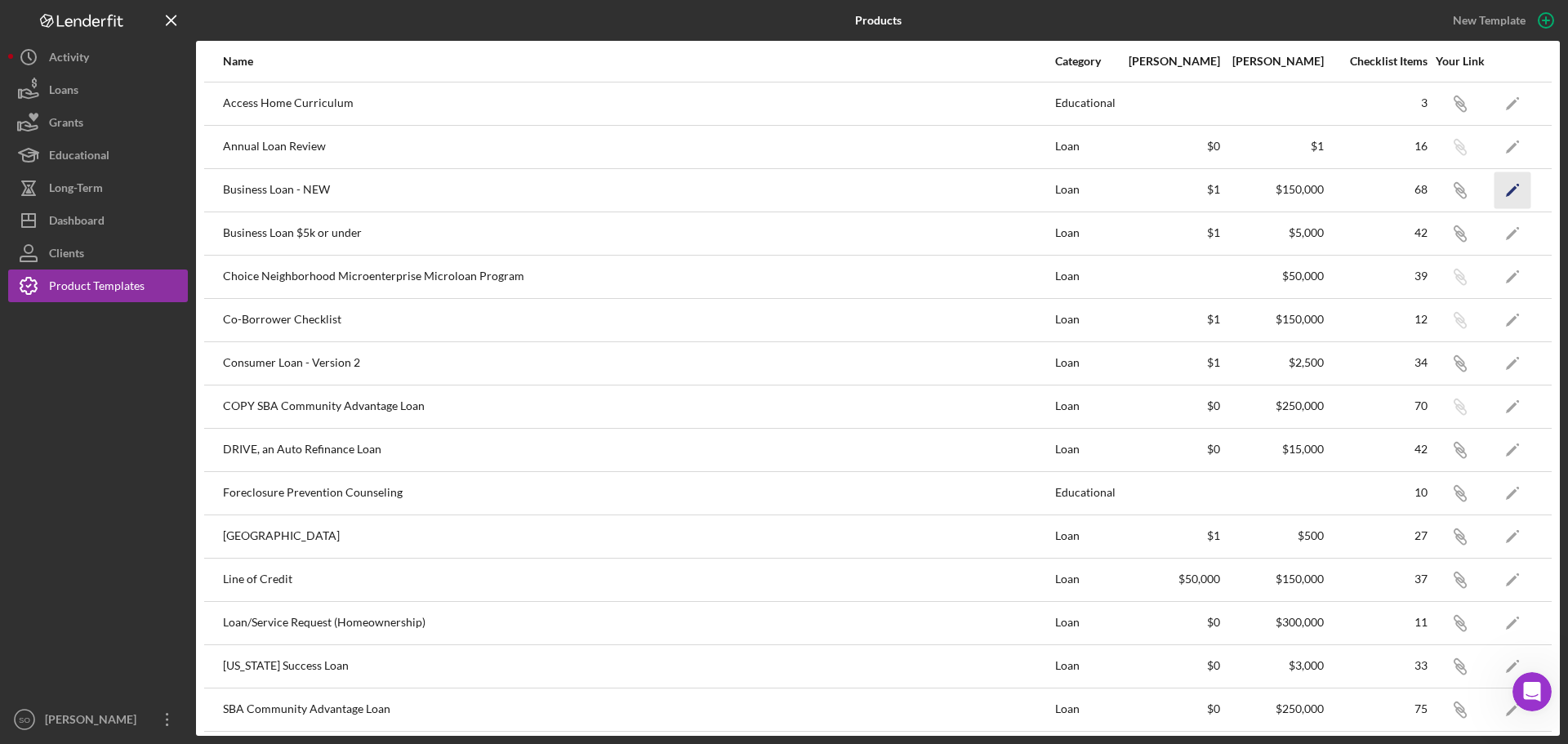
click at [1506, 190] on icon "Icon/Edit" at bounding box center [1513, 190] width 37 height 37
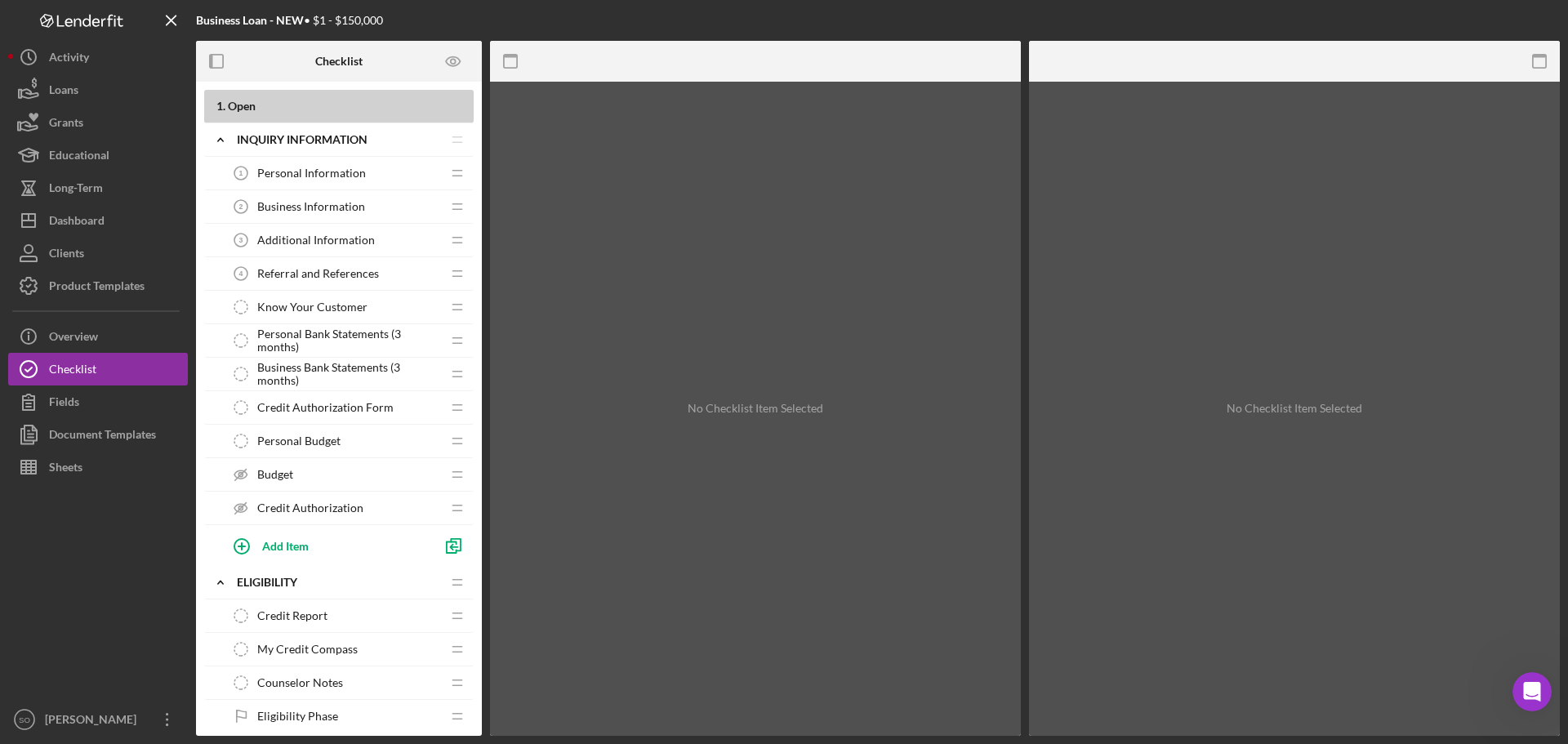
click at [251, 108] on span "Open" at bounding box center [242, 105] width 28 height 14
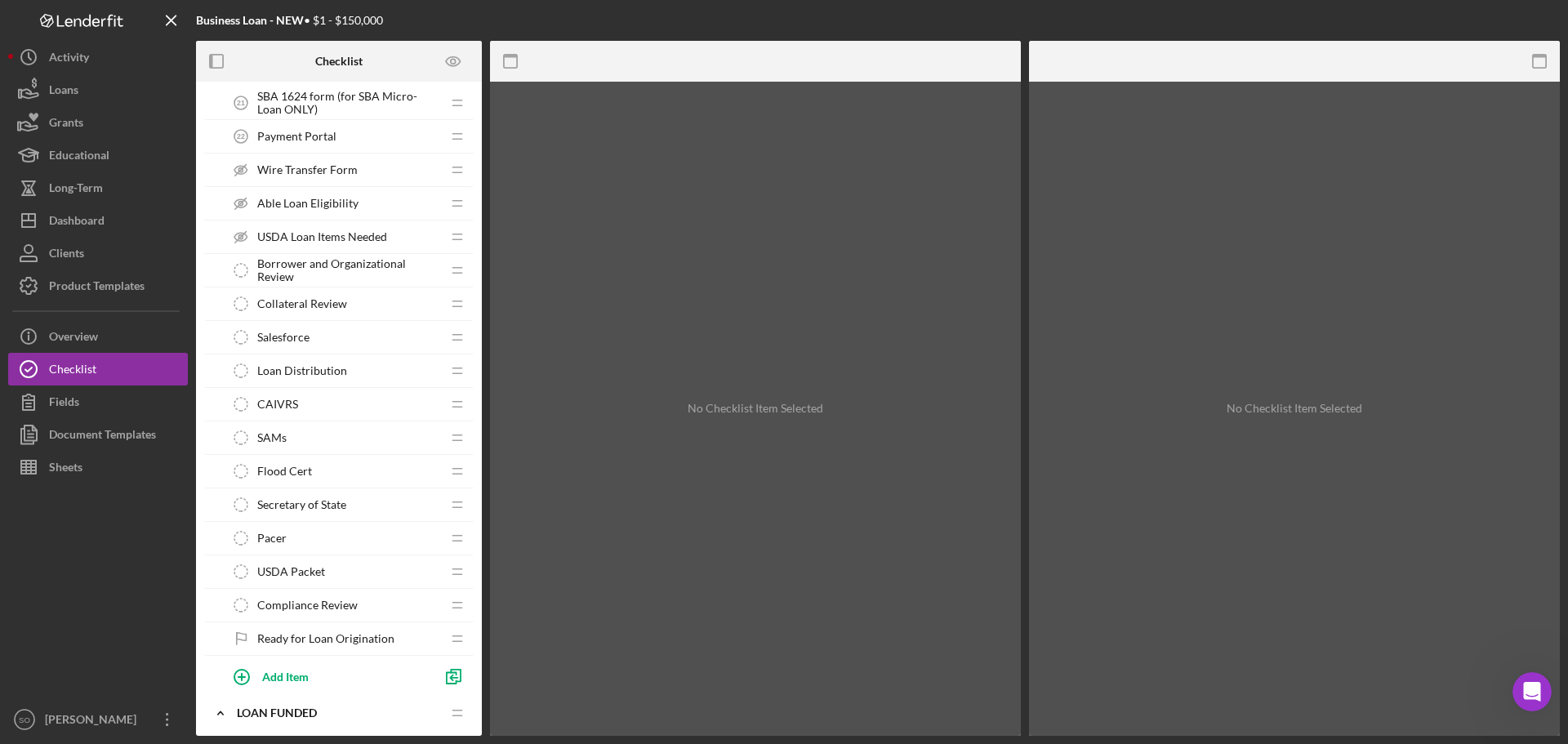
scroll to position [2327, 0]
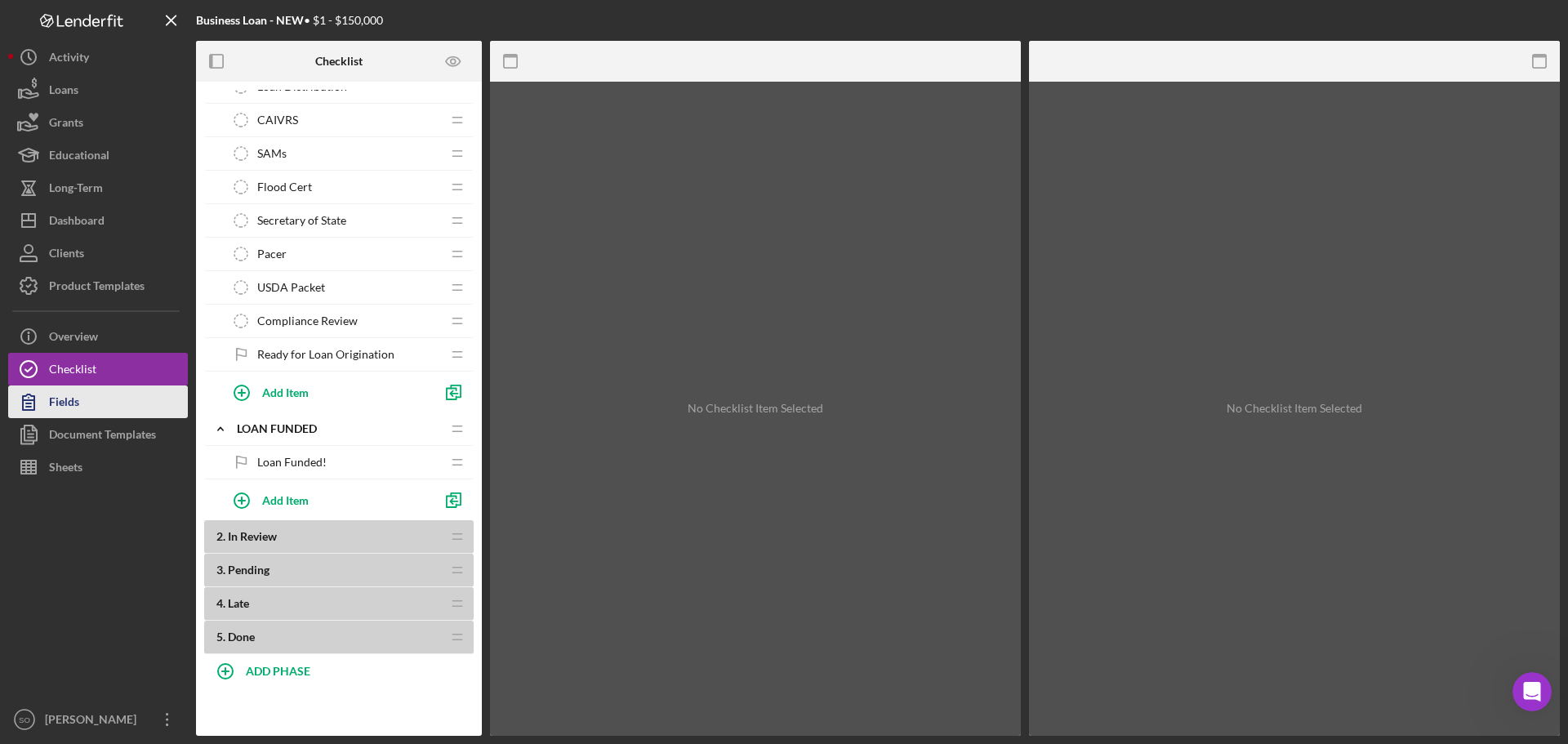
click at [98, 409] on button "Fields" at bounding box center [98, 402] width 179 height 33
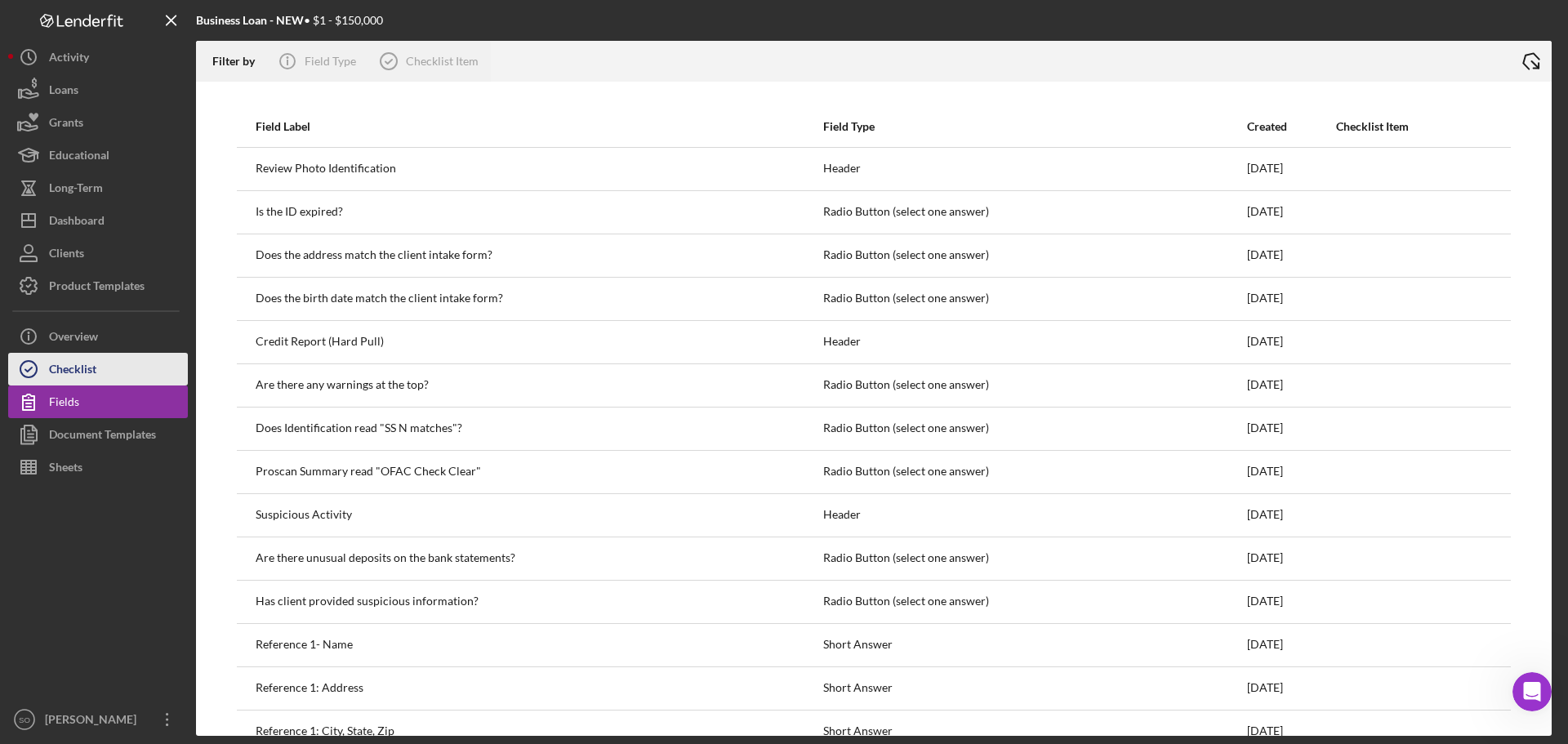
click at [84, 366] on div "Checklist" at bounding box center [73, 371] width 47 height 37
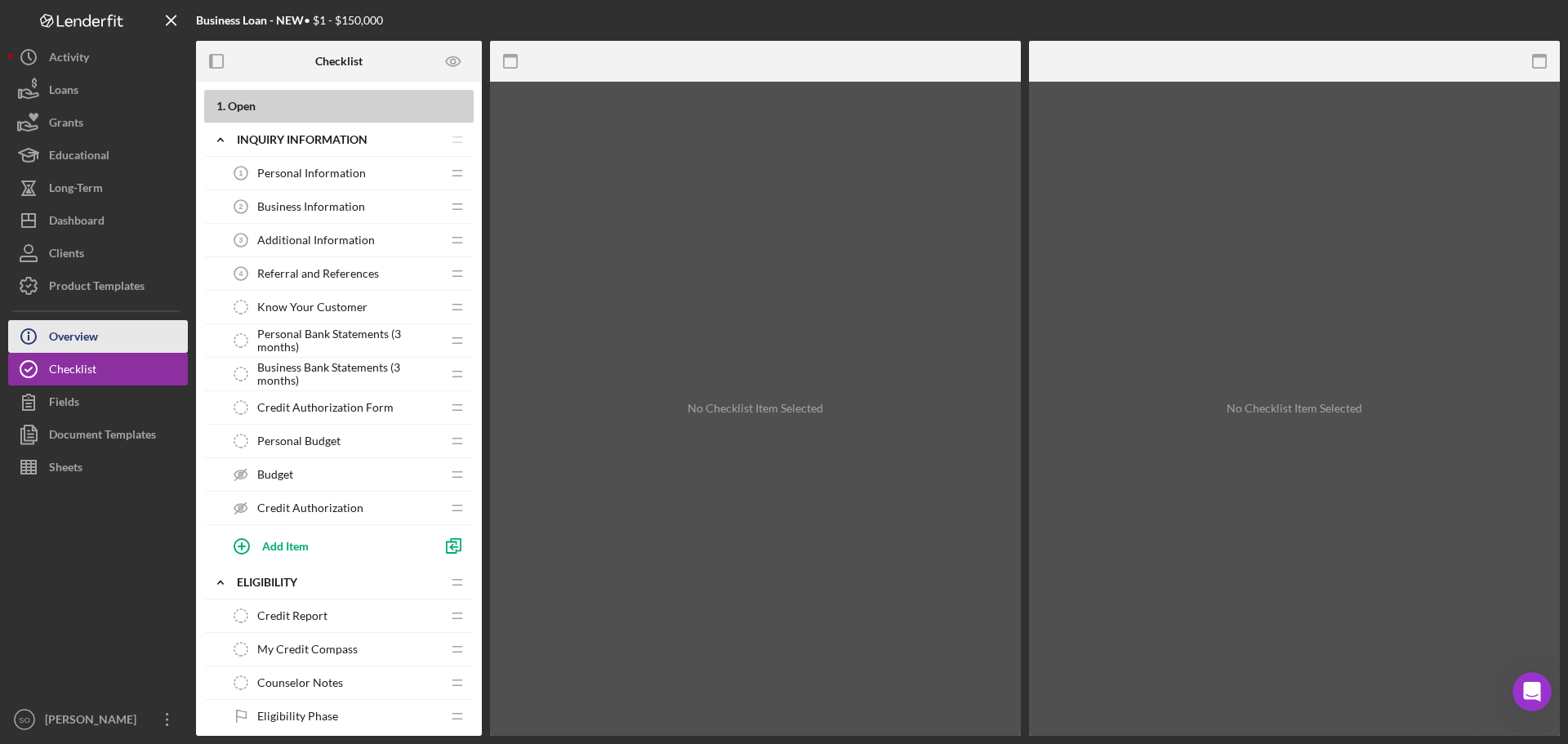
click at [86, 346] on div "Overview" at bounding box center [73, 339] width 49 height 37
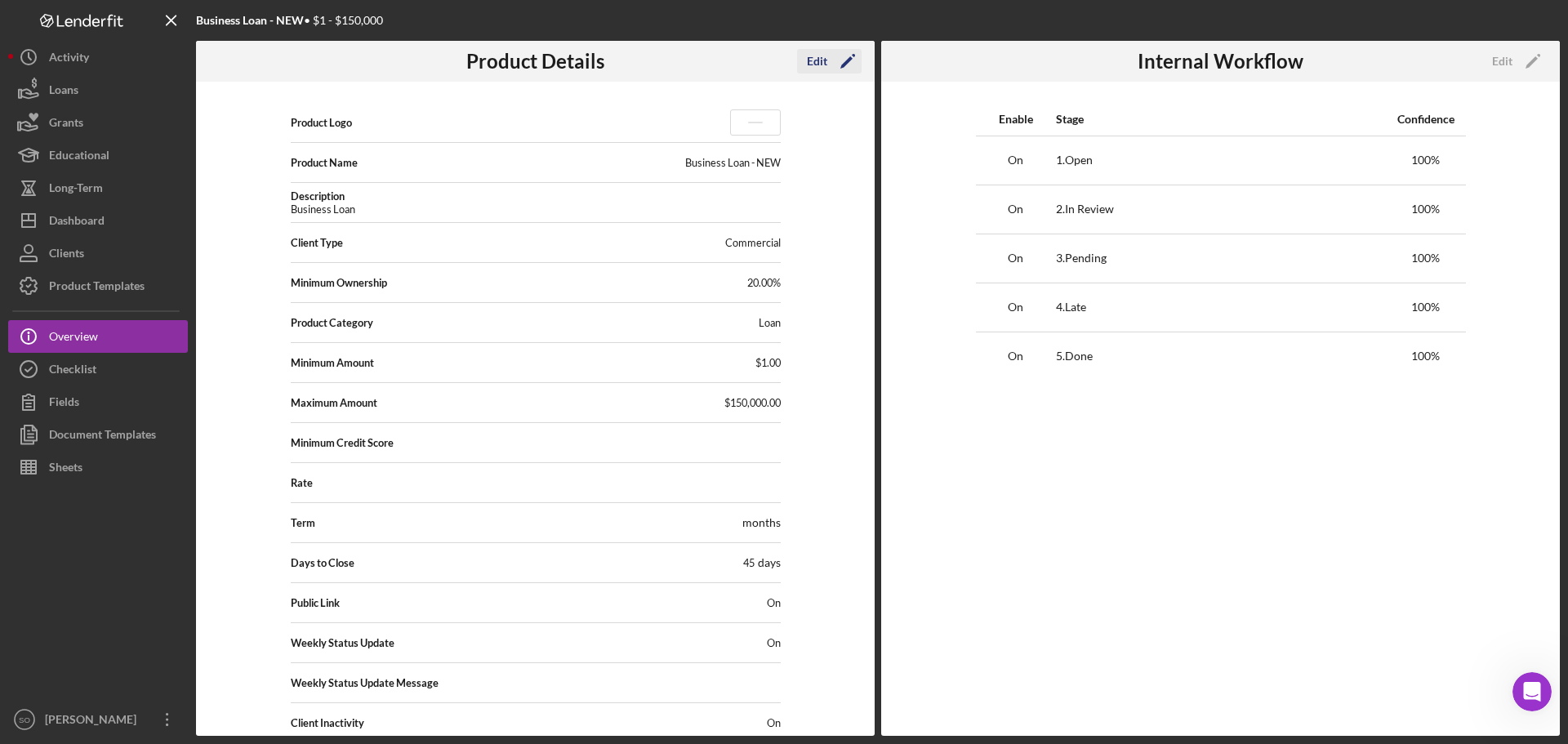
click at [816, 64] on div "Edit" at bounding box center [817, 61] width 20 height 24
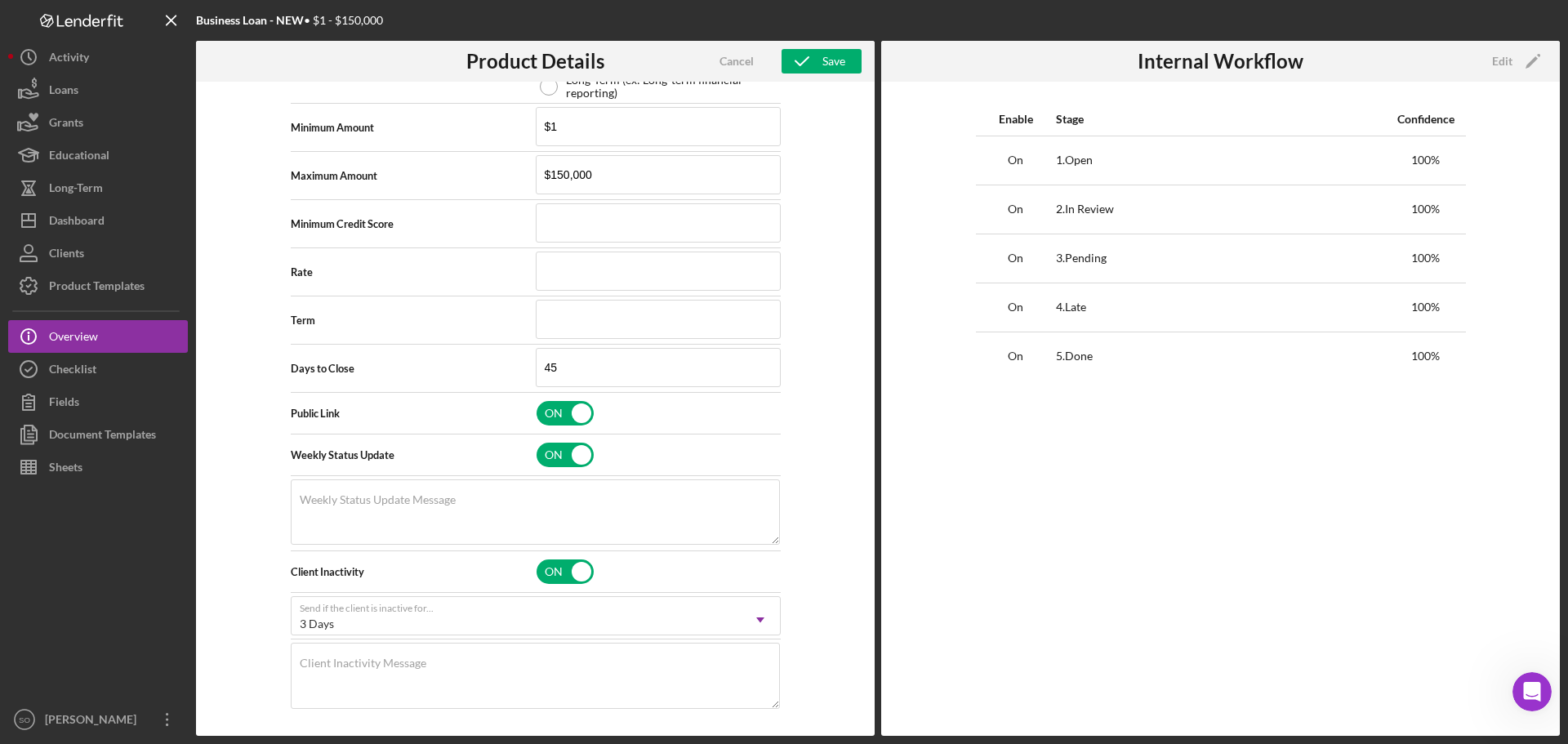
scroll to position [237, 0]
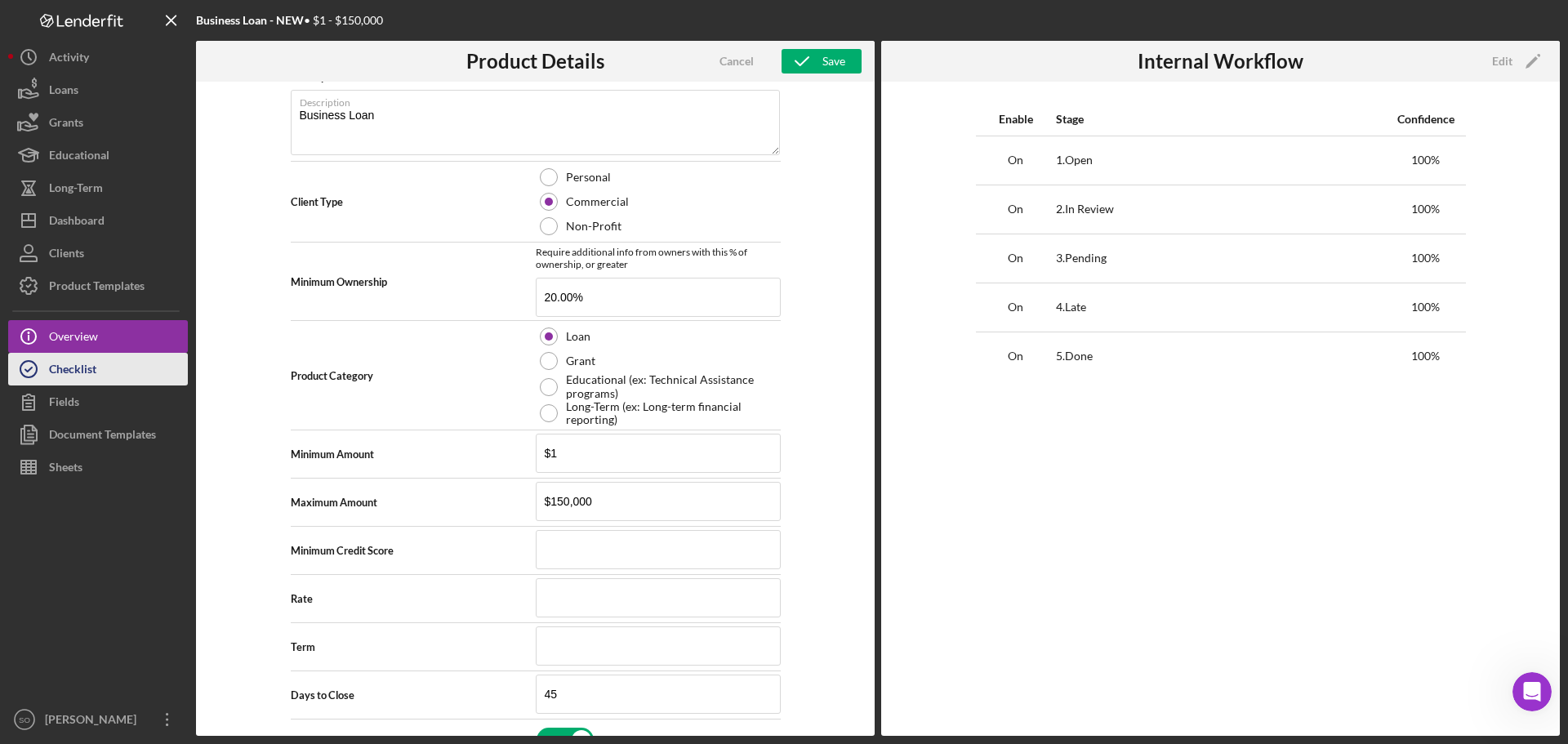
click at [83, 376] on div "Checklist" at bounding box center [73, 371] width 47 height 37
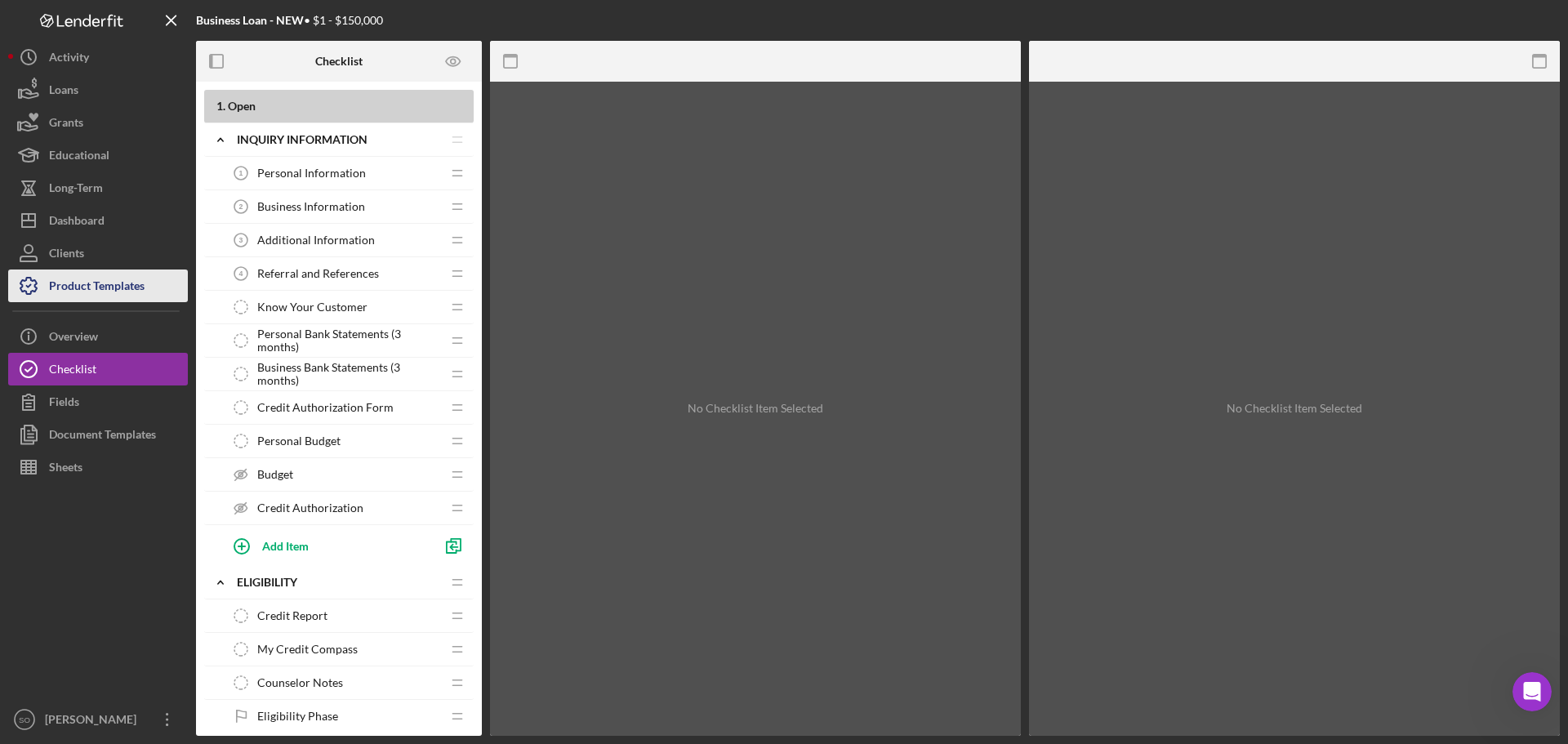
click at [90, 288] on div "Product Templates" at bounding box center [97, 288] width 96 height 37
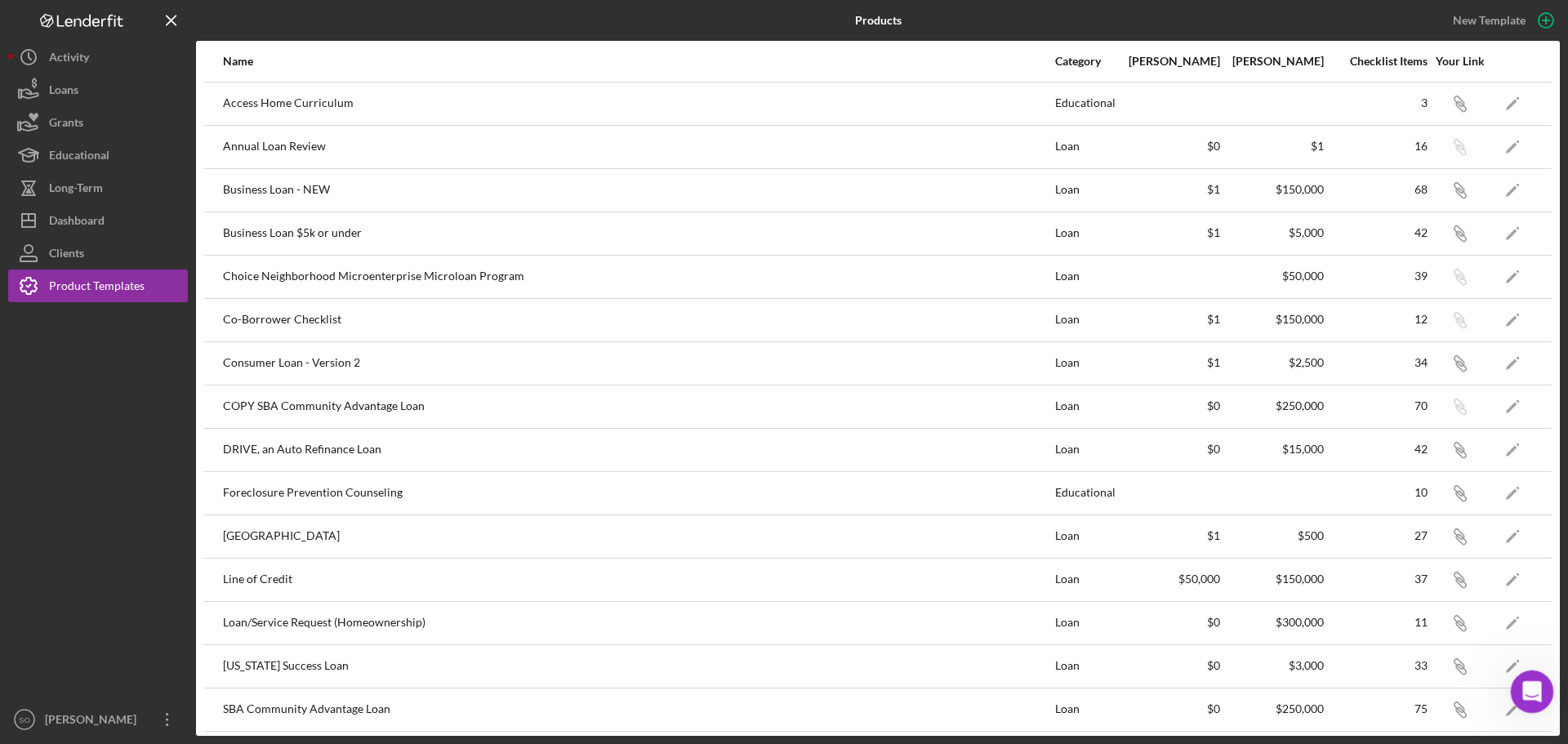
click at [1539, 682] on div "Open Intercom Messenger" at bounding box center [1530, 689] width 54 height 54
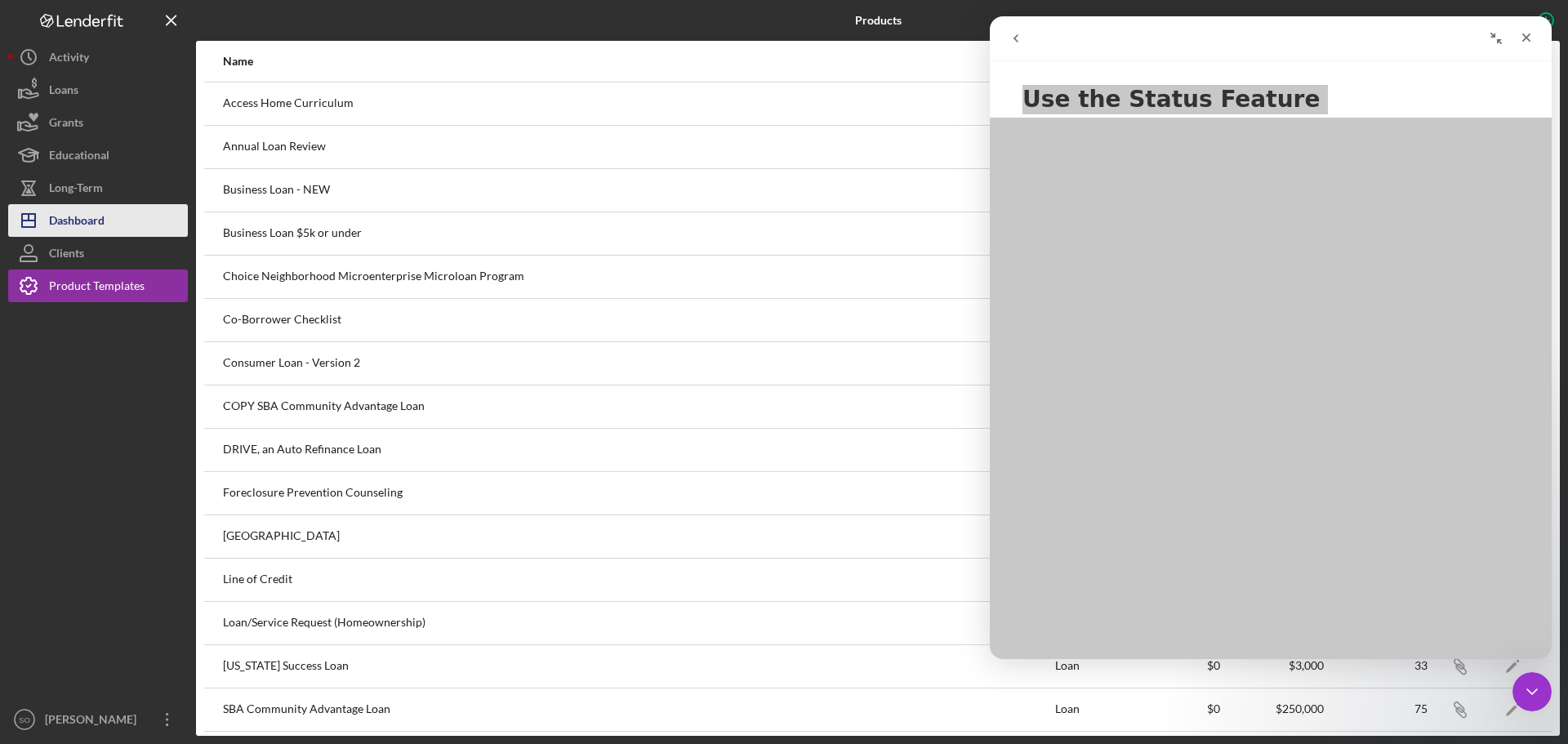
drag, startPoint x: 84, startPoint y: 229, endPoint x: 123, endPoint y: 228, distance: 39.0
click at [84, 229] on div "Dashboard" at bounding box center [77, 223] width 56 height 37
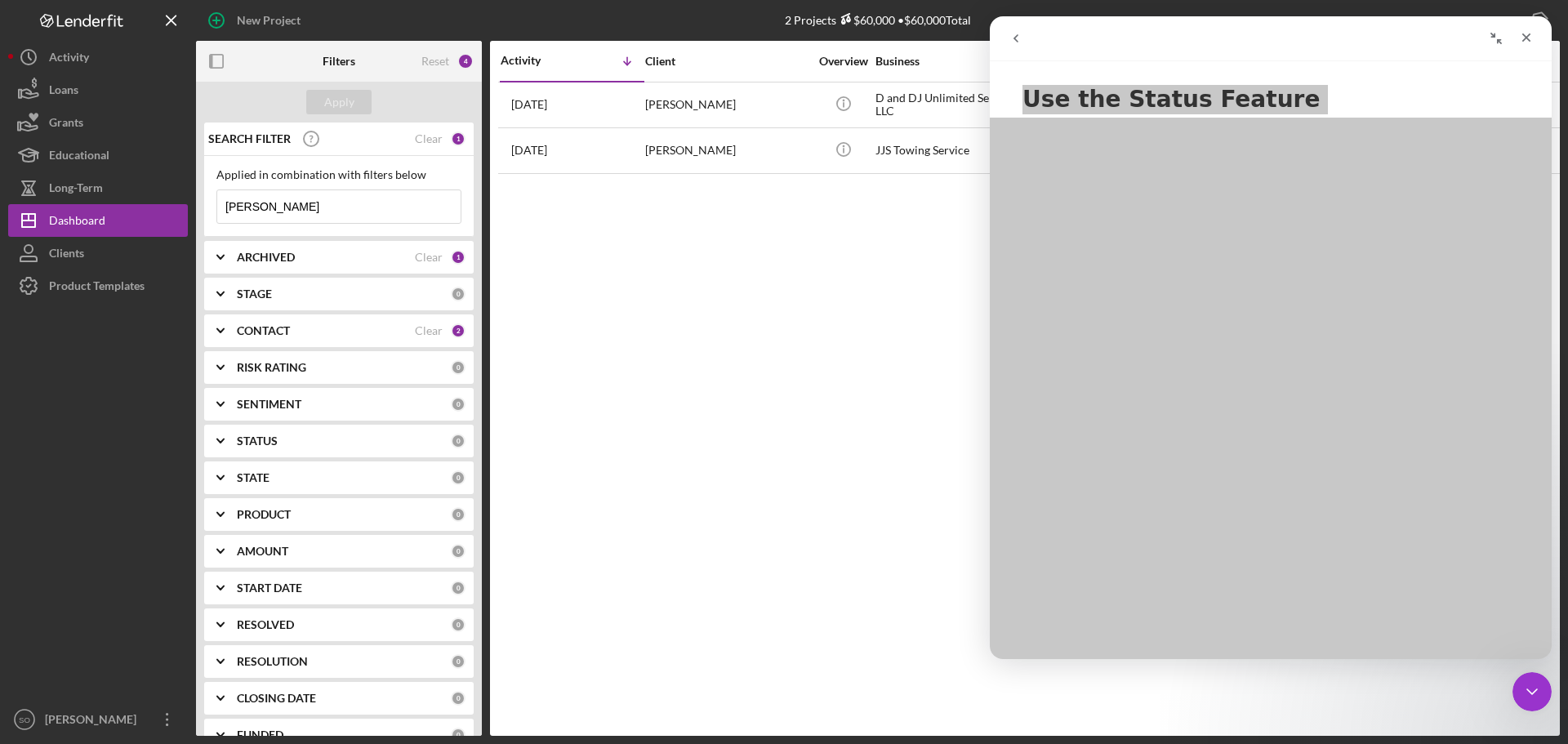
click at [742, 306] on div "Activity Icon/Table Sort Arrow Client Overview Business Contact Product Categor…" at bounding box center [1025, 388] width 1070 height 695
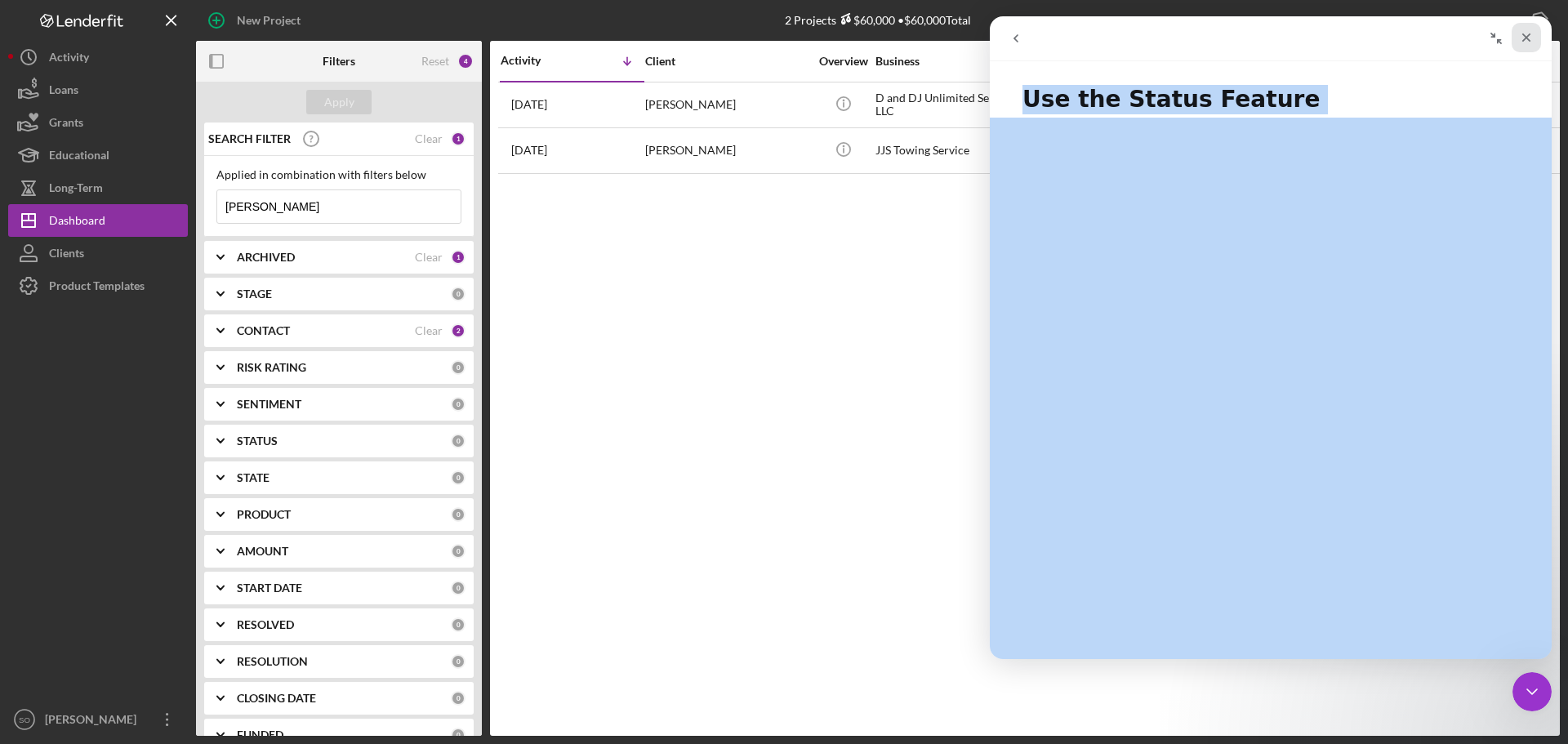
click at [1528, 31] on icon "Close" at bounding box center [1527, 37] width 13 height 13
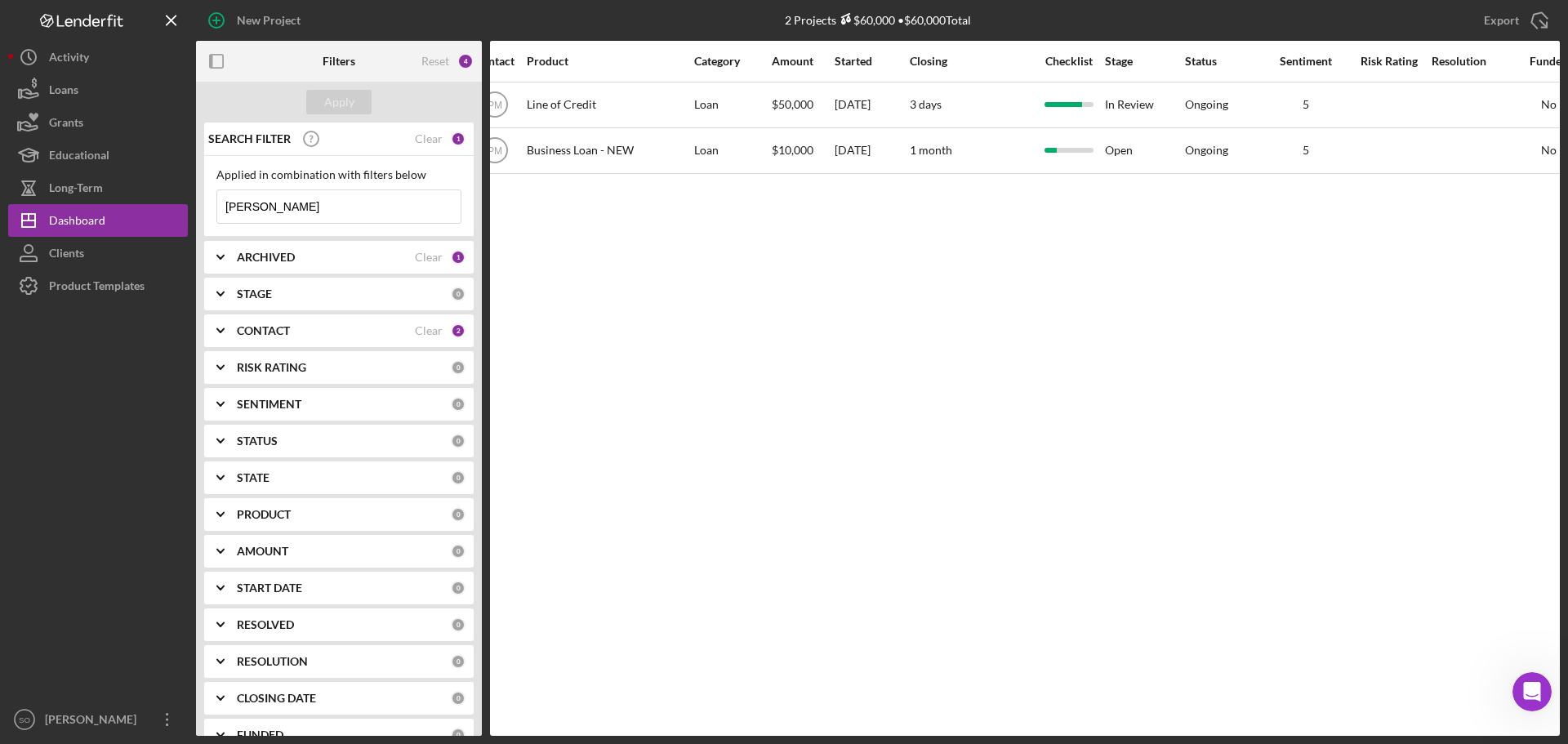
scroll to position [0, 584]
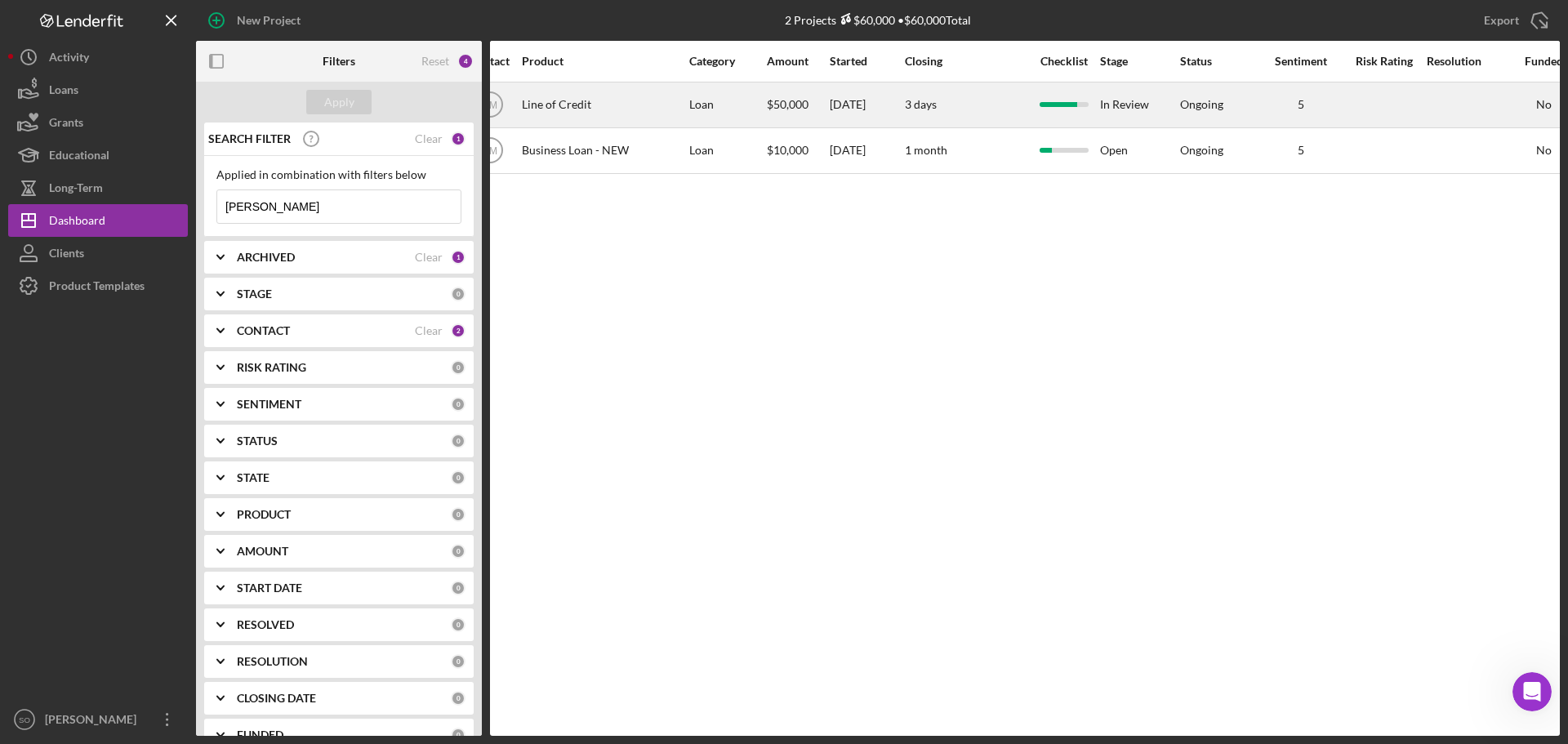
click at [1203, 105] on div "Ongoing" at bounding box center [1202, 104] width 44 height 13
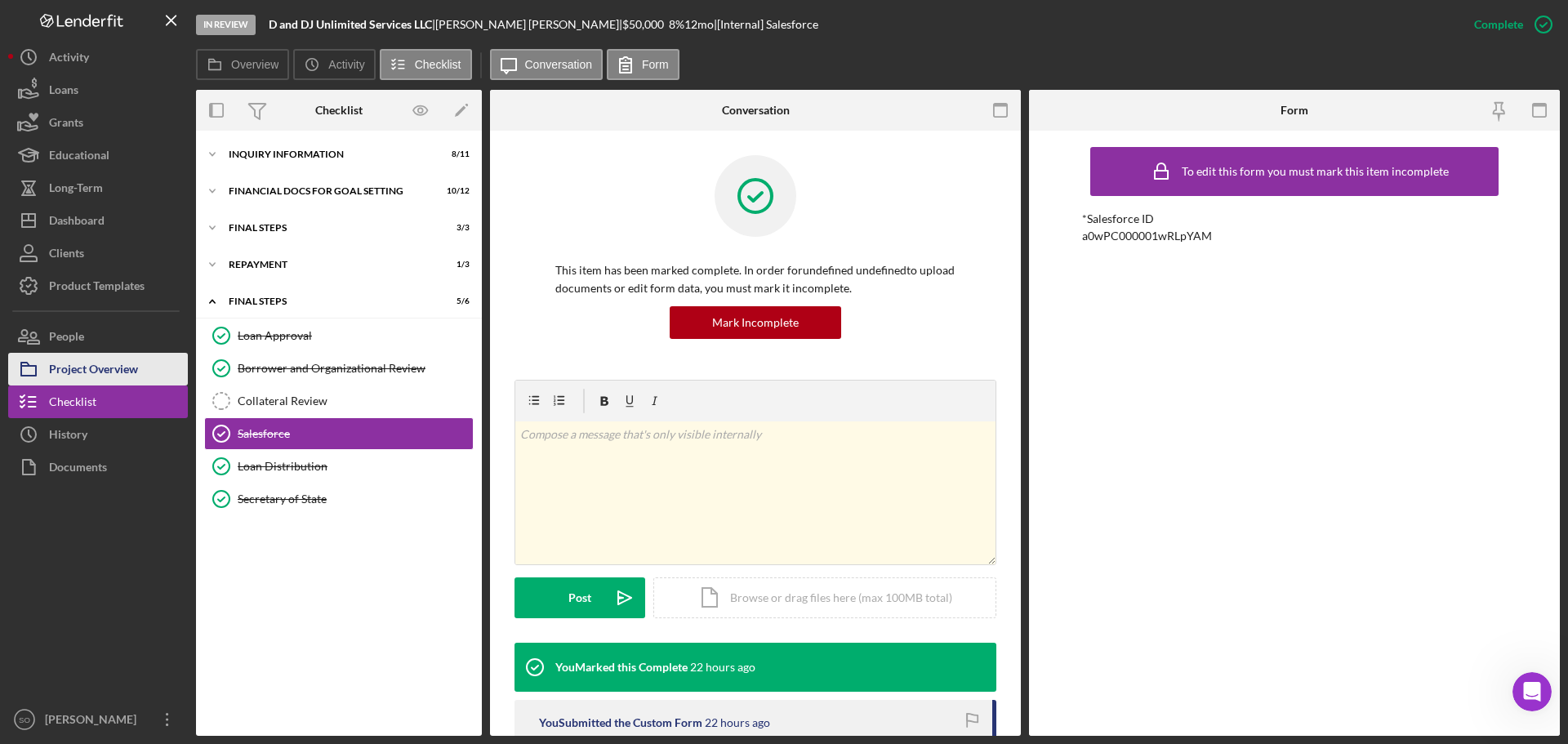
click at [71, 373] on div "Project Overview" at bounding box center [94, 371] width 89 height 37
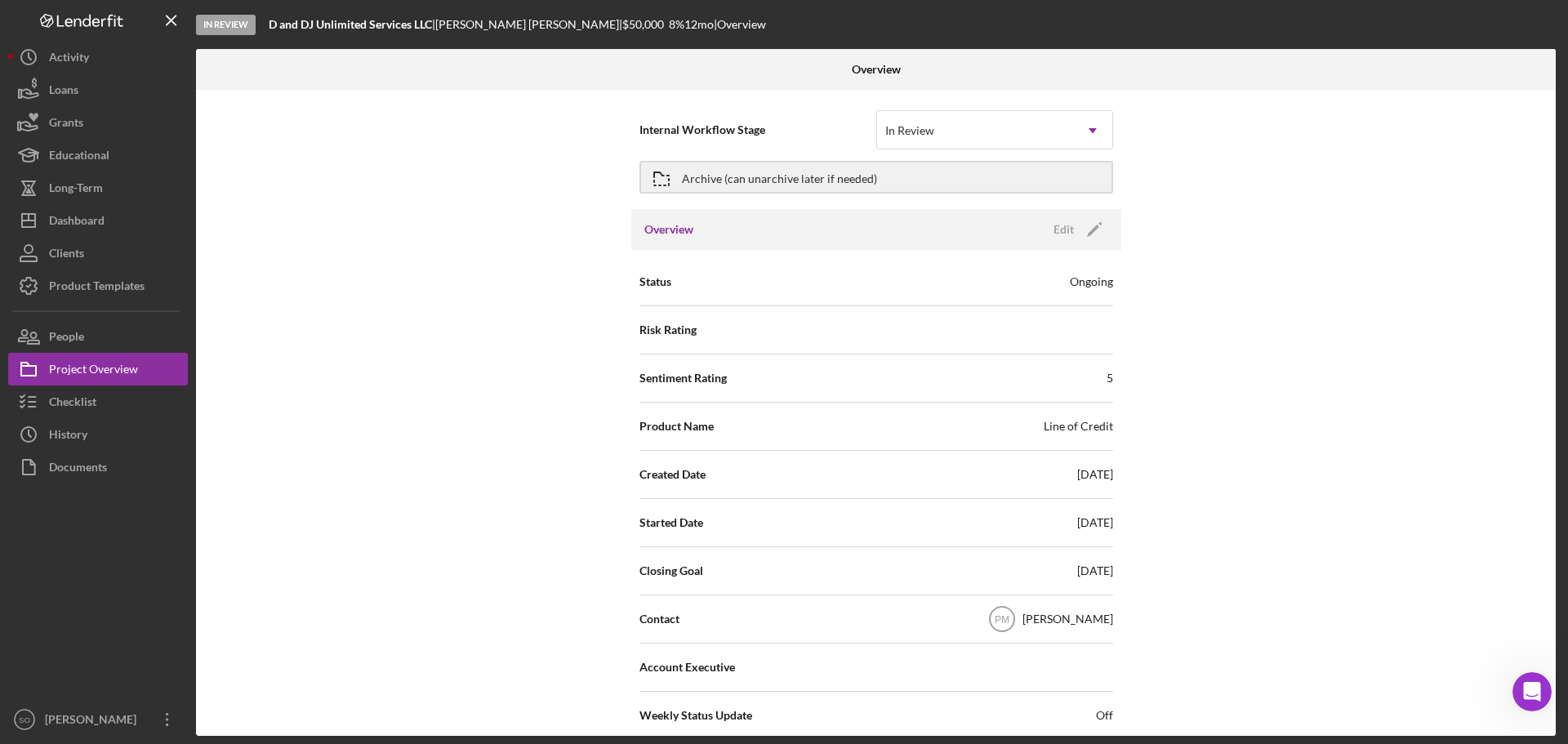
click at [1087, 284] on div "Ongoing" at bounding box center [1092, 282] width 44 height 17
click at [1074, 225] on icon "Icon/Edit" at bounding box center [1095, 230] width 41 height 41
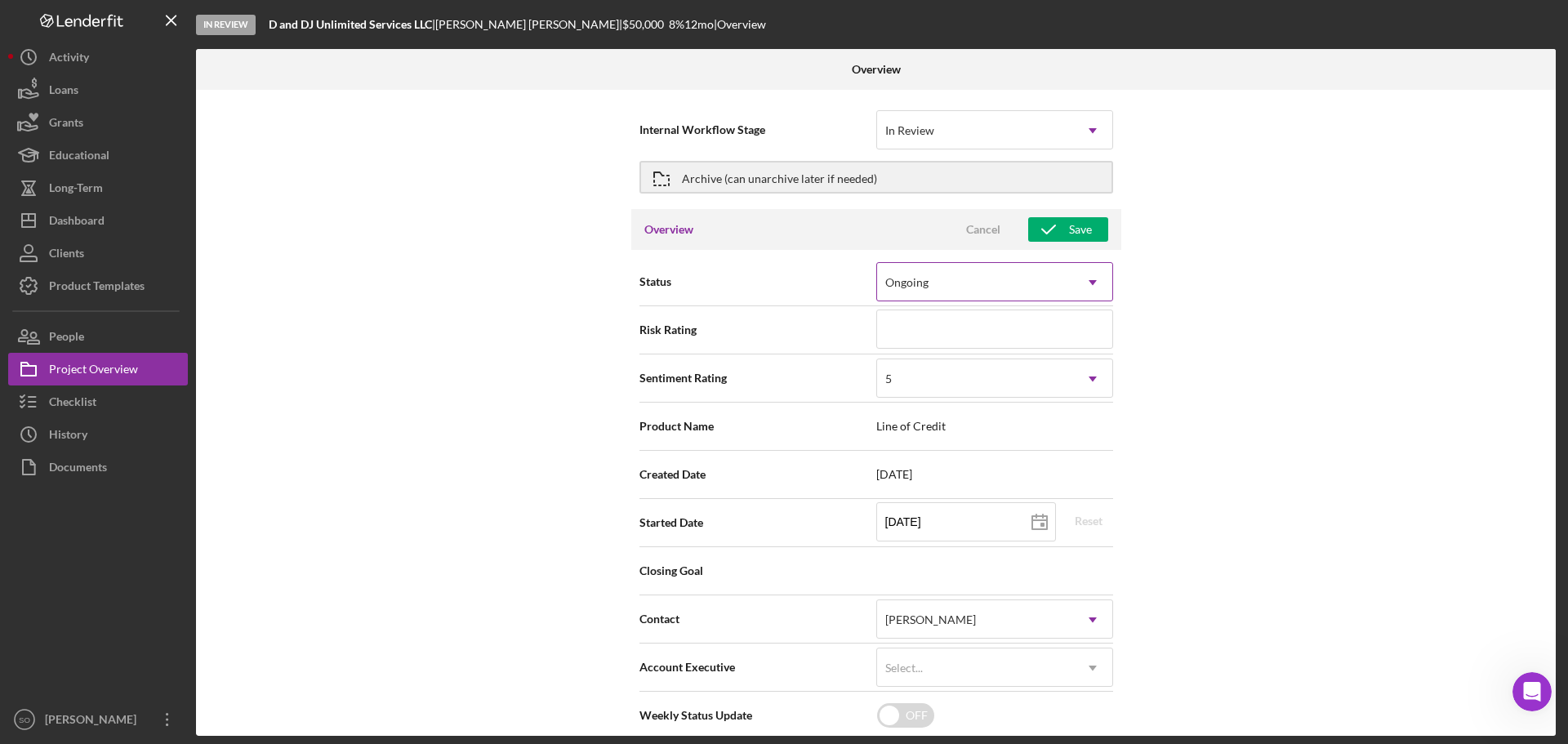
click at [946, 281] on div "Ongoing" at bounding box center [975, 283] width 196 height 37
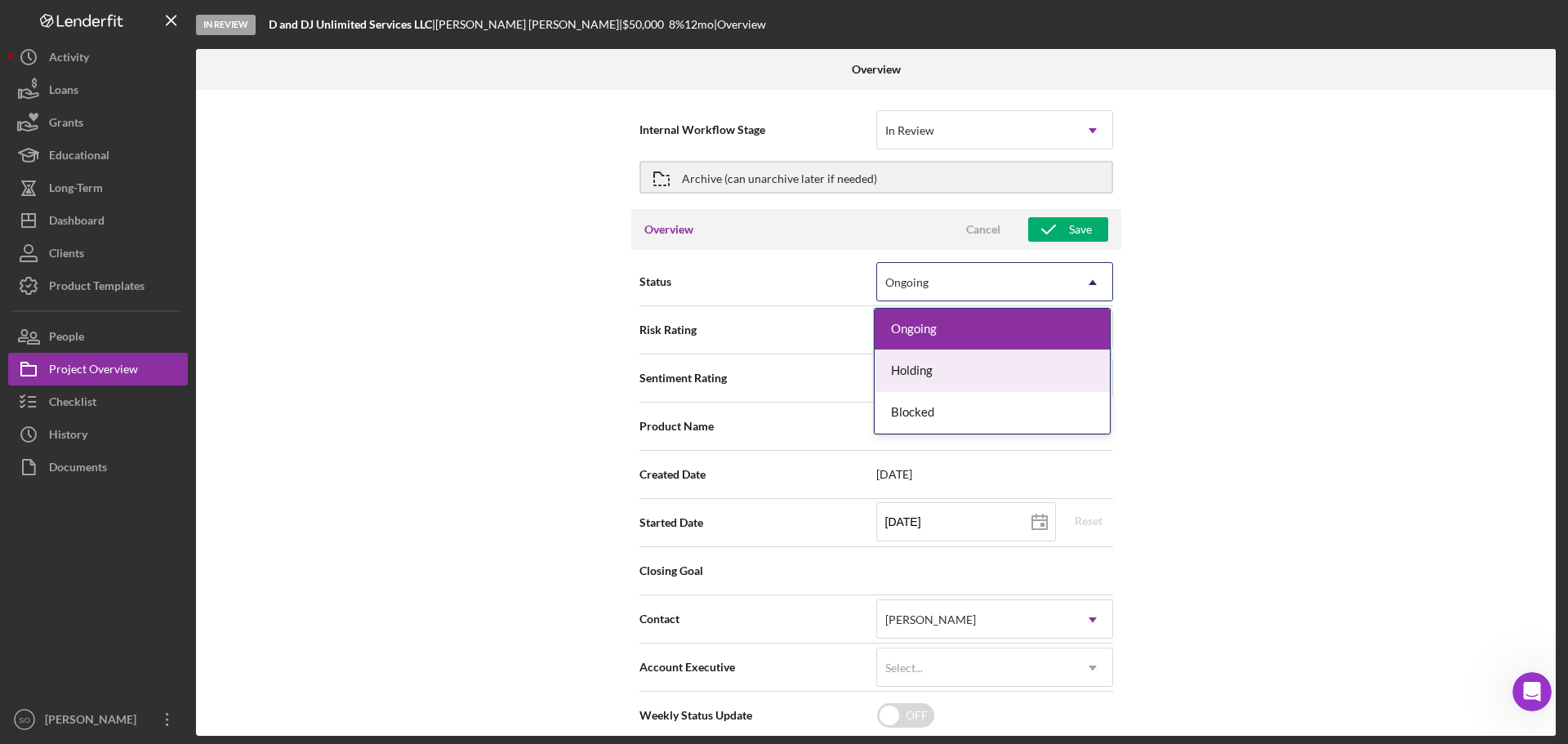
click at [1223, 312] on div "Internal Workflow Stage In Review Icon/Dropdown Arrow Archive (can unarchive la…" at bounding box center [876, 413] width 1360 height 646
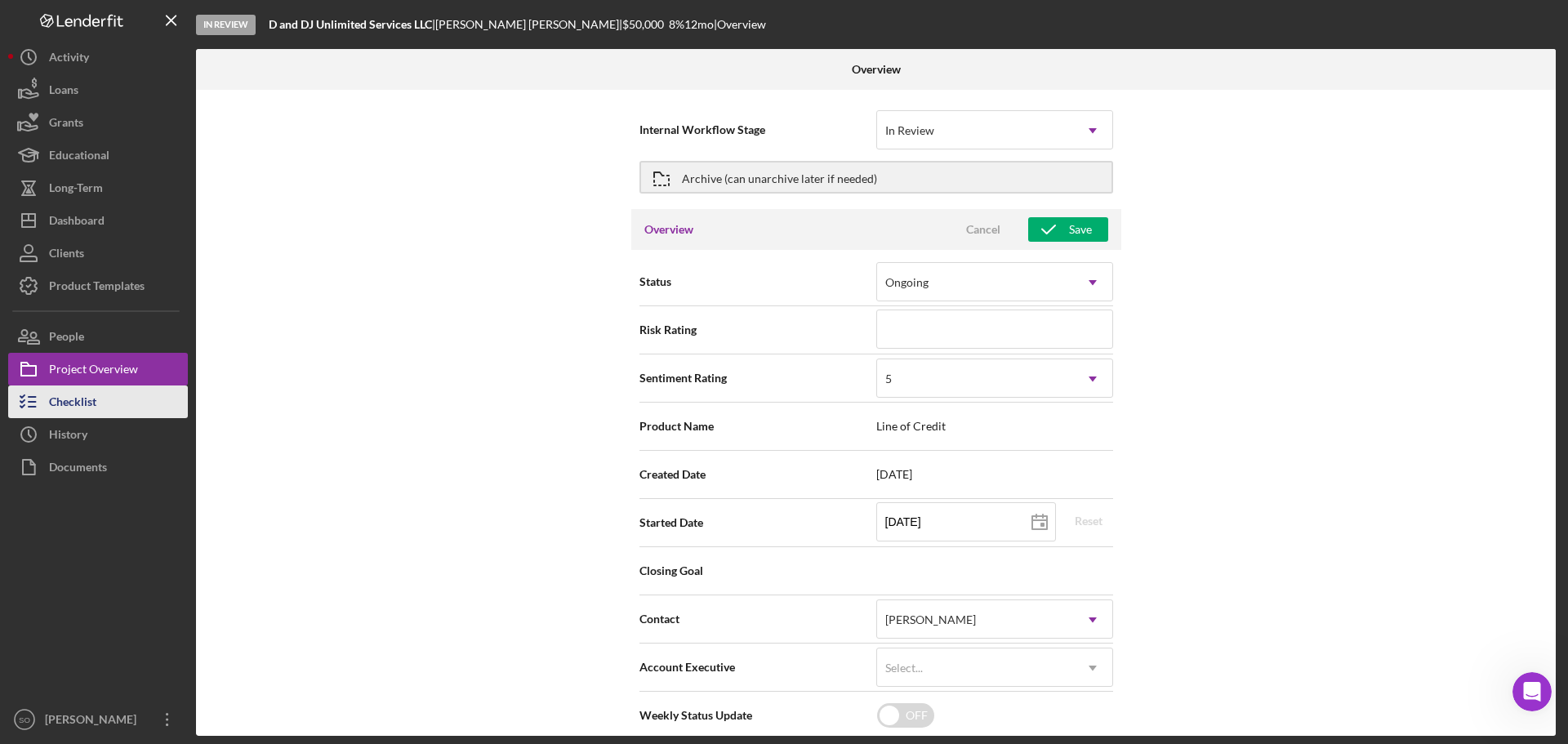
click at [107, 402] on button "Checklist" at bounding box center [98, 402] width 179 height 33
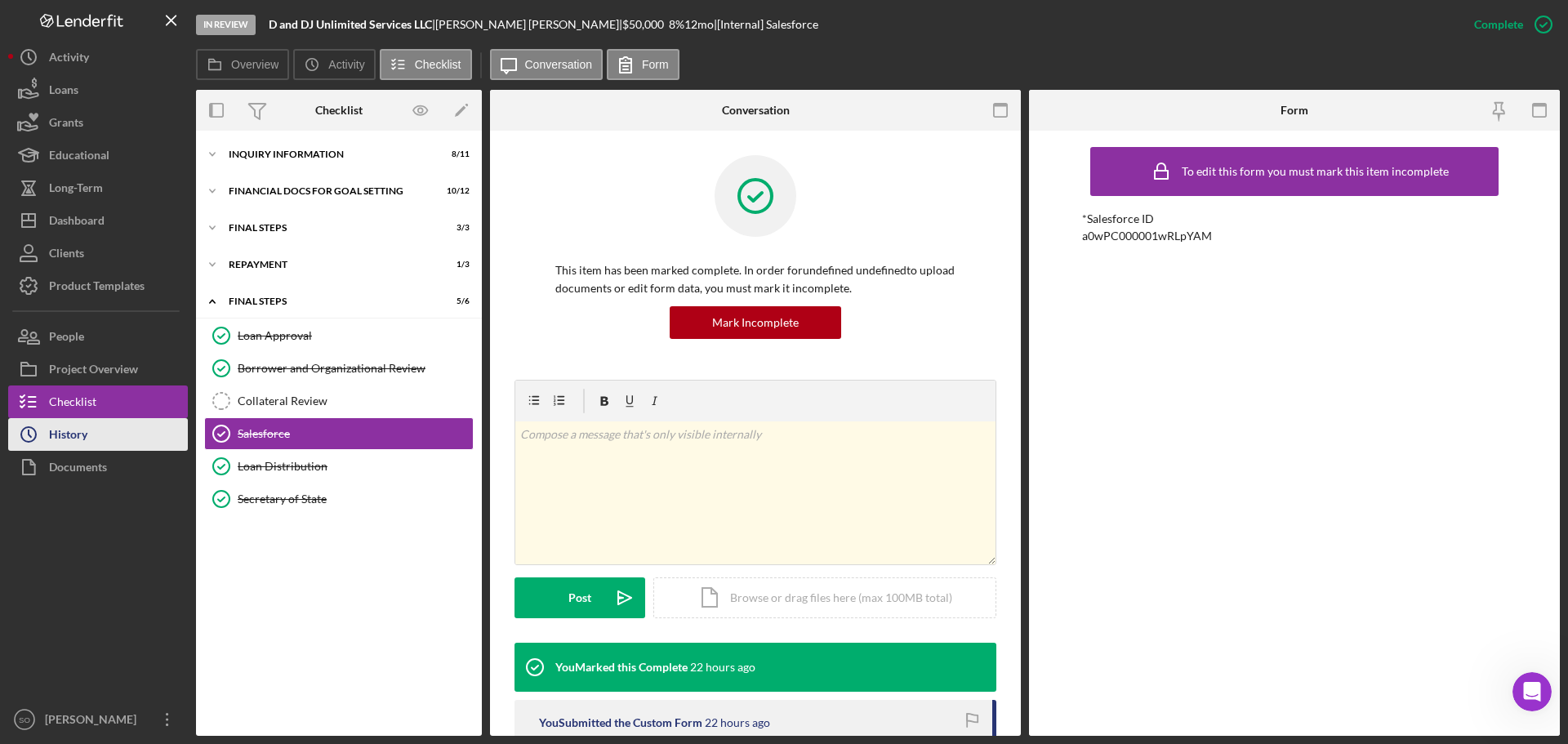
click at [120, 448] on button "Icon/History History" at bounding box center [98, 434] width 179 height 33
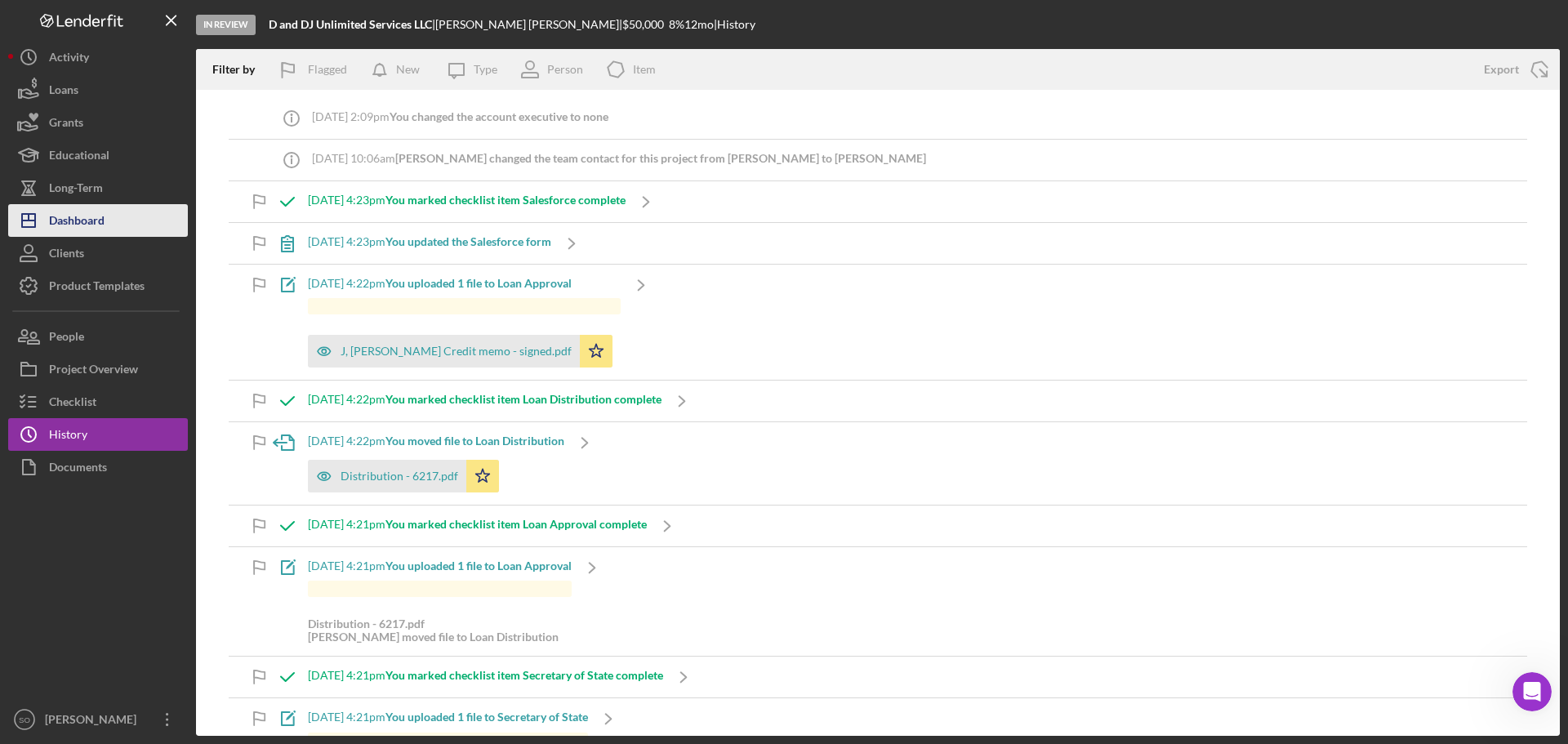
click at [116, 216] on button "Icon/Dashboard Dashboard" at bounding box center [98, 220] width 179 height 33
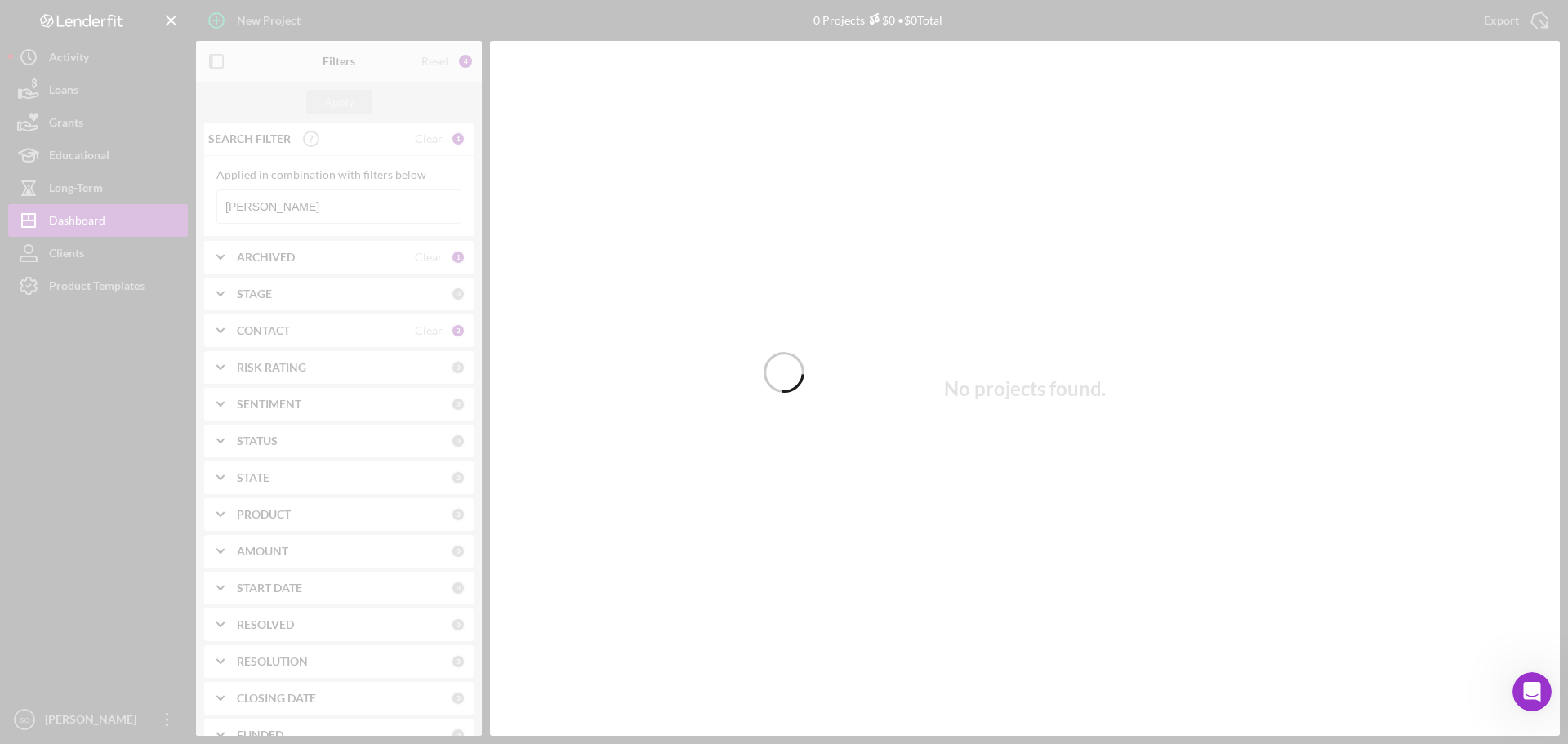
click at [340, 219] on div at bounding box center [784, 372] width 1568 height 744
click at [338, 206] on div at bounding box center [784, 372] width 1568 height 744
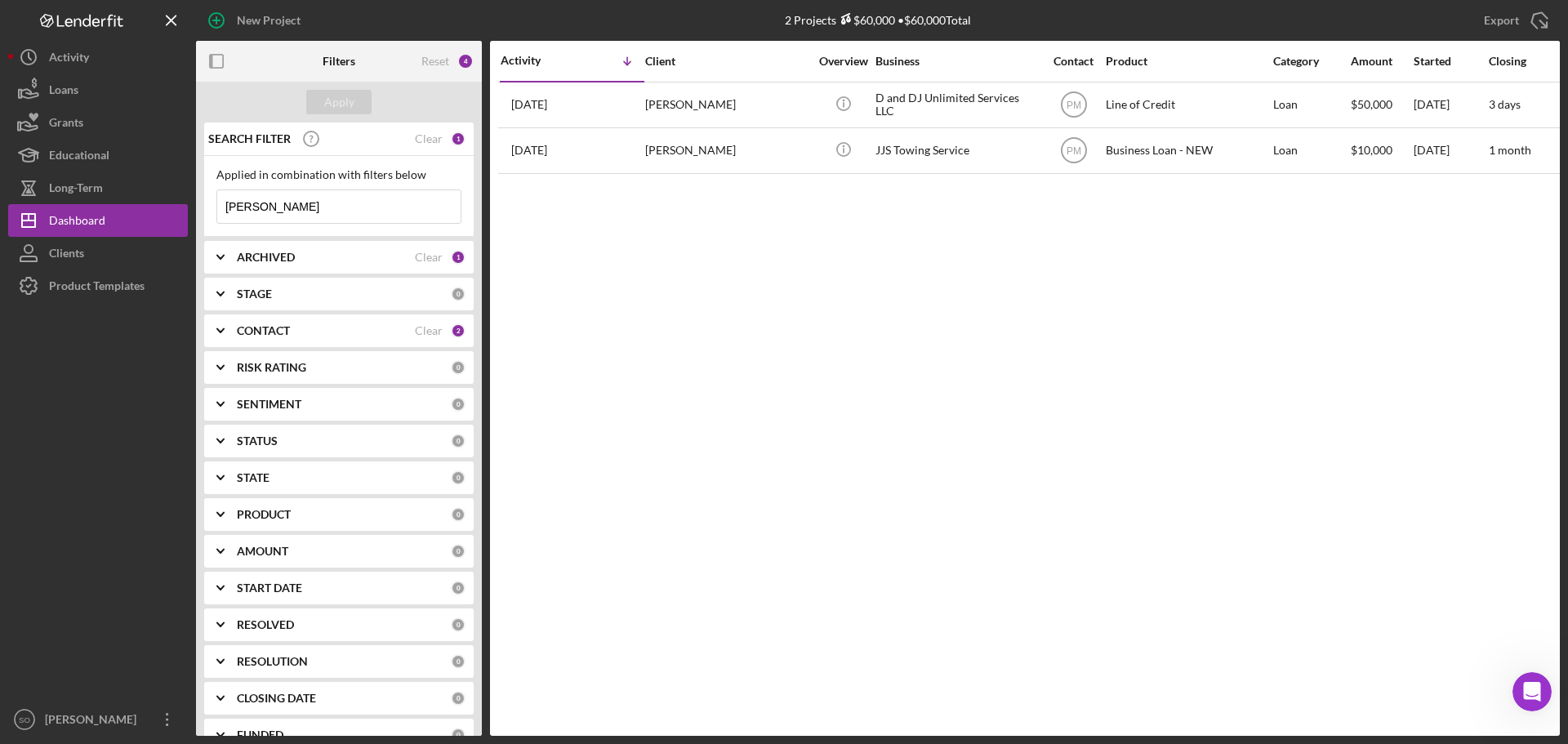
click at [338, 206] on input "[PERSON_NAME]" at bounding box center [339, 206] width 244 height 33
type input "j"
type input "[PERSON_NAME]"
click at [332, 100] on div "Apply" at bounding box center [339, 102] width 30 height 24
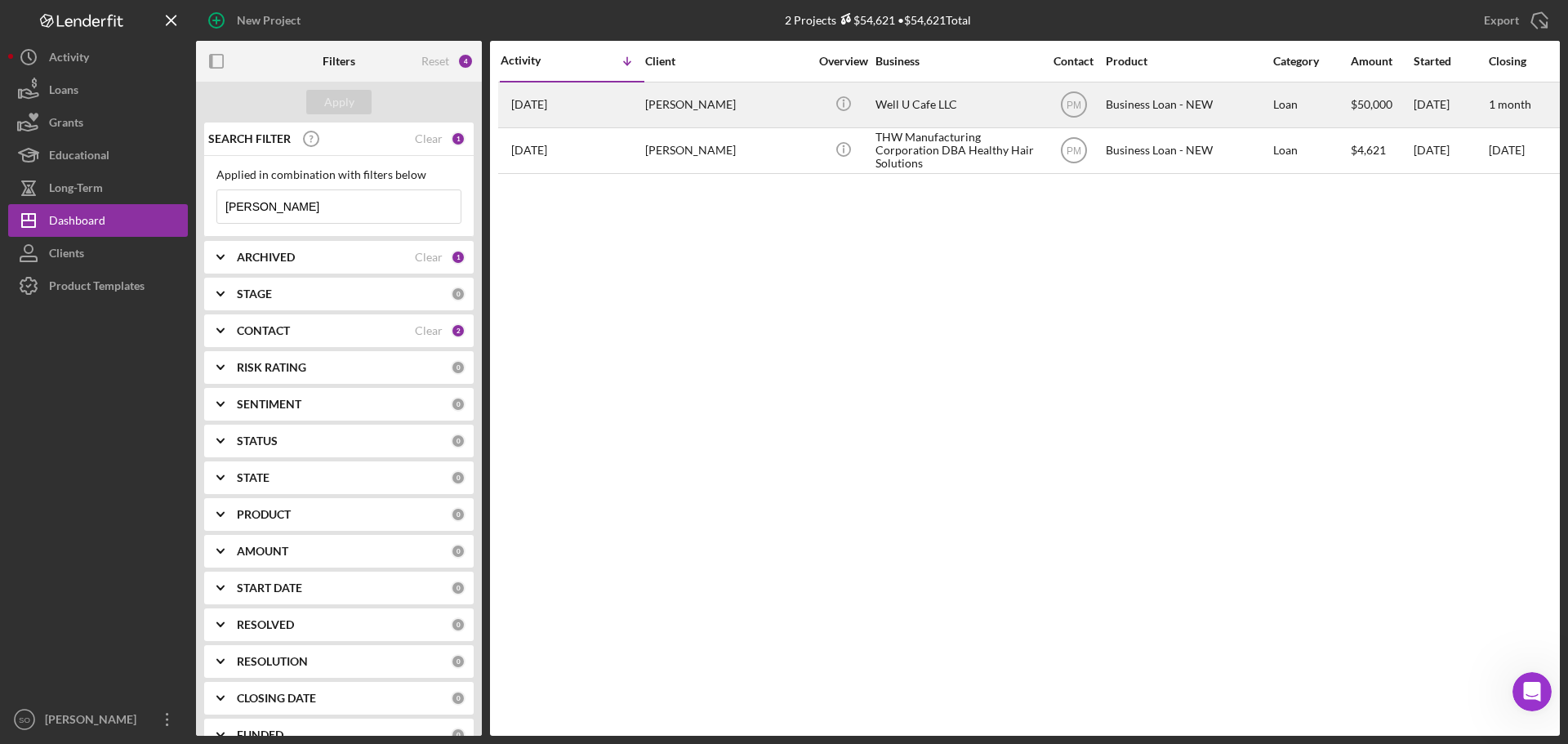
click at [709, 109] on div "[PERSON_NAME]" at bounding box center [727, 105] width 164 height 44
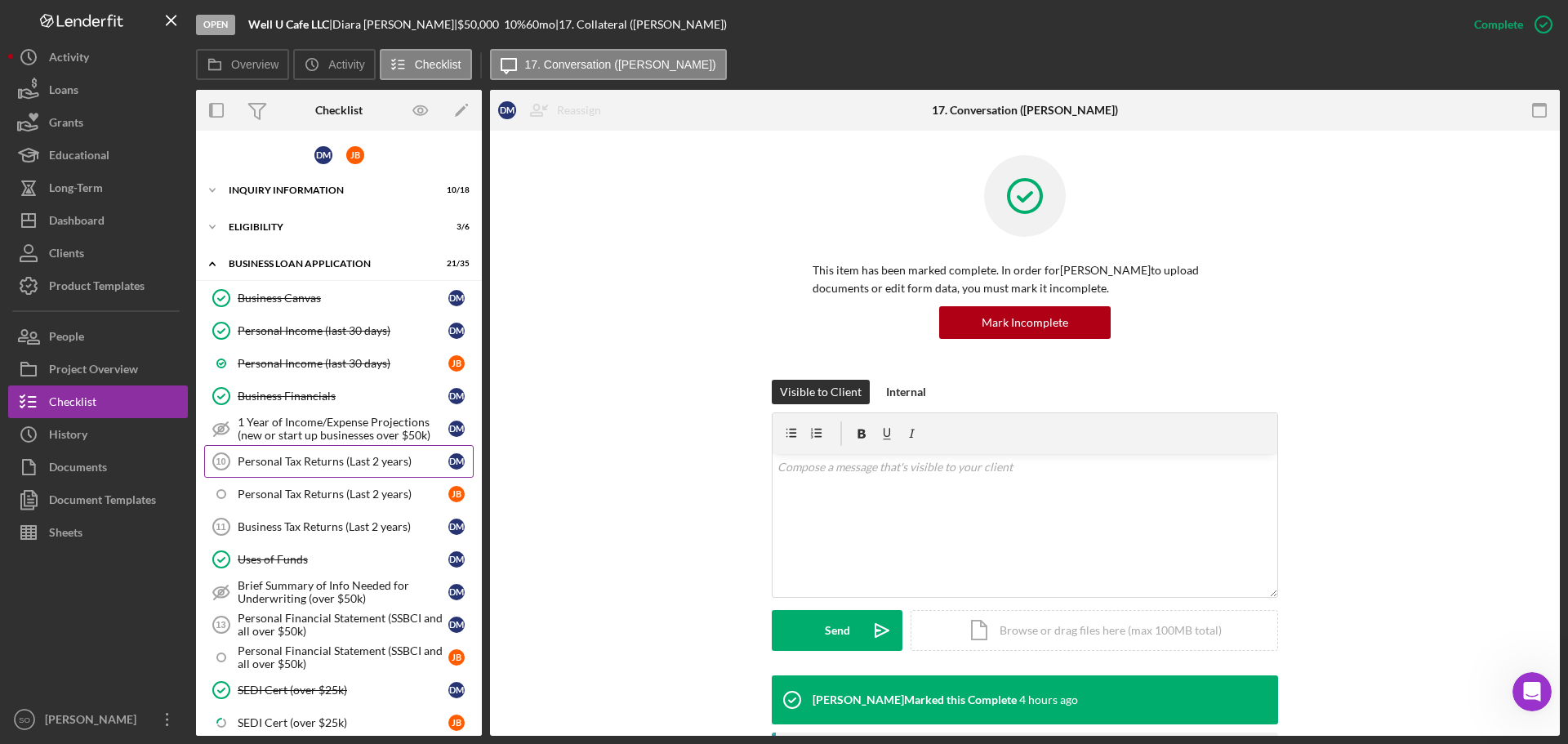
drag, startPoint x: 306, startPoint y: 467, endPoint x: 324, endPoint y: 463, distance: 18.4
click at [306, 467] on div "Personal Tax Returns (Last 2 years)" at bounding box center [343, 461] width 211 height 13
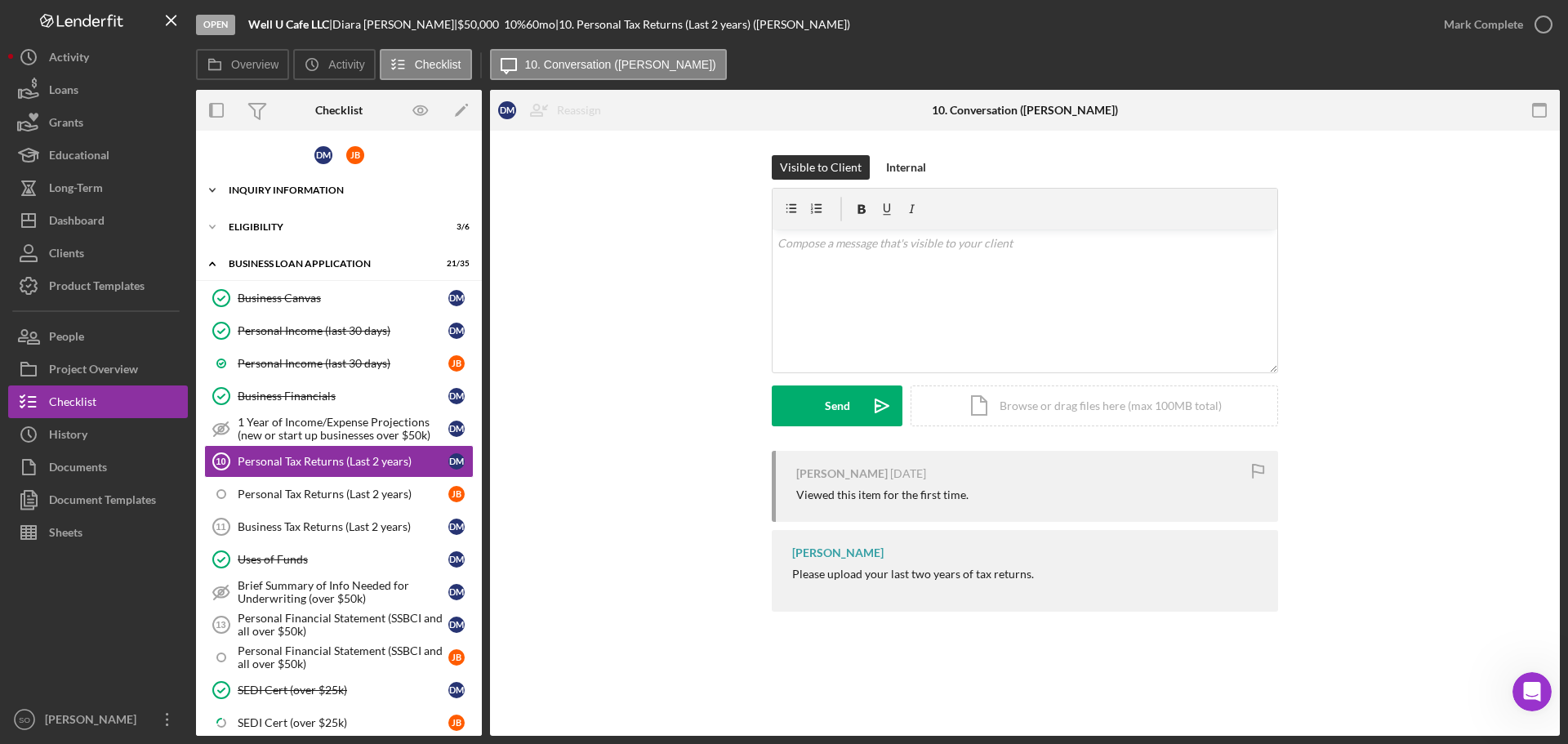
click at [277, 184] on div "Icon/Expander INQUIRY INFORMATION 10 / 18" at bounding box center [339, 190] width 286 height 33
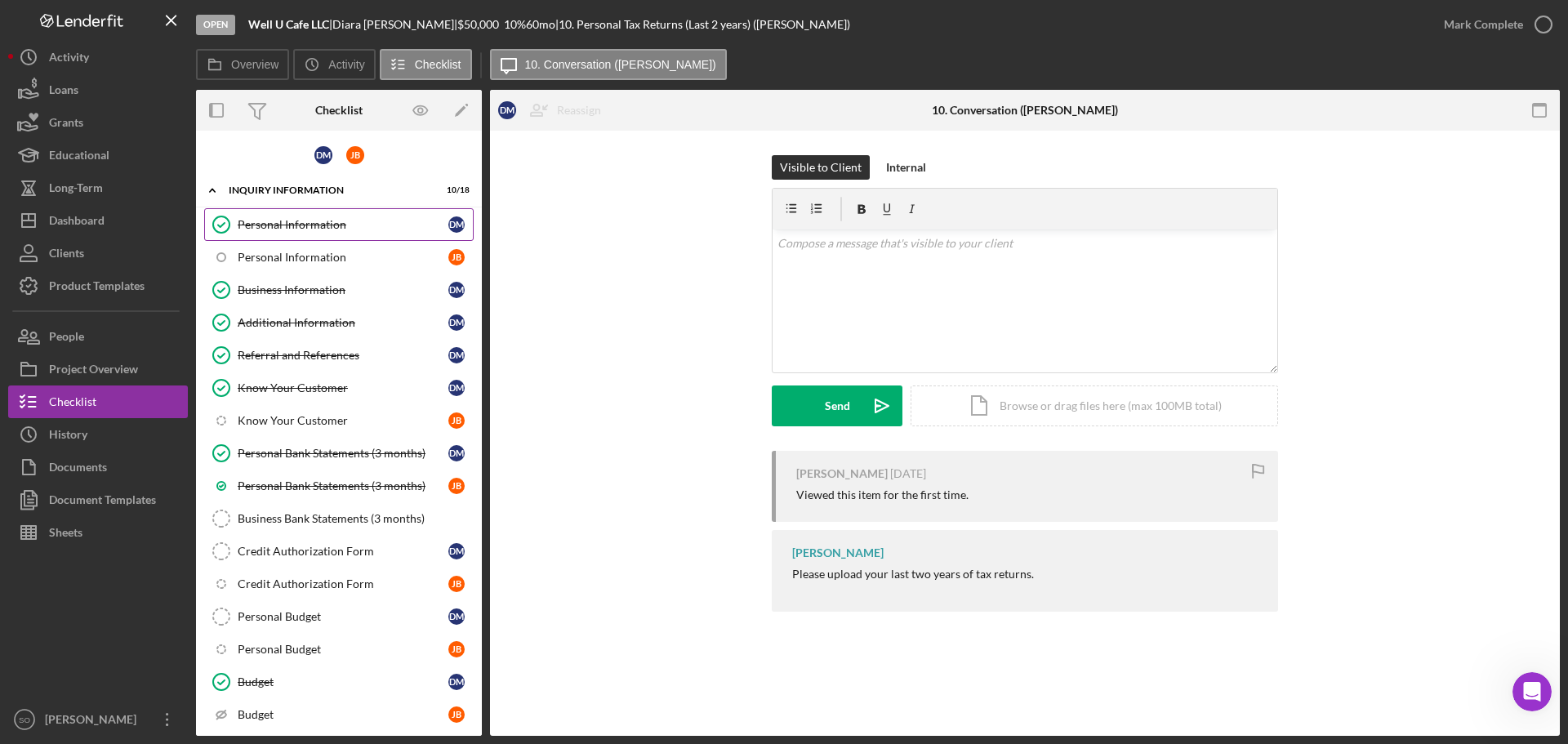
click at [287, 229] on div "Personal Information" at bounding box center [343, 225] width 211 height 13
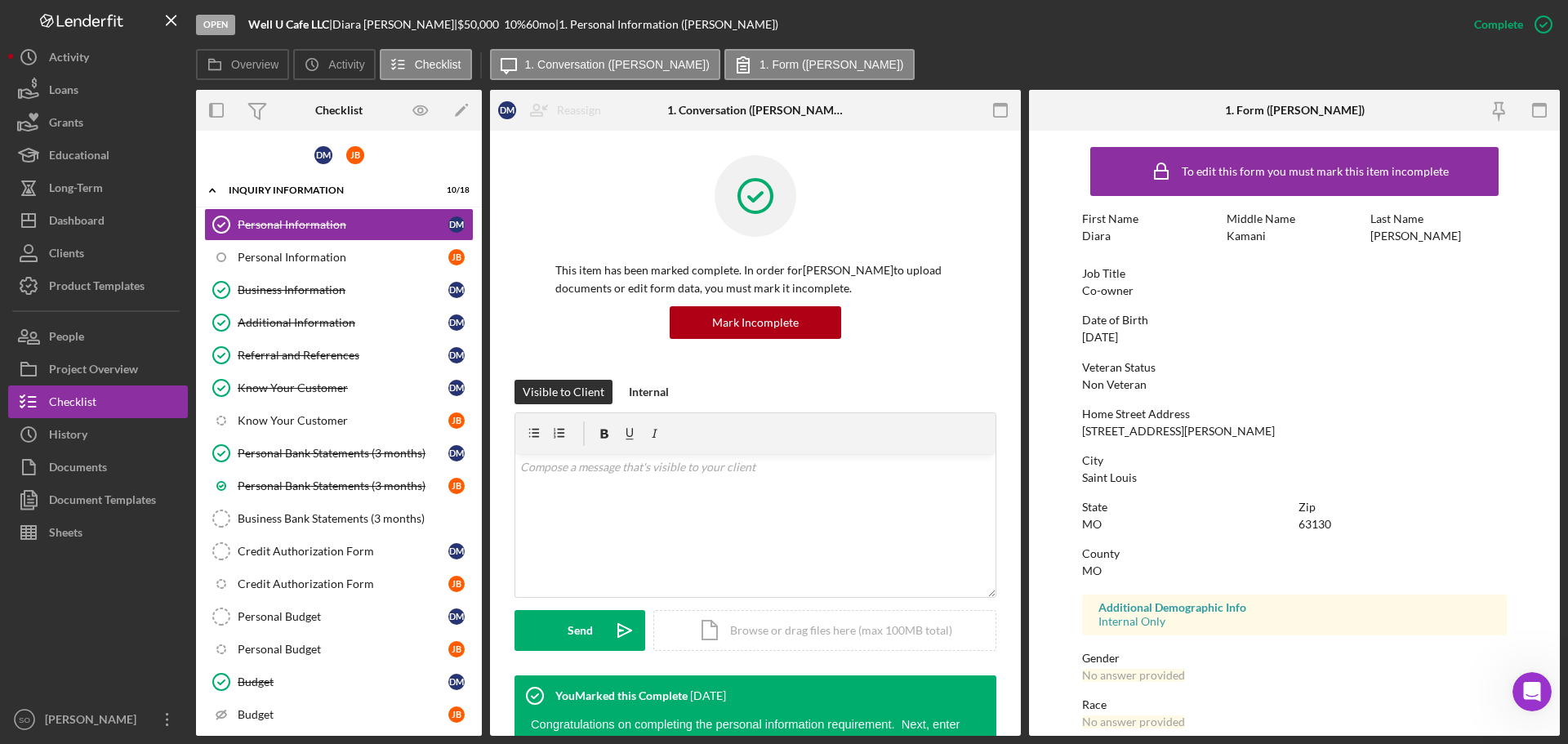
scroll to position [157, 0]
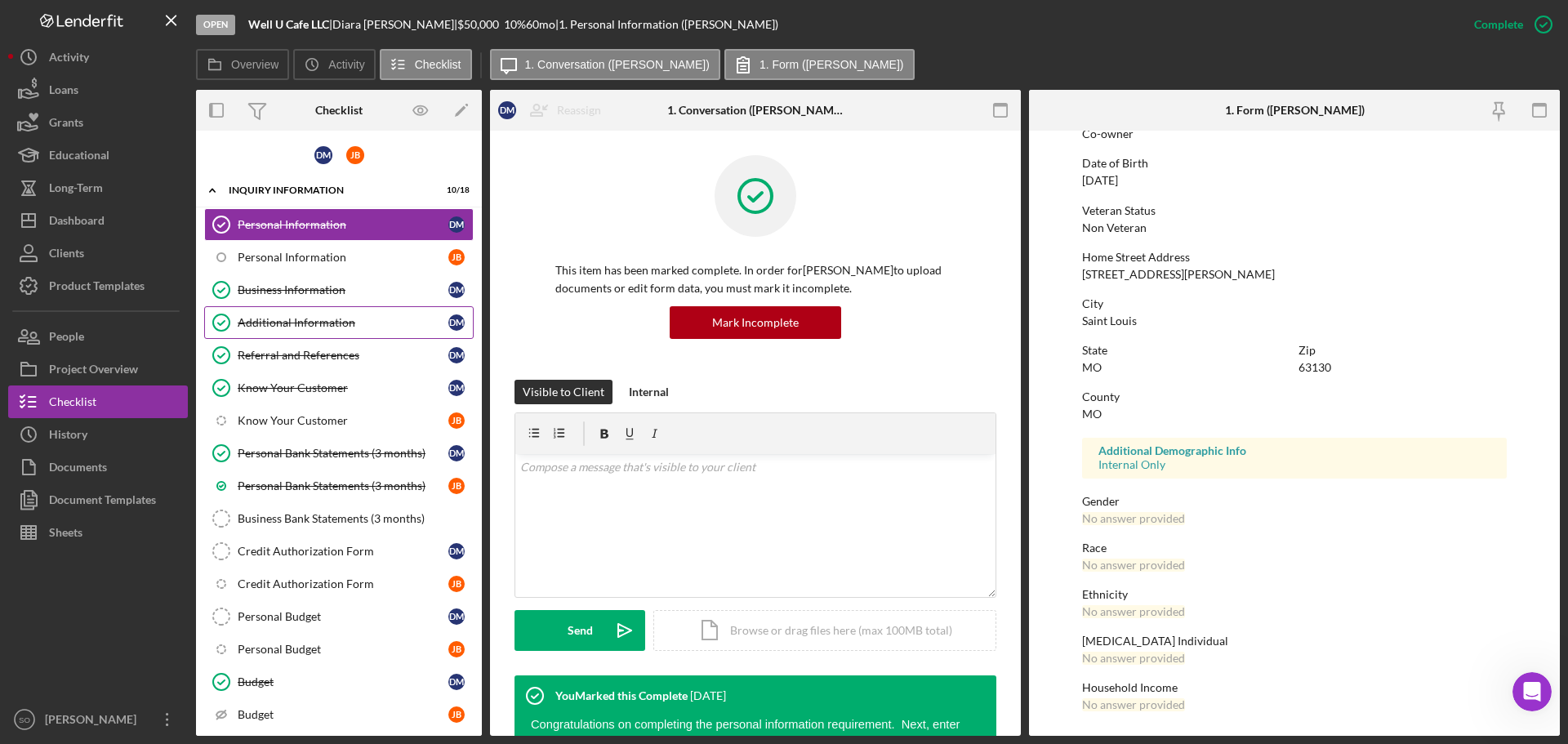
click at [301, 332] on link "Additional Information Additional Information [PERSON_NAME]" at bounding box center [339, 322] width 270 height 33
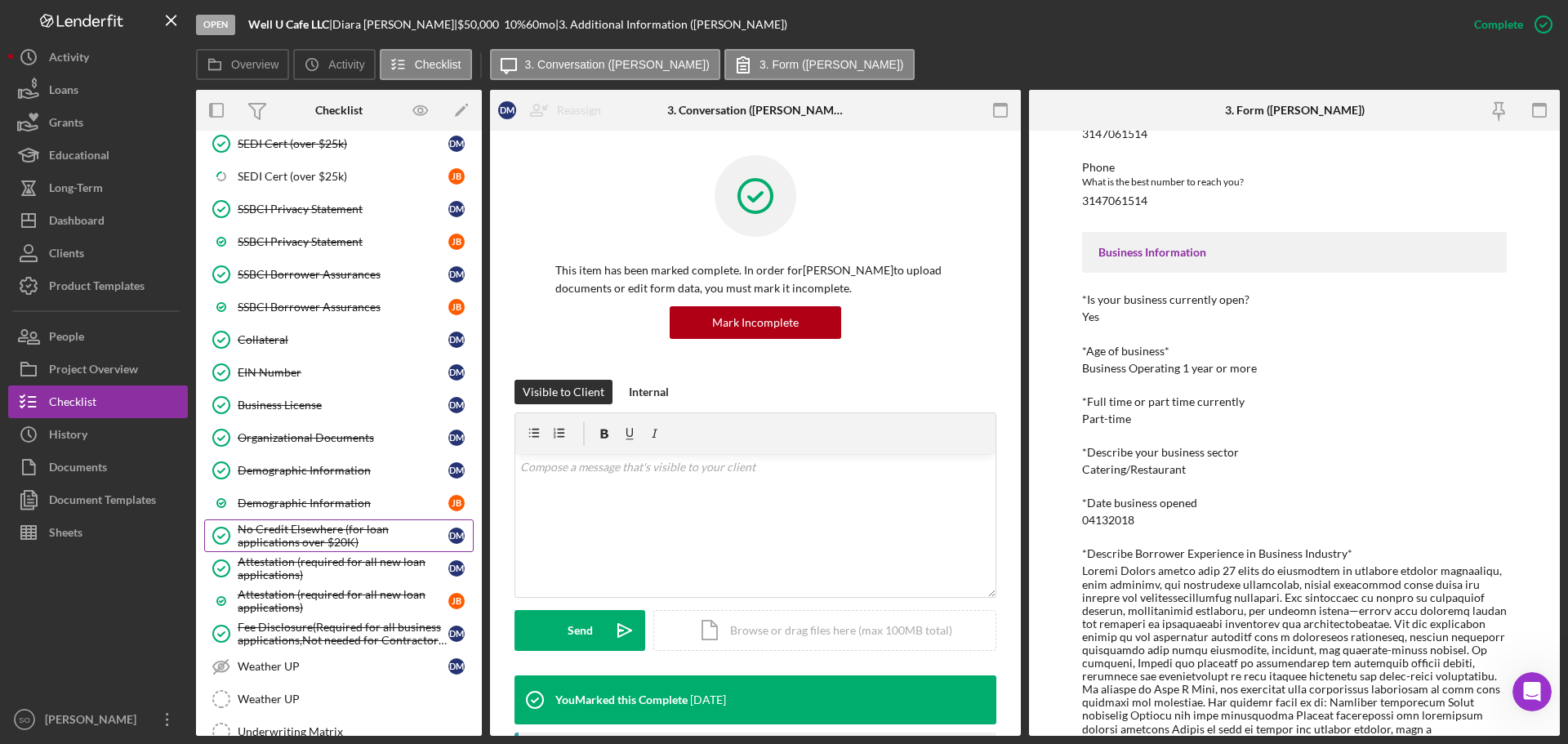
scroll to position [1388, 0]
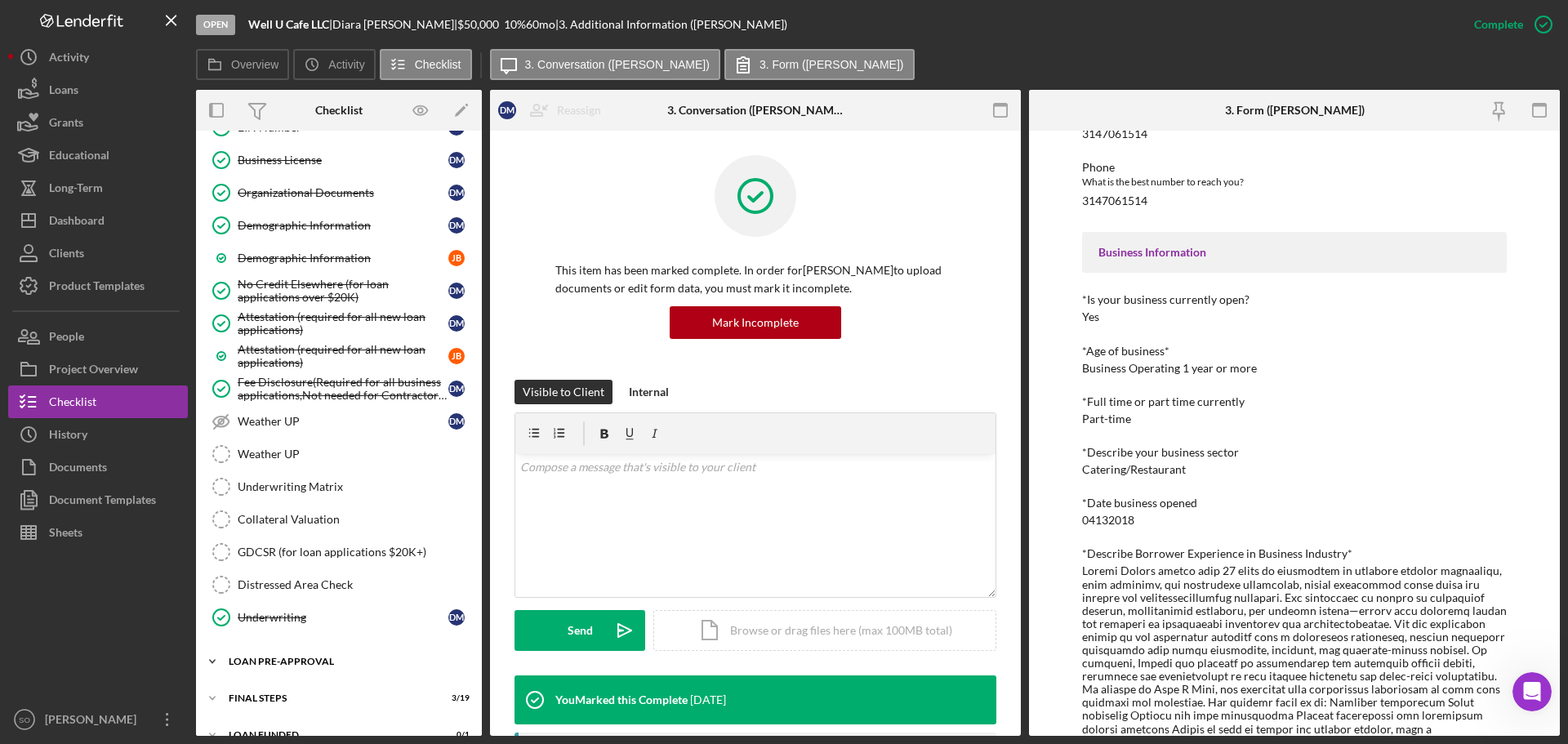
drag, startPoint x: 292, startPoint y: 658, endPoint x: 299, endPoint y: 653, distance: 8.6
click at [292, 658] on div "LOAN PRE-APPROVAL" at bounding box center [345, 661] width 233 height 10
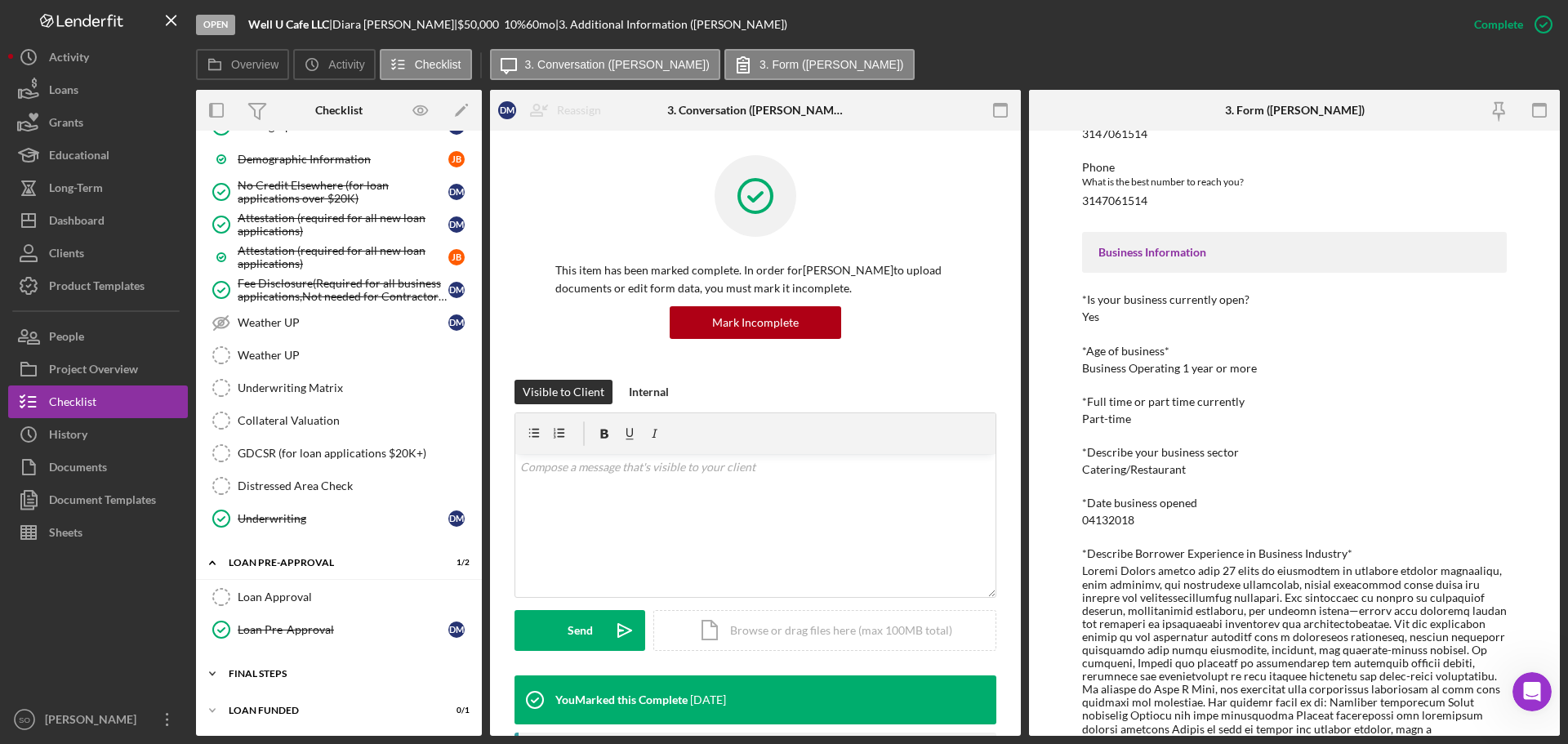
click at [251, 672] on div "FINAL STEPS" at bounding box center [345, 673] width 233 height 10
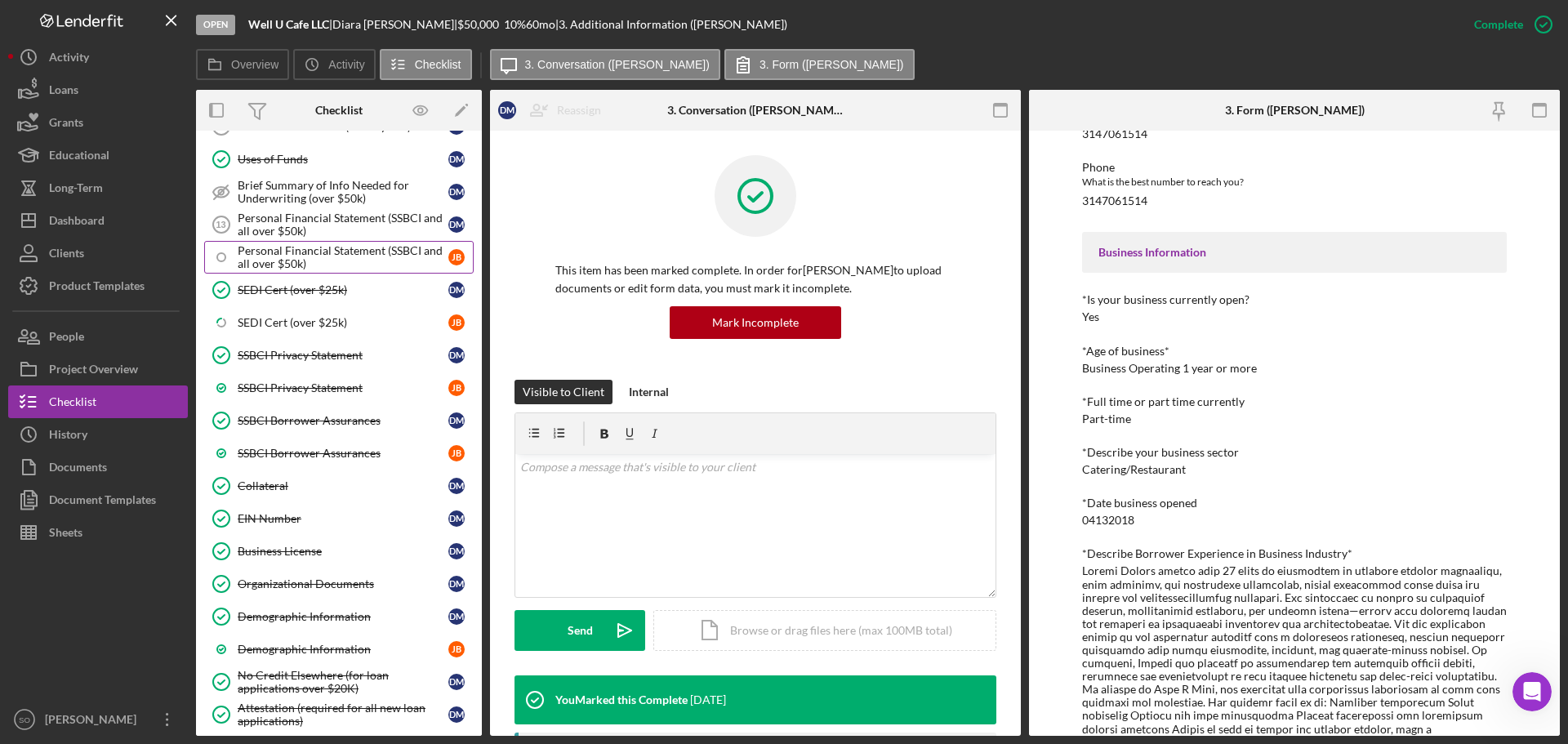
scroll to position [671, 0]
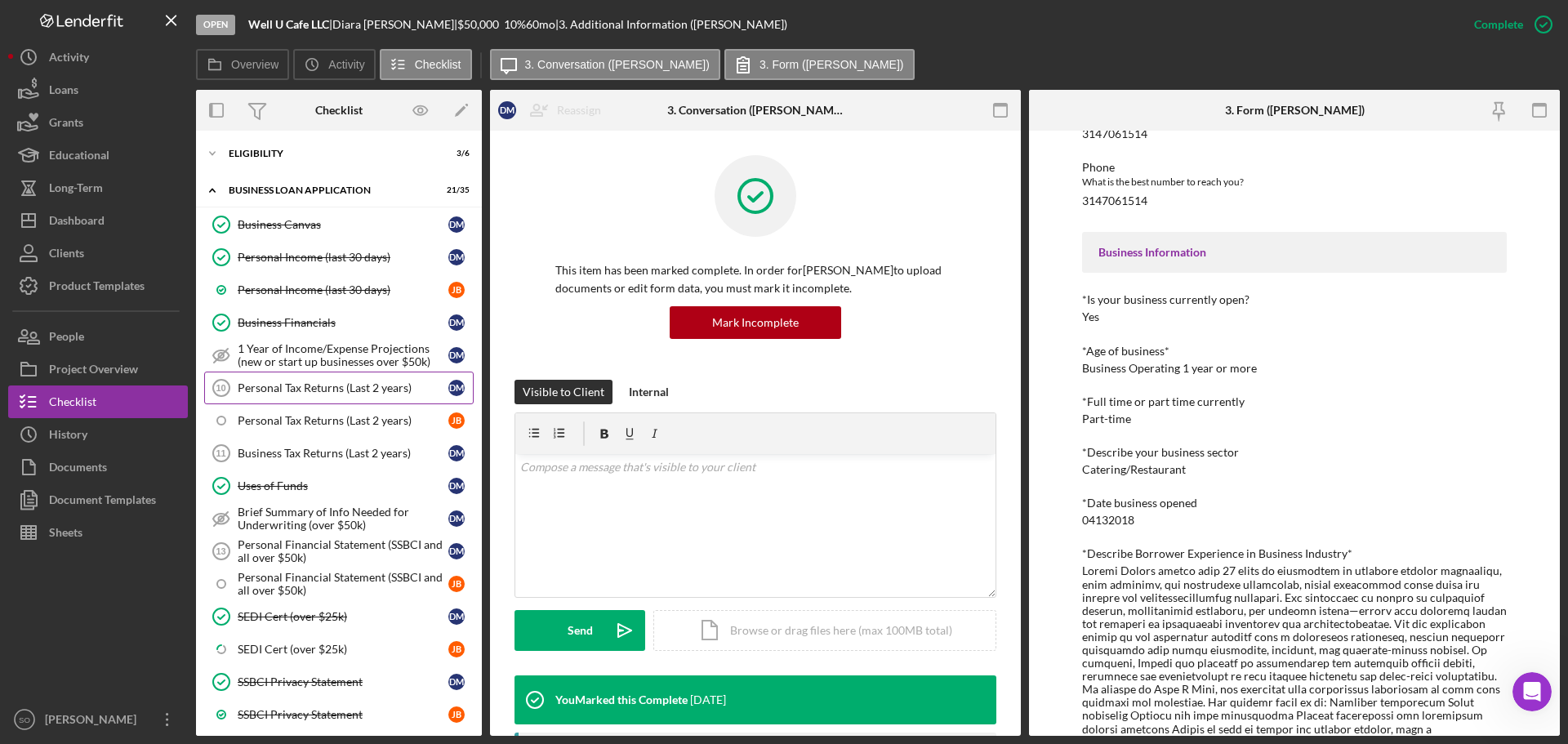
click at [337, 397] on link "Personal Tax Returns (Last 2 years) 10 Personal Tax Returns (Last 2 years) [PER…" at bounding box center [339, 388] width 270 height 33
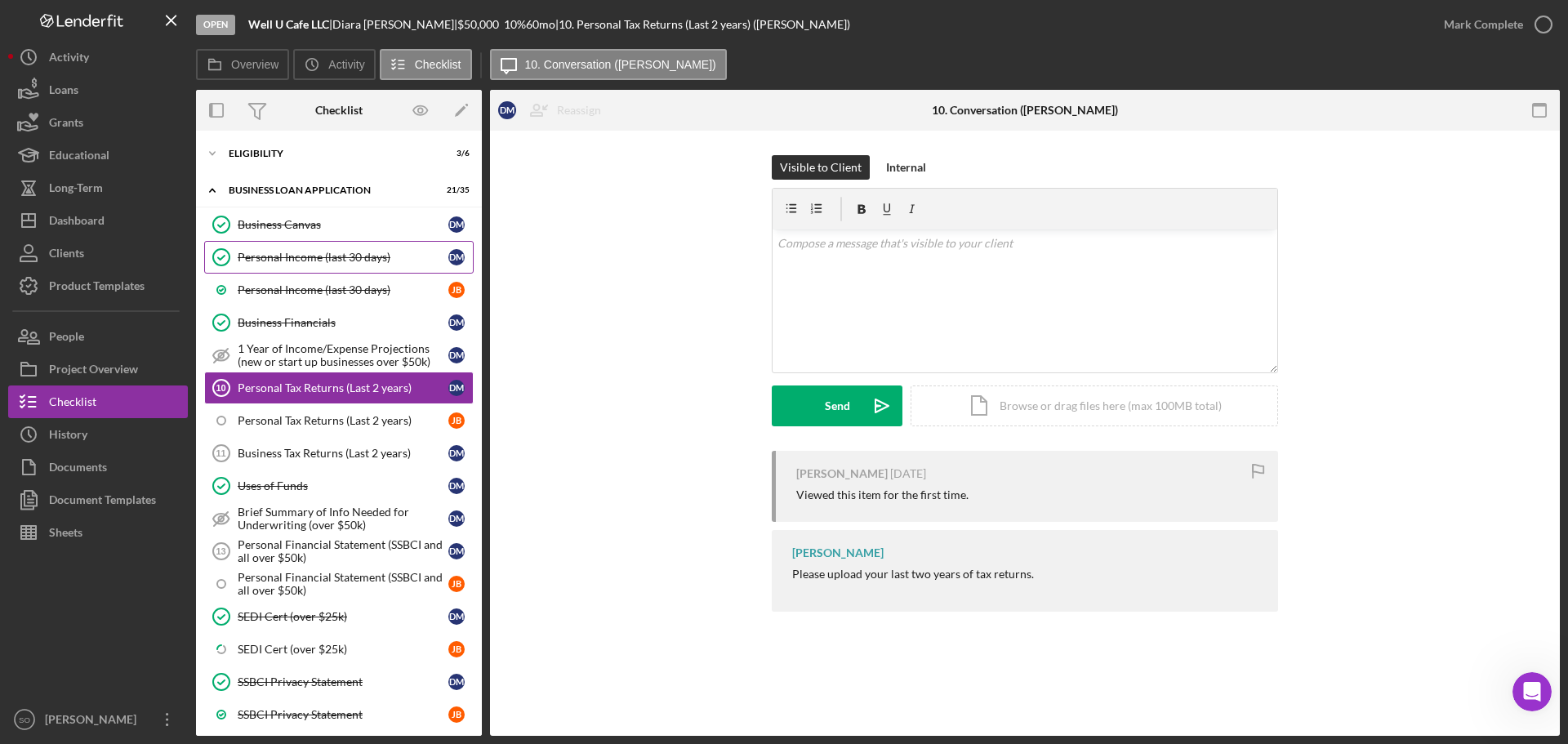
click at [319, 262] on div "Personal Income (last 30 days)" at bounding box center [343, 258] width 211 height 13
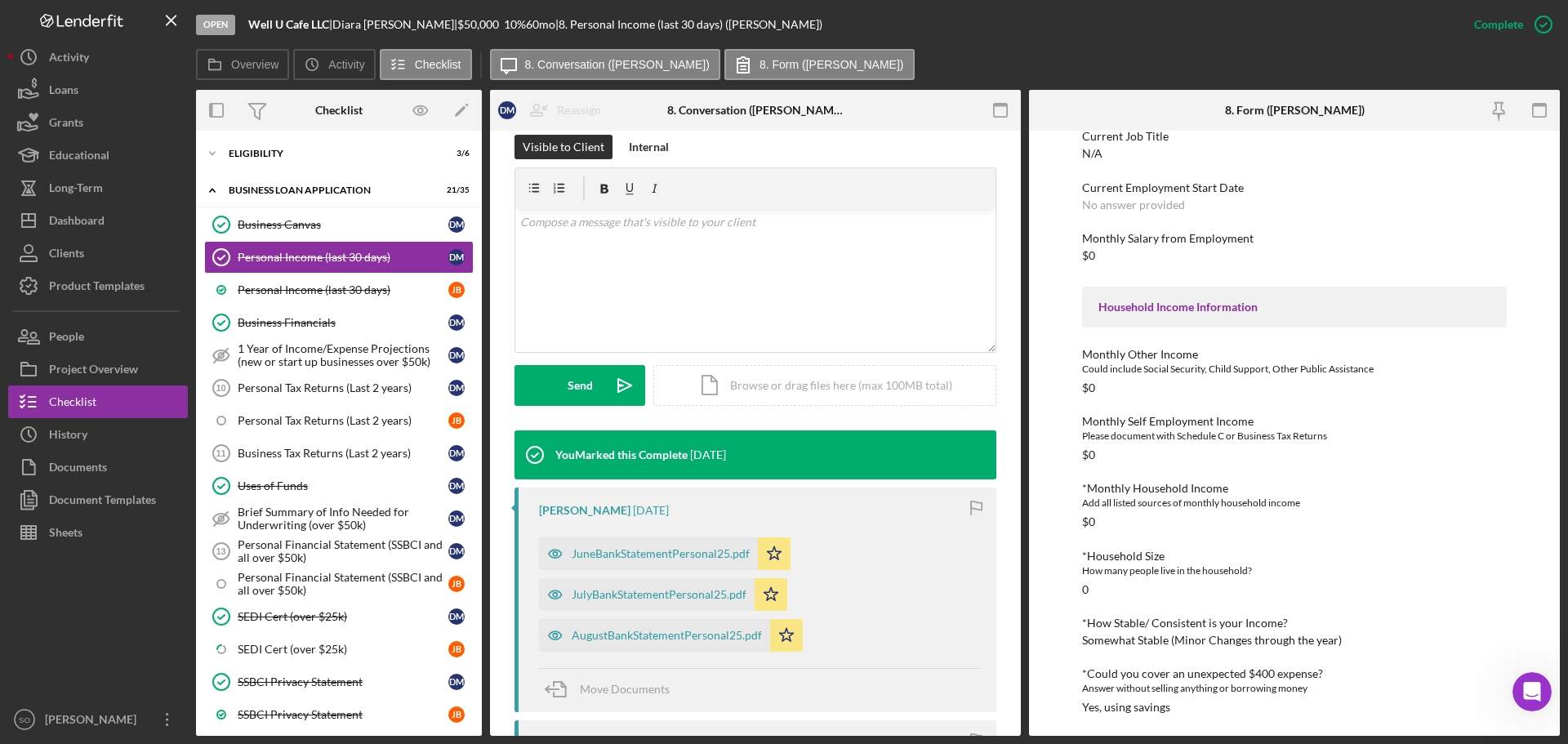
scroll to position [314, 0]
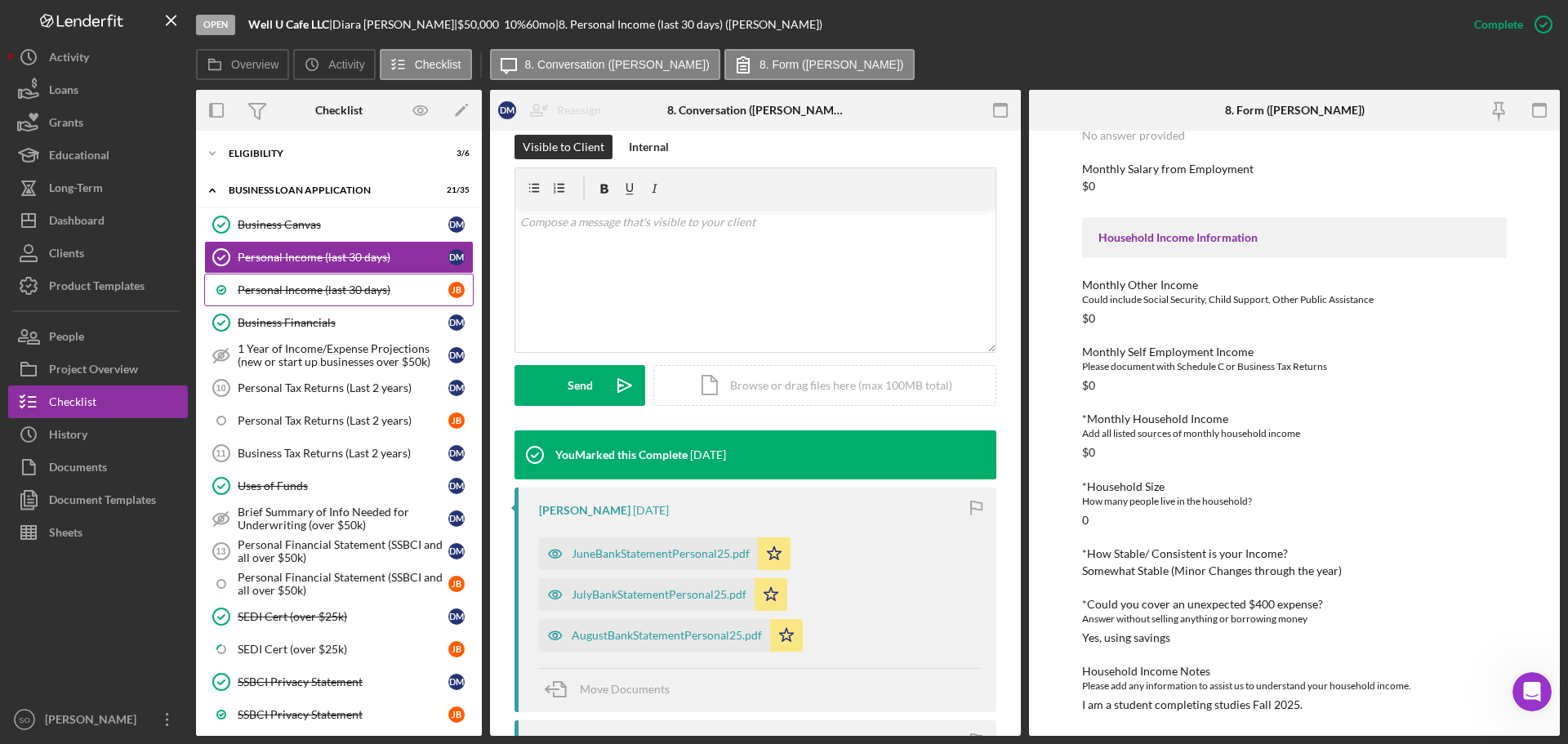
click at [313, 292] on div "Personal Income (last 30 days)" at bounding box center [343, 290] width 211 height 13
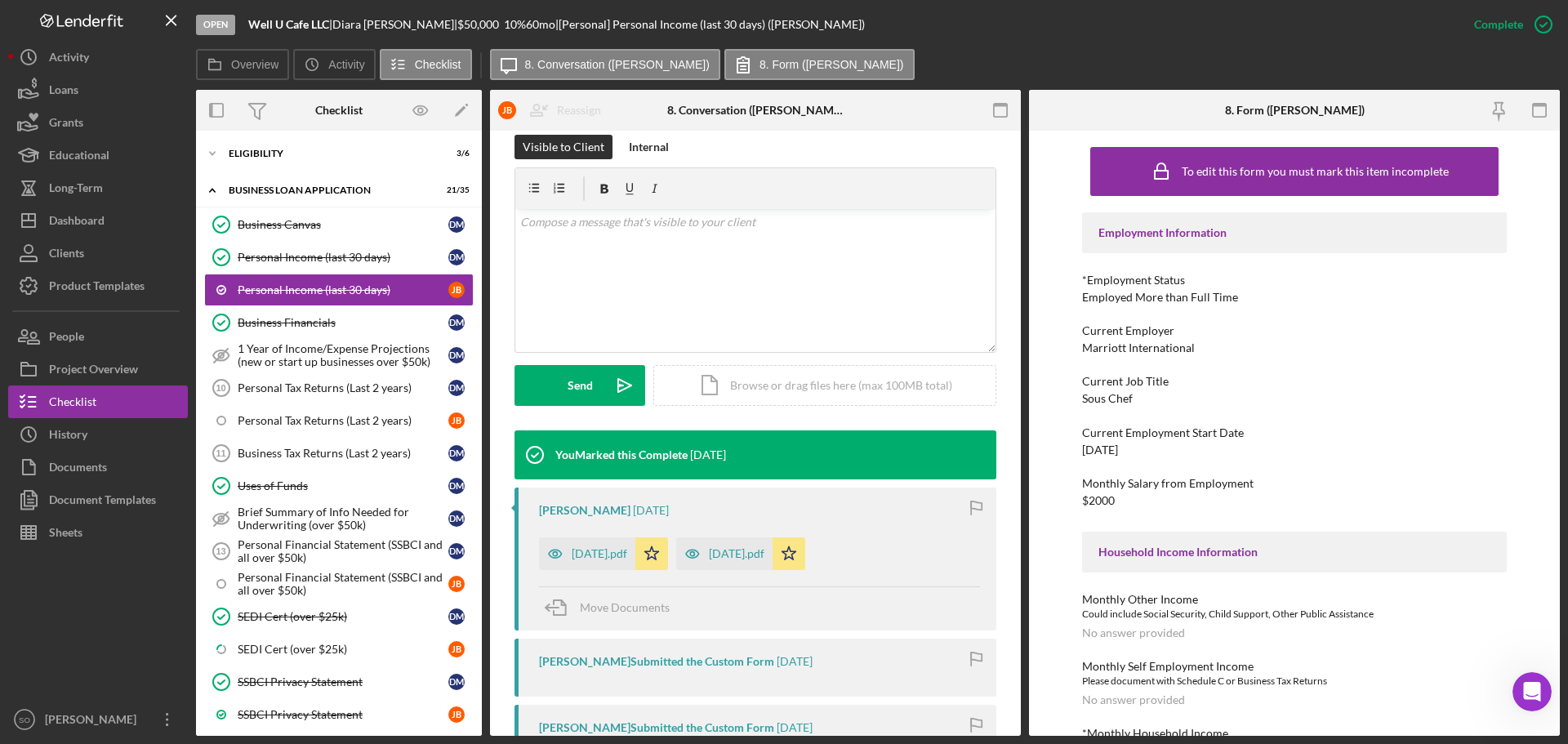
scroll to position [326, 0]
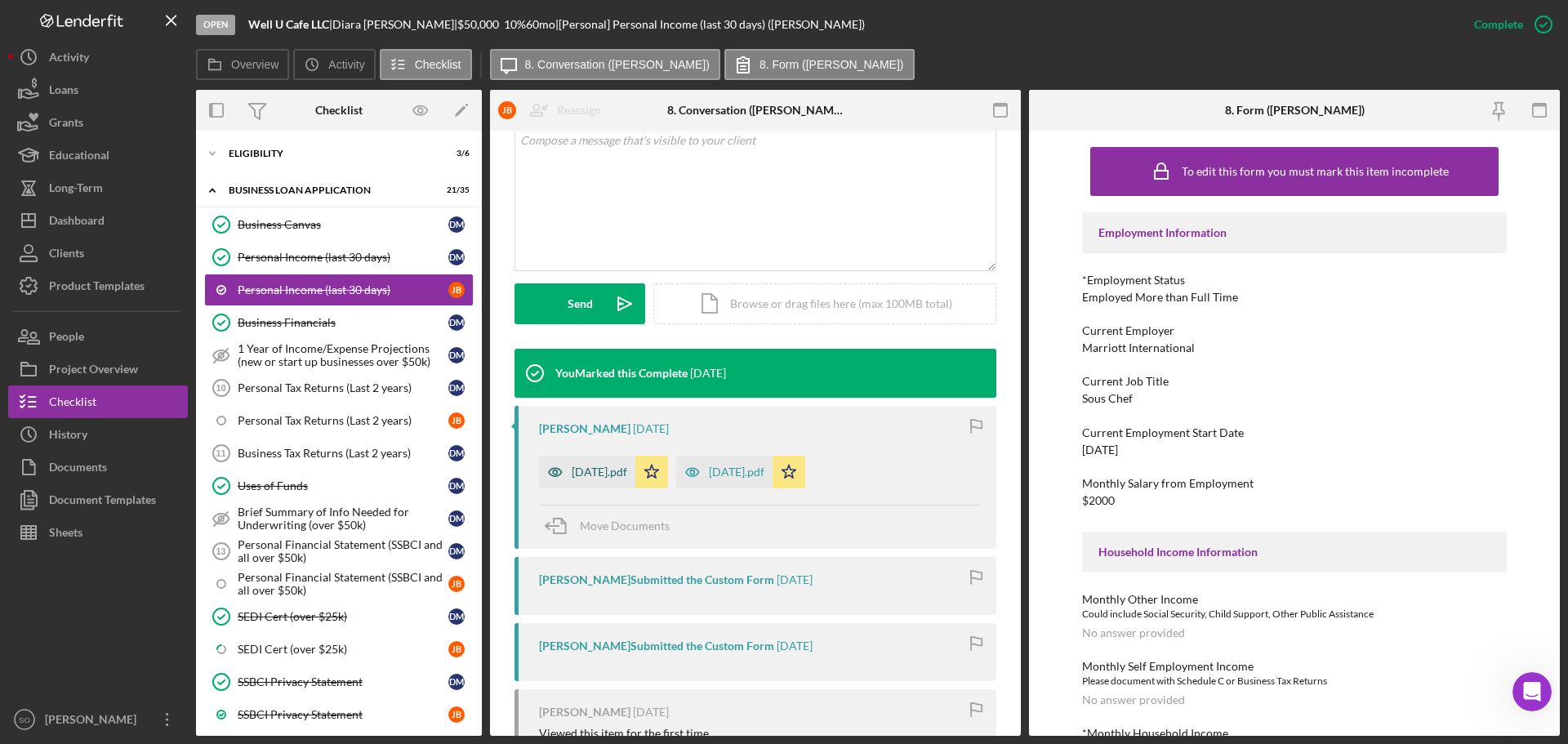
click at [610, 476] on div "[DATE].pdf" at bounding box center [600, 472] width 56 height 13
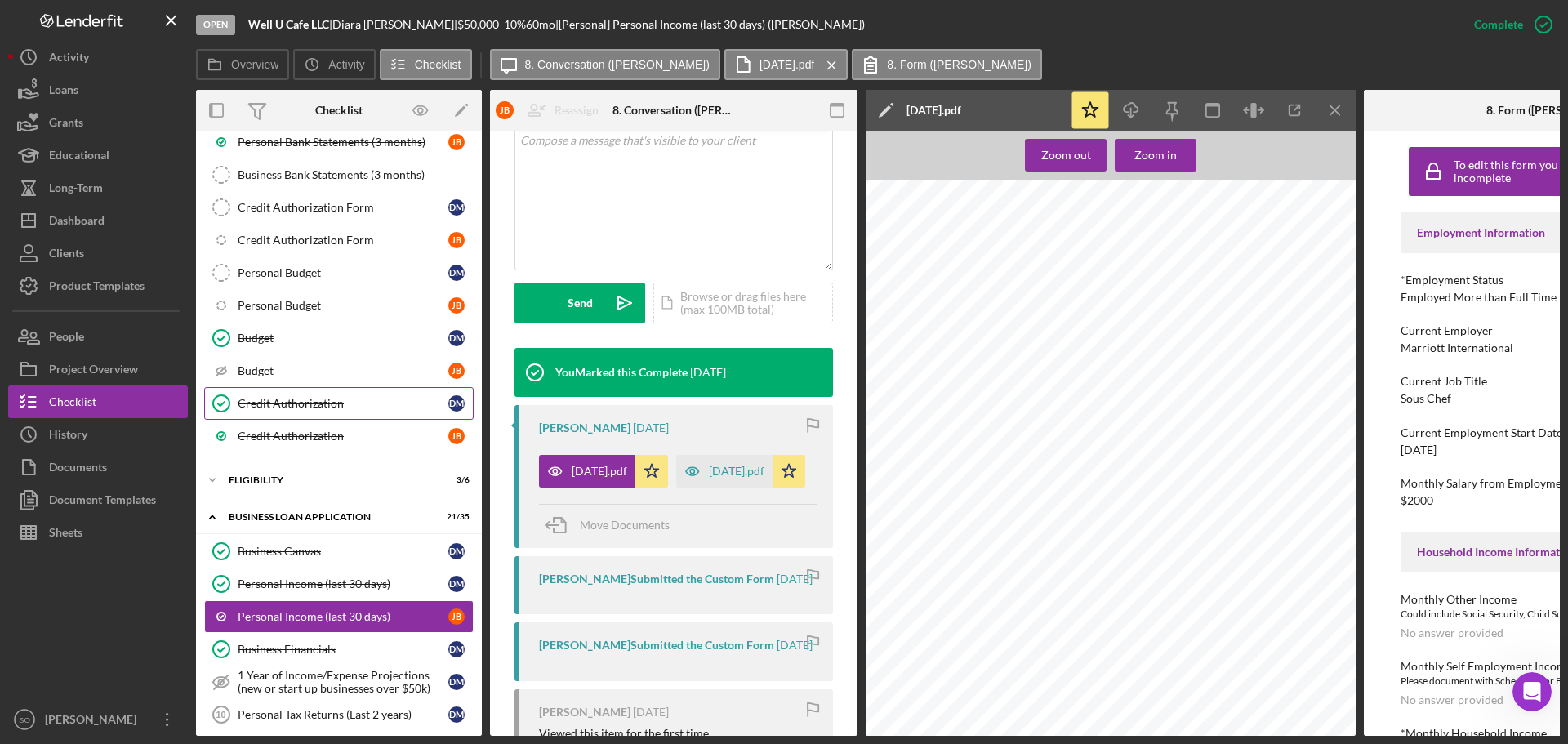
scroll to position [99, 0]
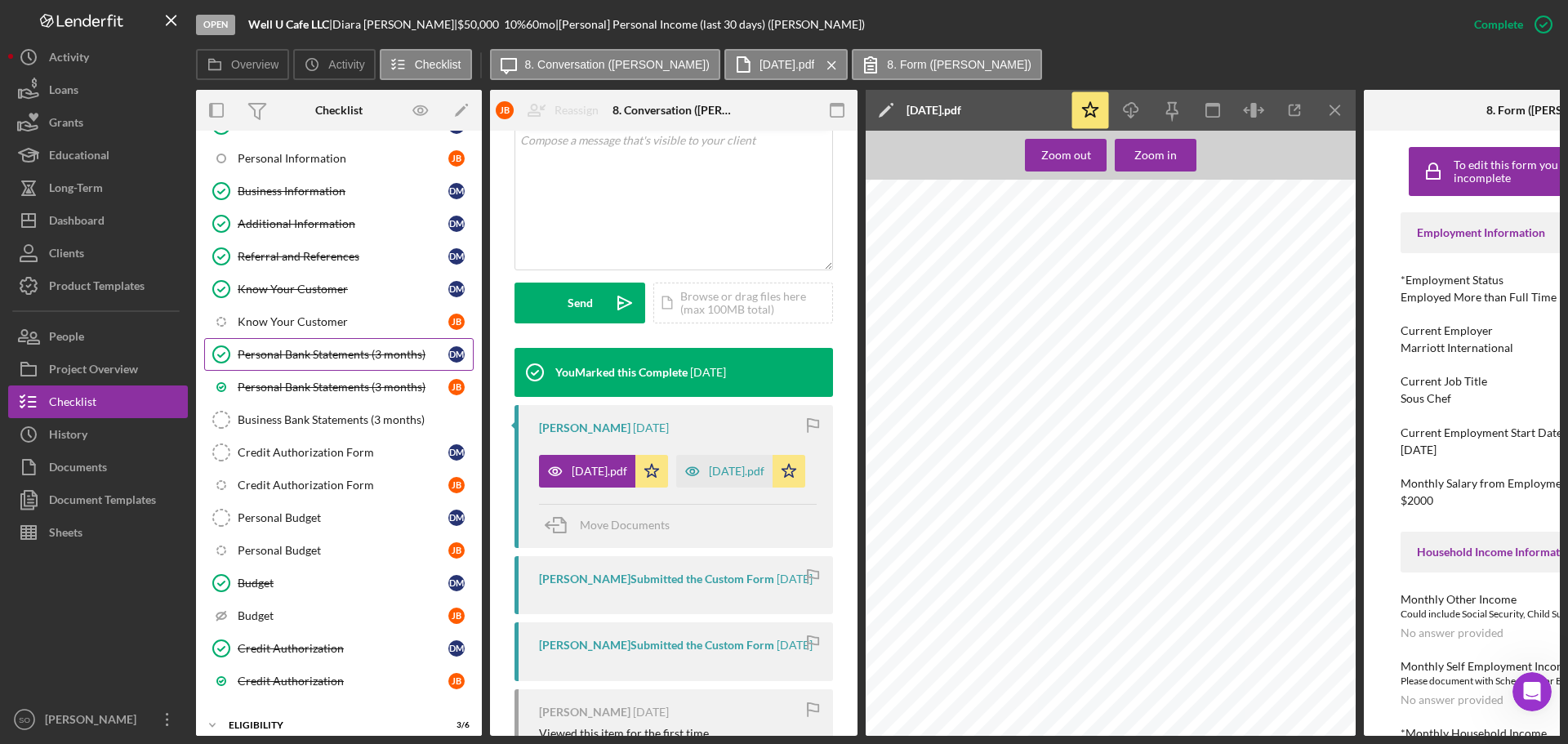
drag, startPoint x: 347, startPoint y: 357, endPoint x: 382, endPoint y: 357, distance: 35.0
click at [347, 357] on div "Personal Bank Statements (3 months)" at bounding box center [343, 354] width 211 height 13
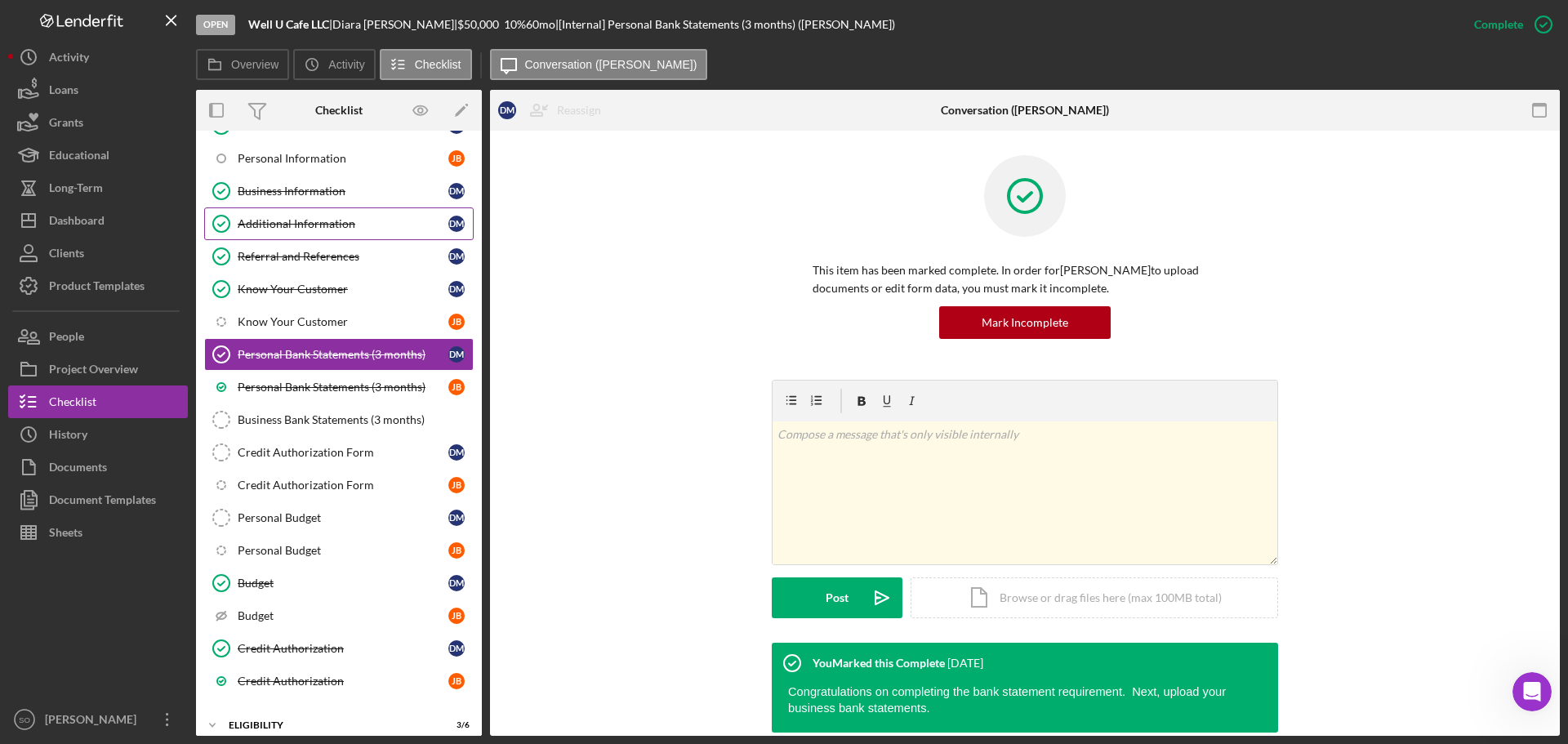
click at [299, 220] on div "Additional Information" at bounding box center [343, 224] width 211 height 13
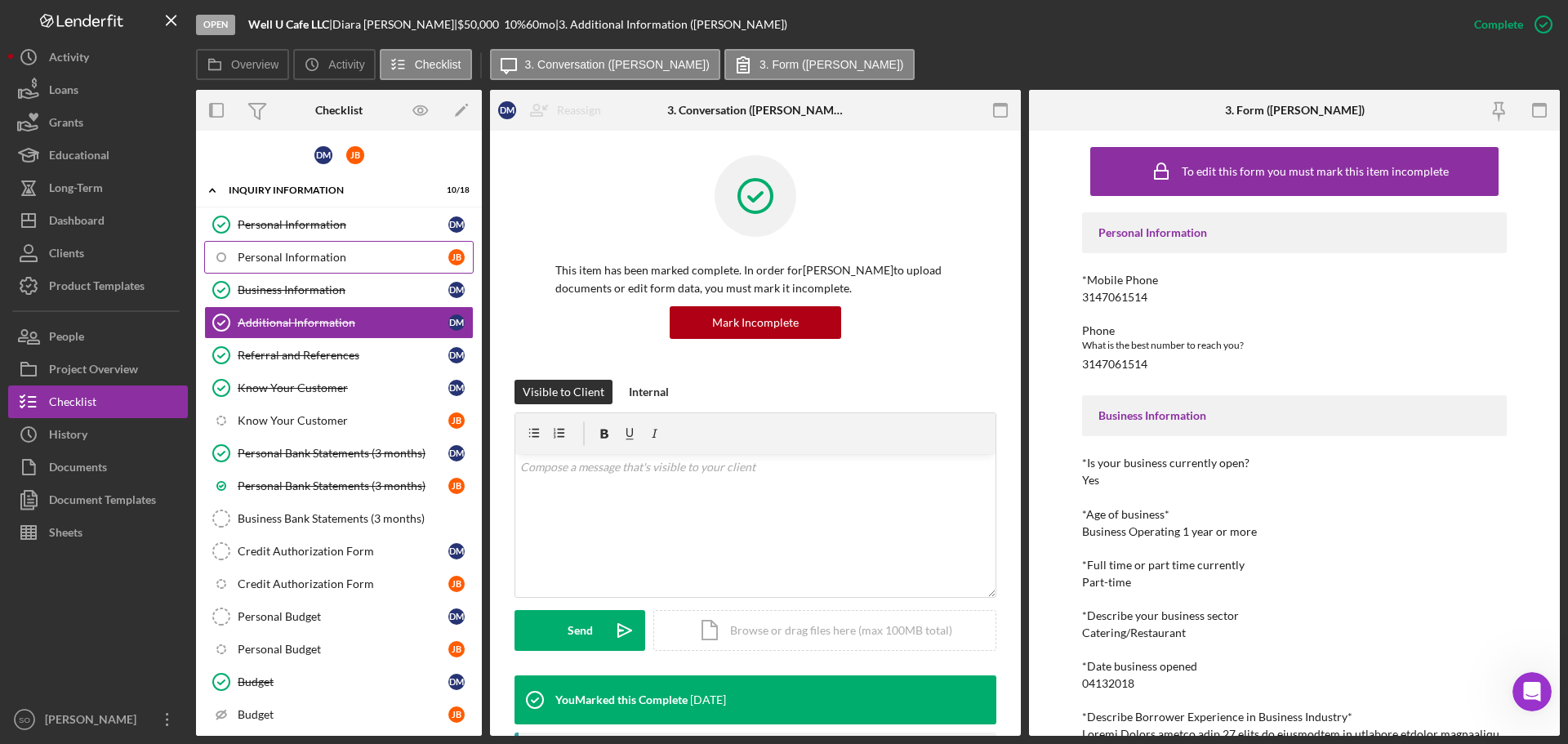
click at [286, 254] on div "Personal Information" at bounding box center [343, 258] width 211 height 13
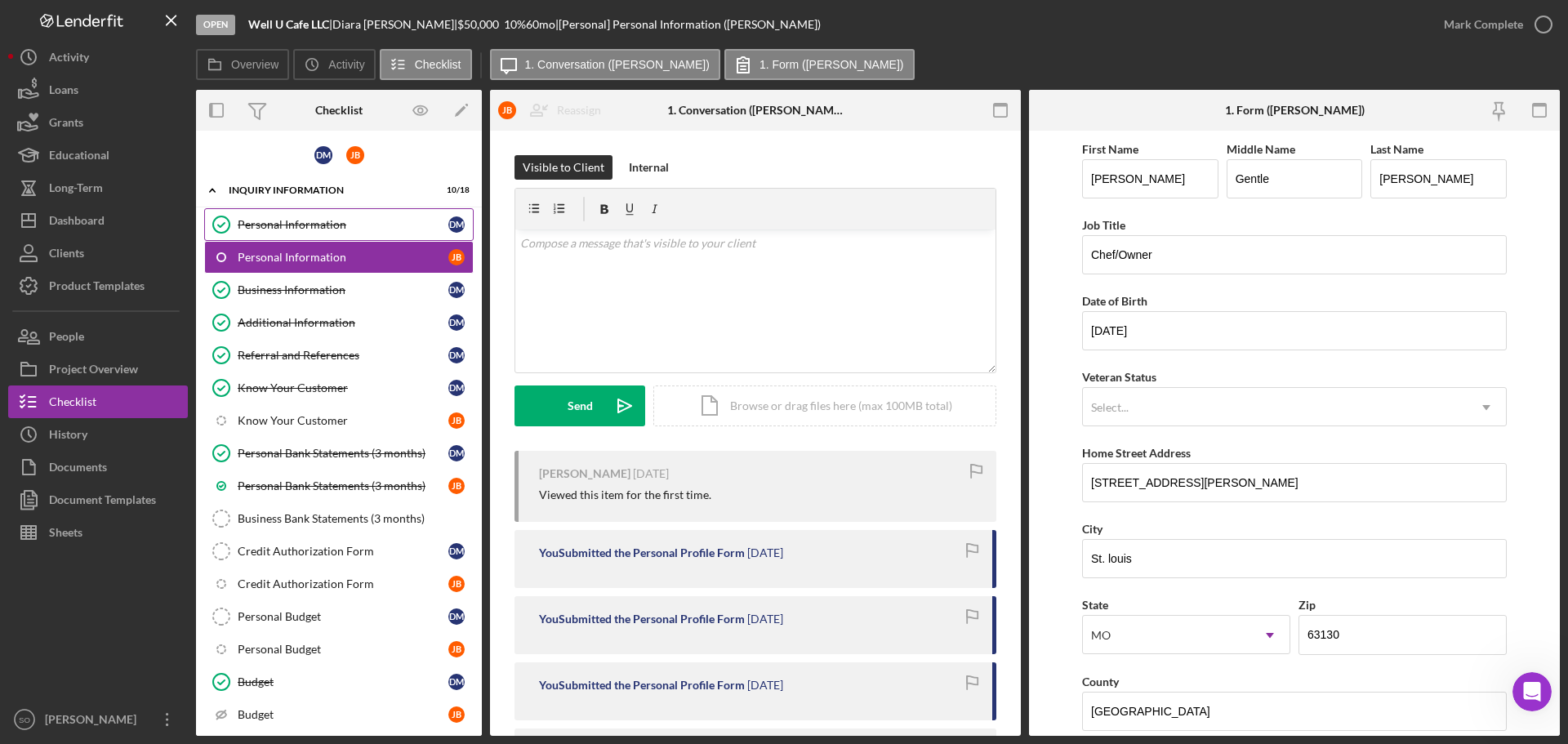
click at [267, 221] on div "Personal Information" at bounding box center [343, 225] width 211 height 13
